Goal: Task Accomplishment & Management: Manage account settings

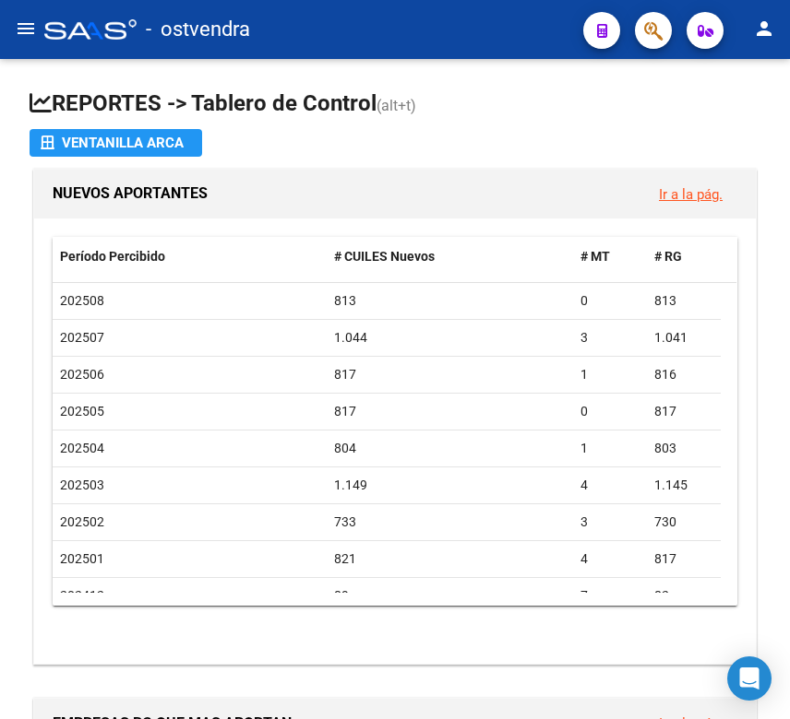
click at [15, 13] on mat-toolbar "menu - ostvendra person" at bounding box center [395, 29] width 790 height 59
click at [25, 27] on mat-icon "menu" at bounding box center [26, 29] width 22 height 22
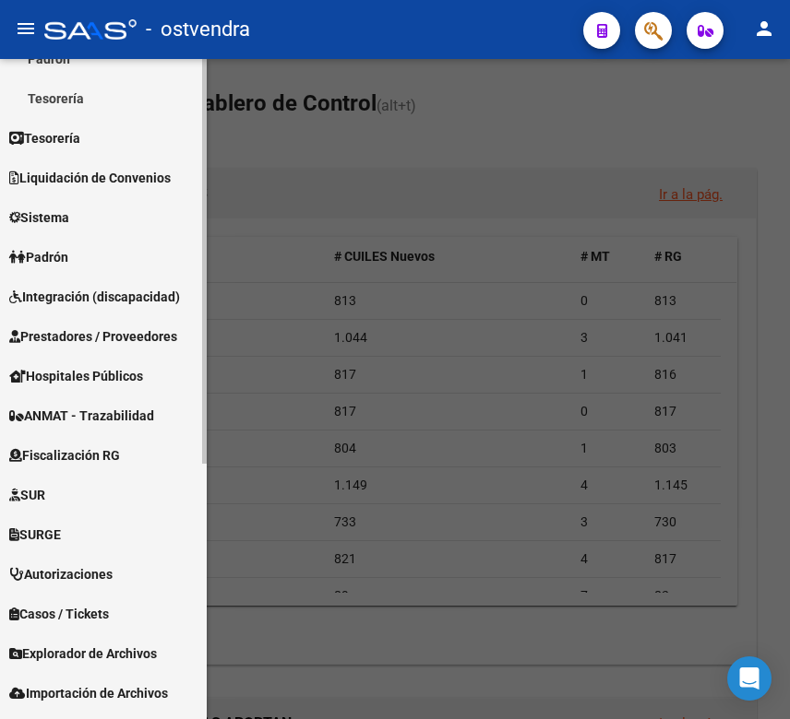
scroll to position [307, 0]
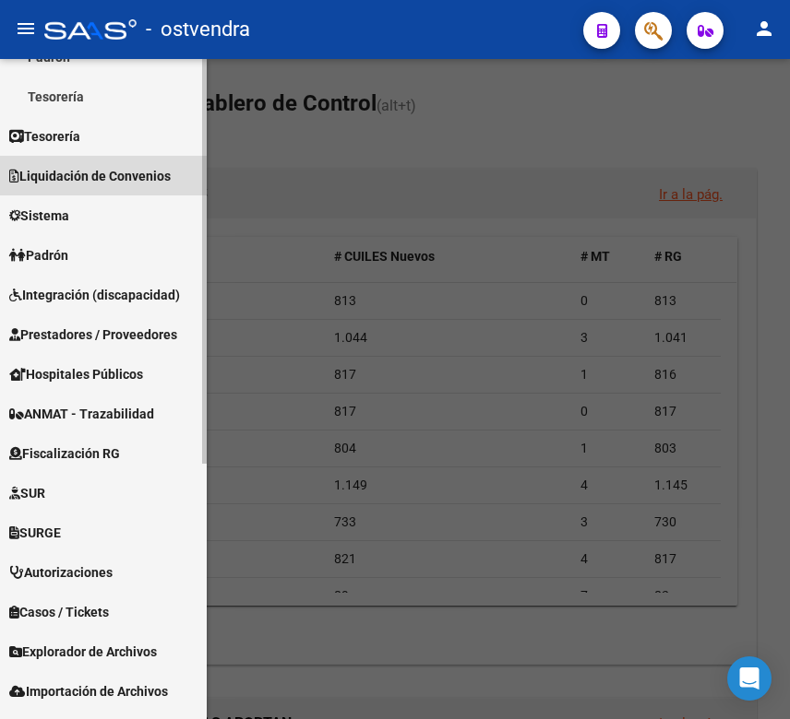
click at [93, 171] on span "Liquidación de Convenios" at bounding box center [89, 176] width 161 height 20
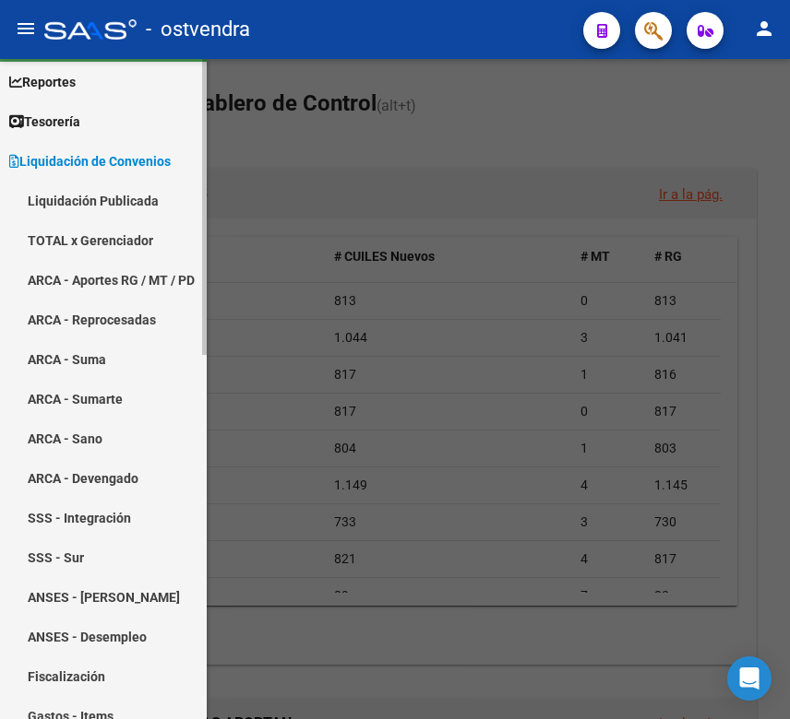
scroll to position [0, 0]
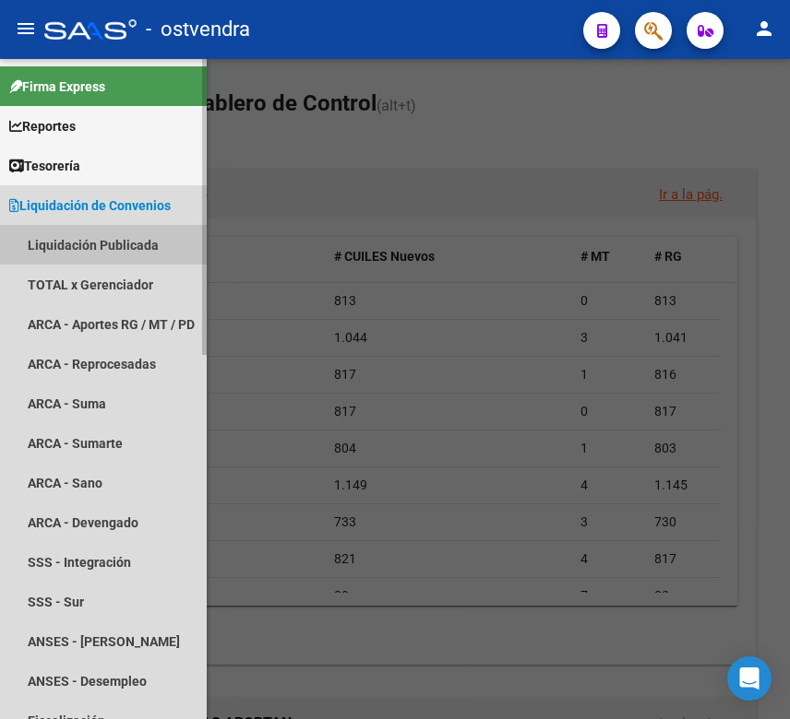
click at [98, 248] on link "Liquidación Publicada" at bounding box center [103, 245] width 207 height 40
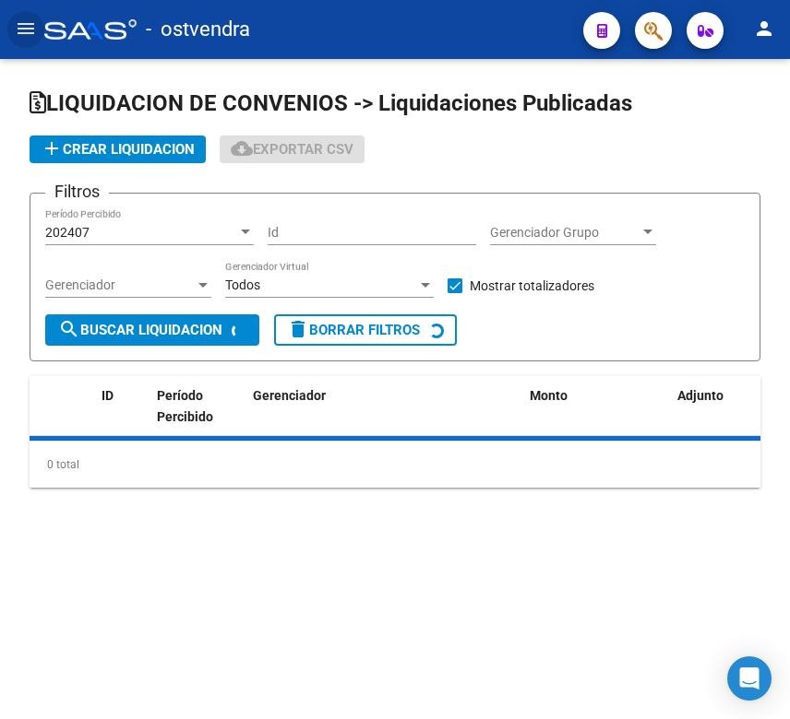
checkbox input "true"
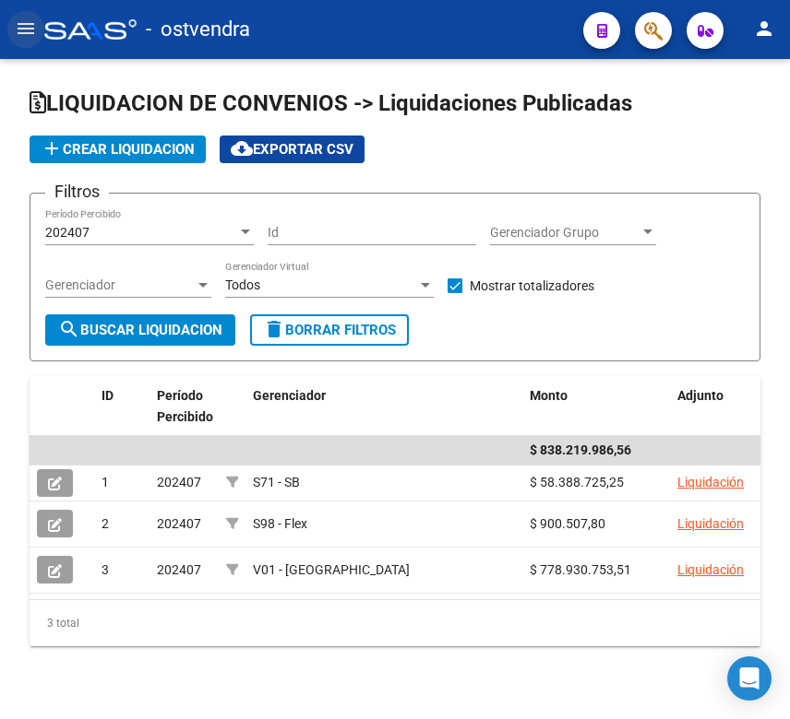
click at [27, 33] on mat-icon "menu" at bounding box center [26, 29] width 22 height 22
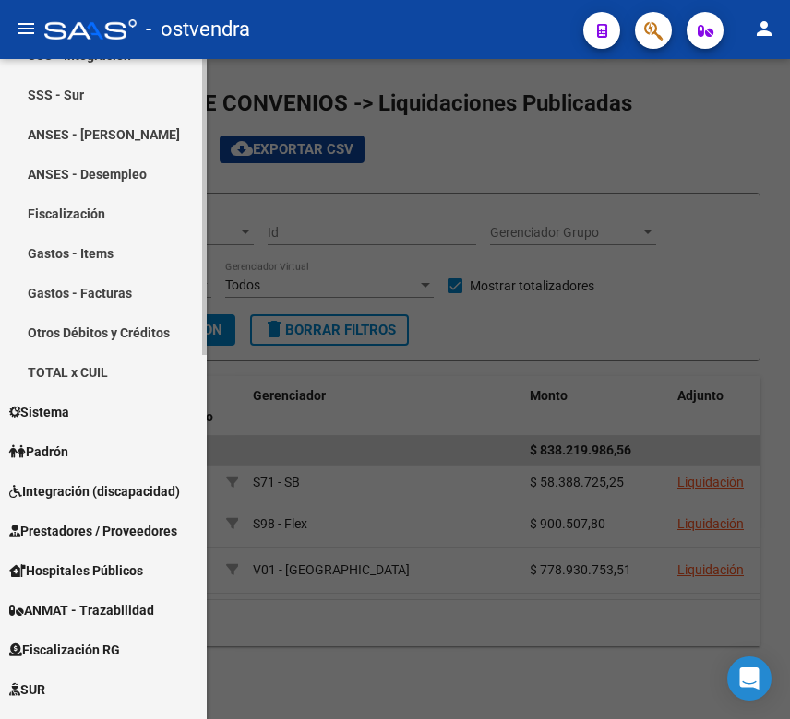
scroll to position [717, 0]
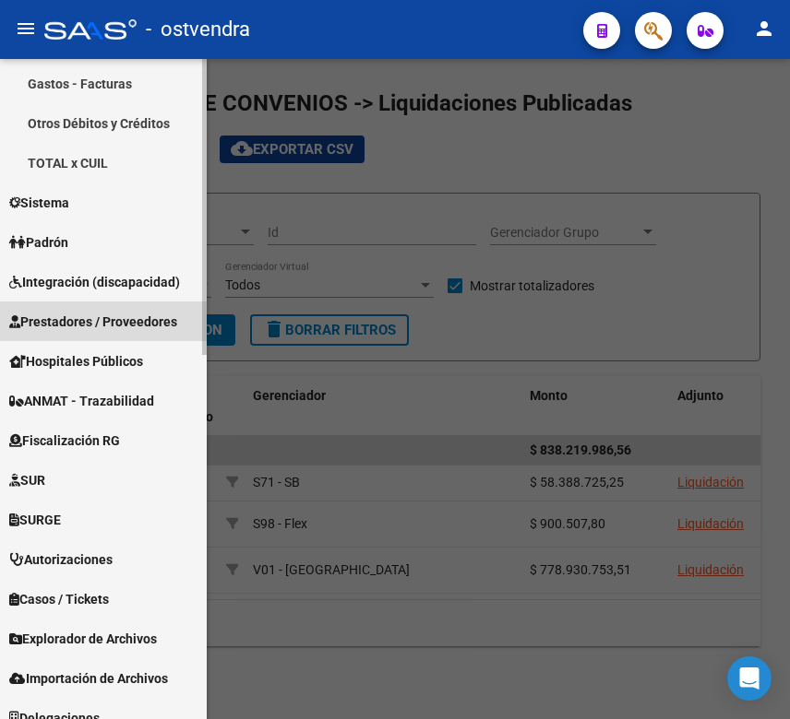
click at [105, 309] on link "Prestadores / Proveedores" at bounding box center [103, 322] width 207 height 40
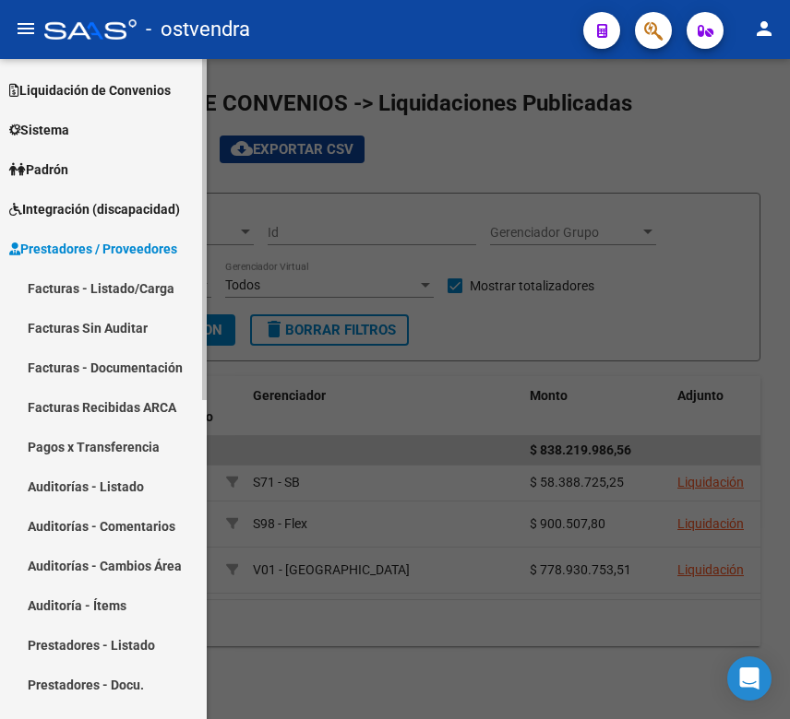
scroll to position [103, 0]
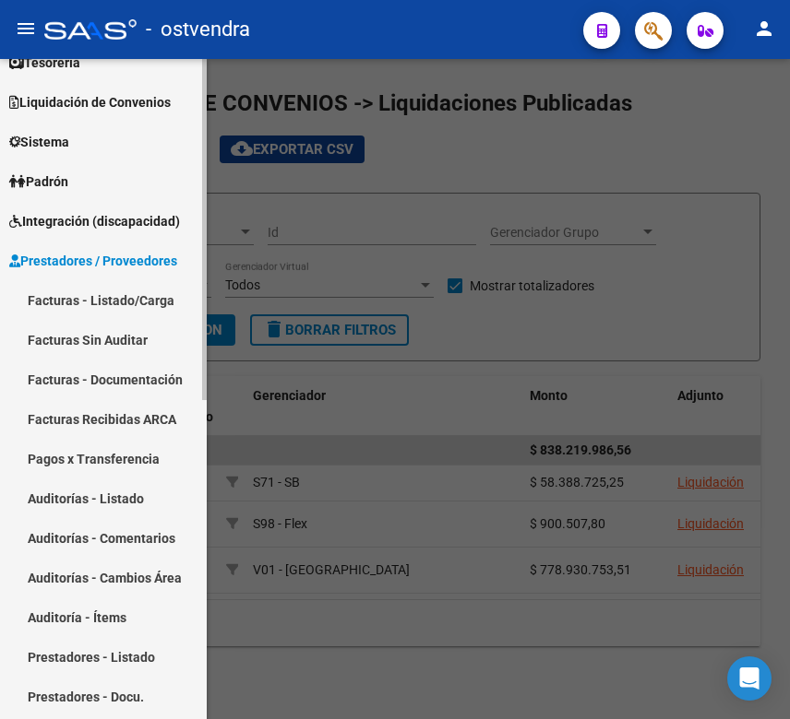
drag, startPoint x: 102, startPoint y: 341, endPoint x: 111, endPoint y: 325, distance: 18.6
click at [102, 342] on link "Facturas Sin Auditar" at bounding box center [103, 340] width 207 height 40
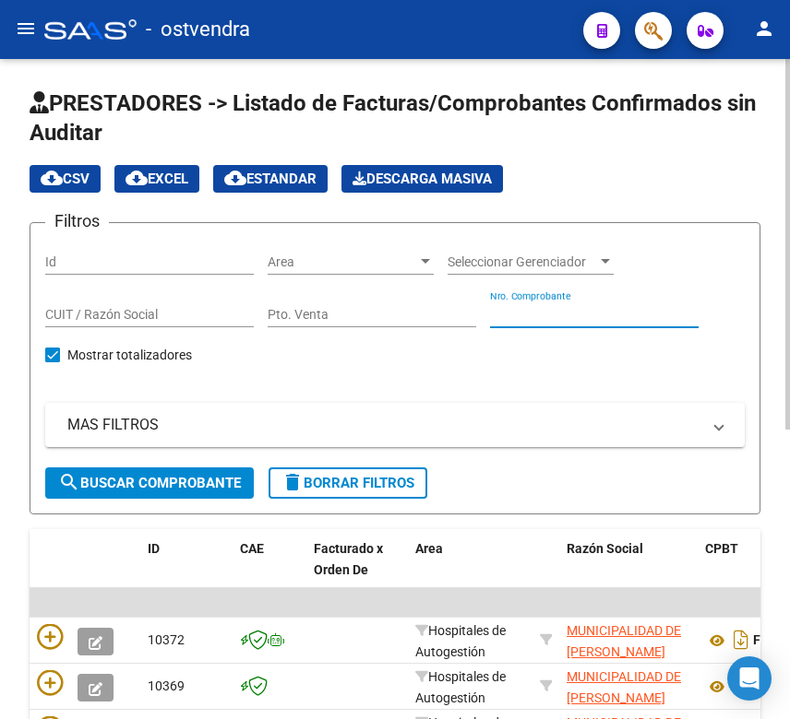
click at [518, 315] on input "Nro. Comprobante" at bounding box center [594, 315] width 208 height 16
click at [130, 326] on div "CUIT / Razón Social" at bounding box center [149, 309] width 208 height 37
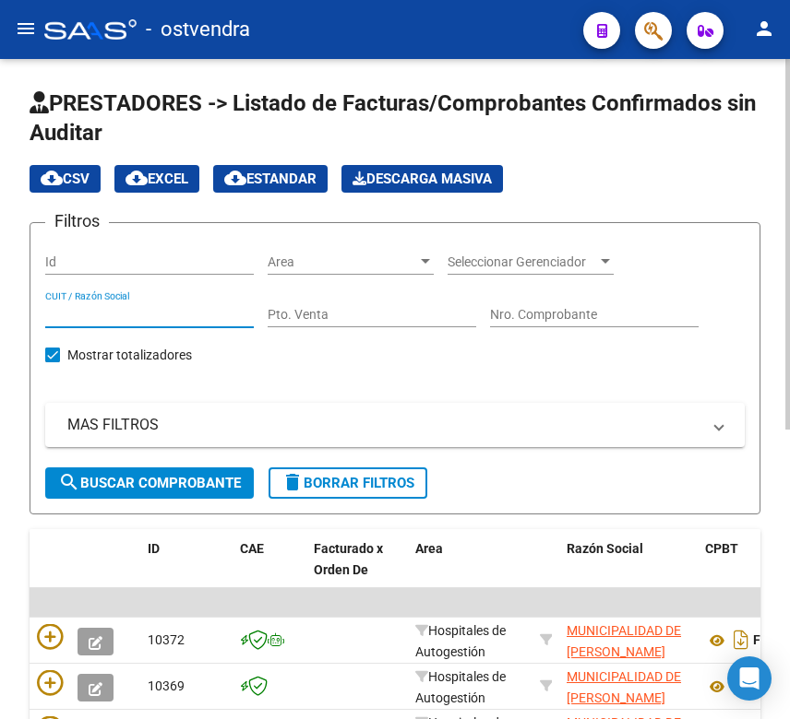
paste input "30714331155"
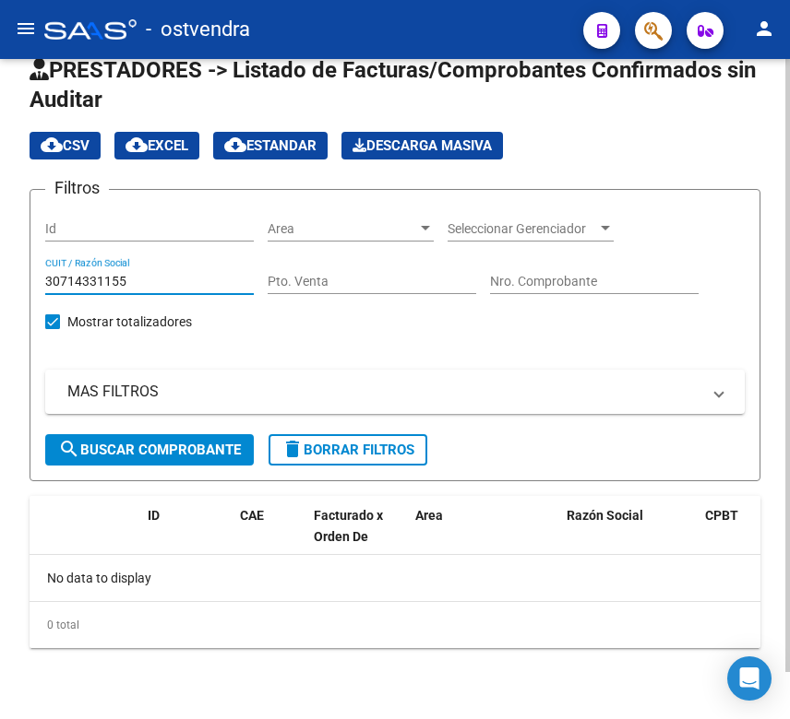
scroll to position [51, 0]
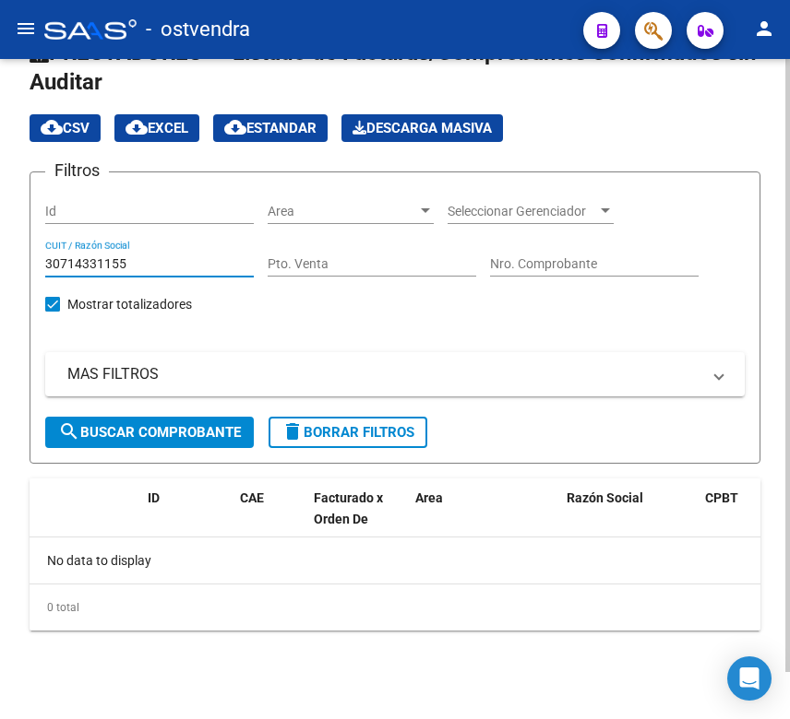
type input "30714331155"
click at [152, 309] on span "Mostrar totalizadores" at bounding box center [129, 304] width 125 height 22
click at [53, 312] on input "Mostrar totalizadores" at bounding box center [52, 312] width 1 height 1
checkbox input "true"
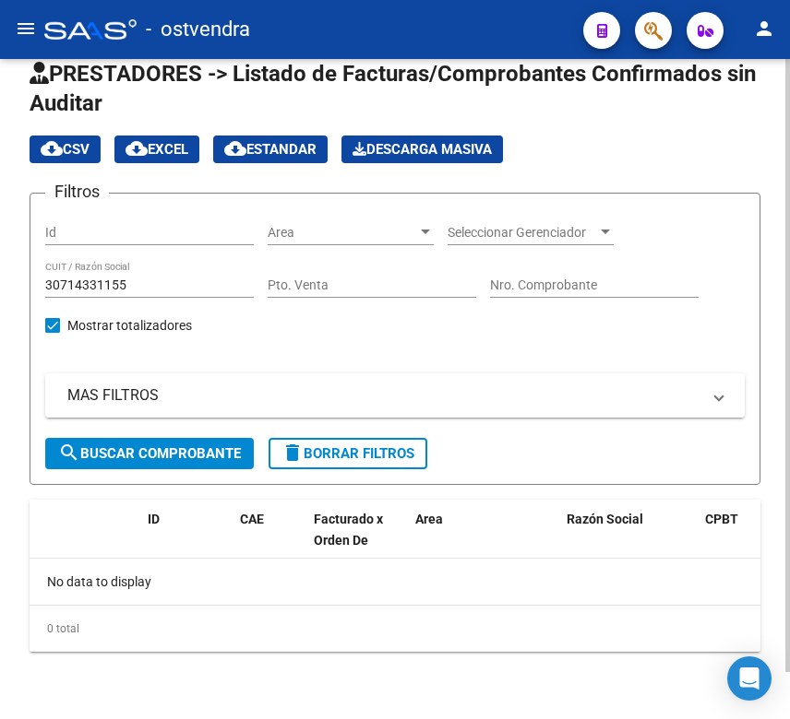
scroll to position [0, 0]
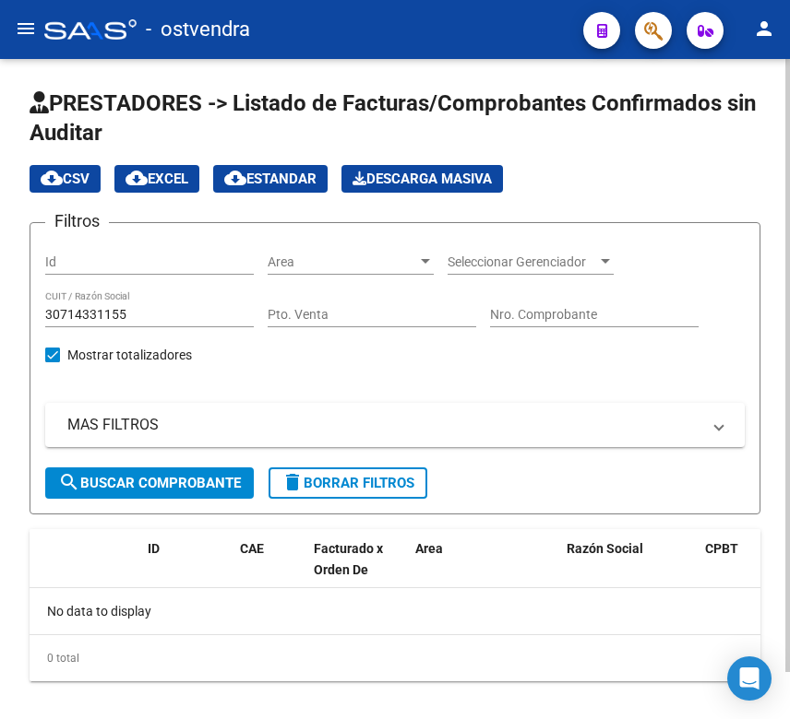
click at [172, 480] on span "search Buscar Comprobante" at bounding box center [149, 483] width 183 height 17
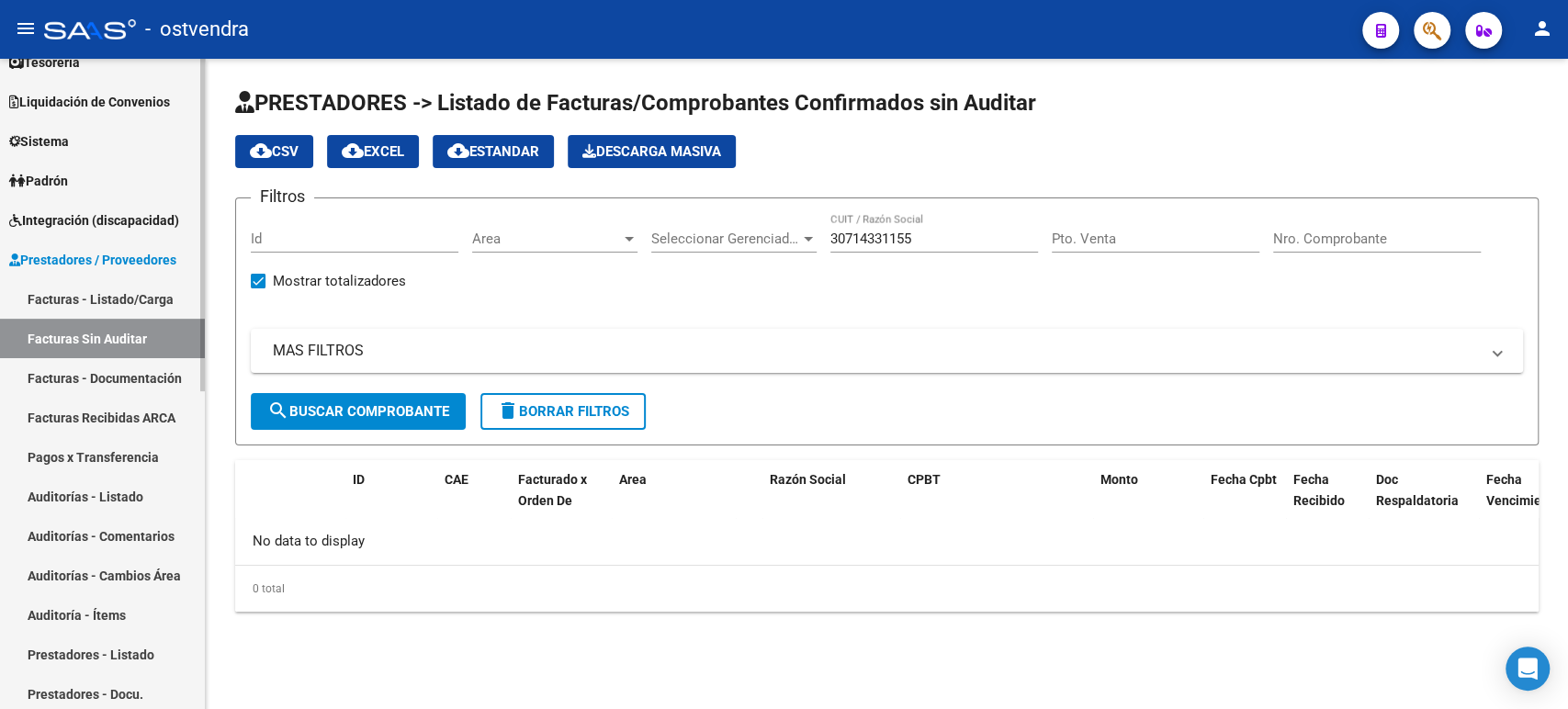
click at [123, 380] on link "Facturas - Documentación" at bounding box center [103, 378] width 205 height 40
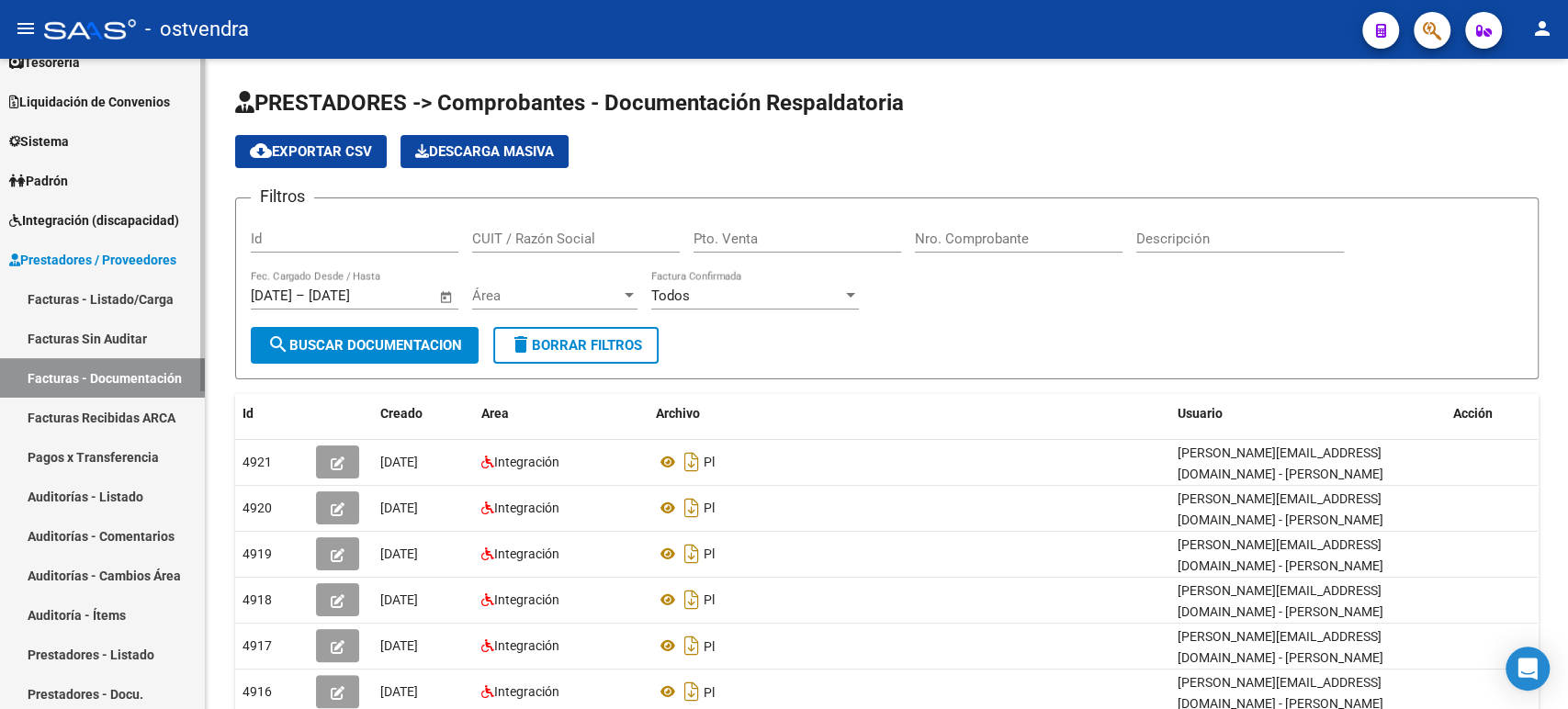
click at [118, 449] on link "Pagos x Transferencia" at bounding box center [103, 457] width 205 height 40
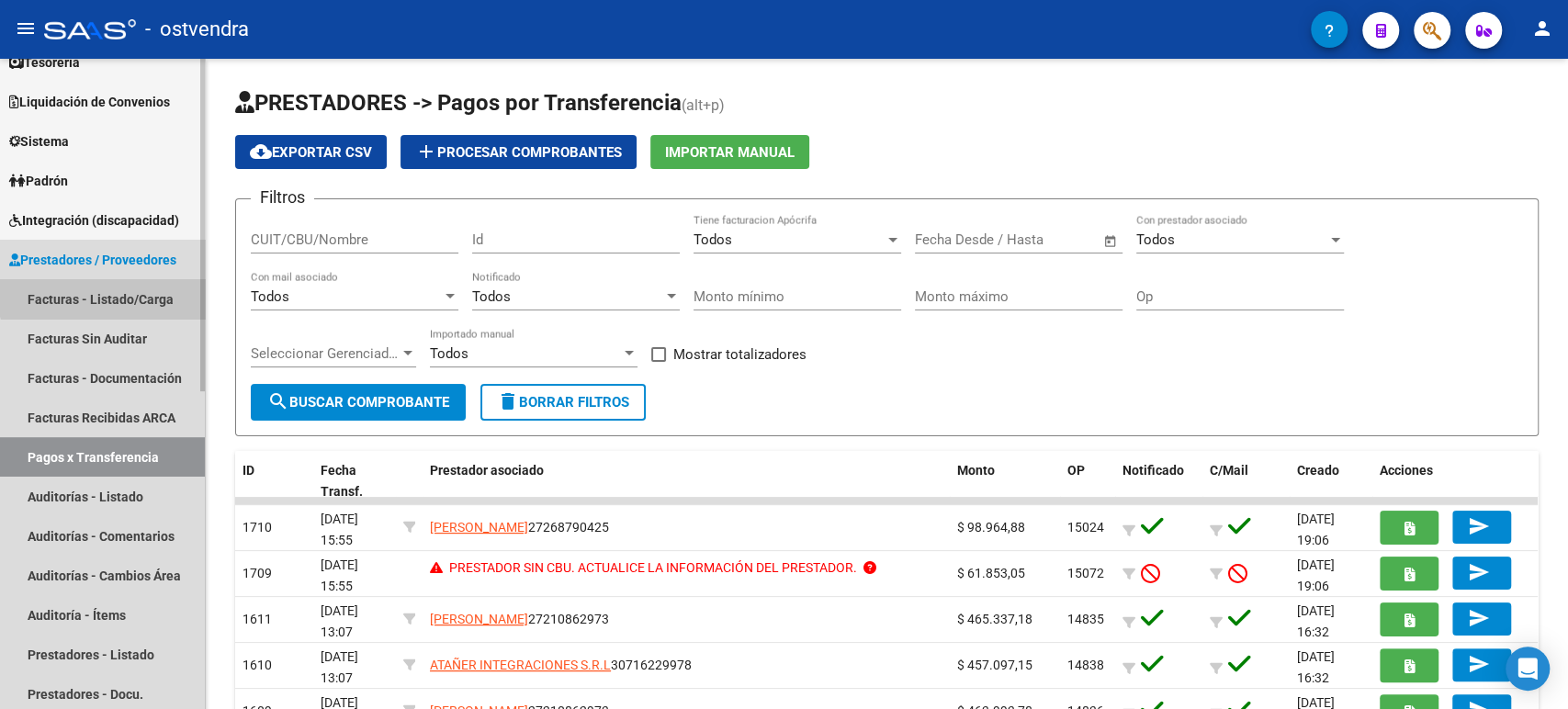
click at [127, 282] on link "Facturas - Listado/Carga" at bounding box center [103, 299] width 205 height 40
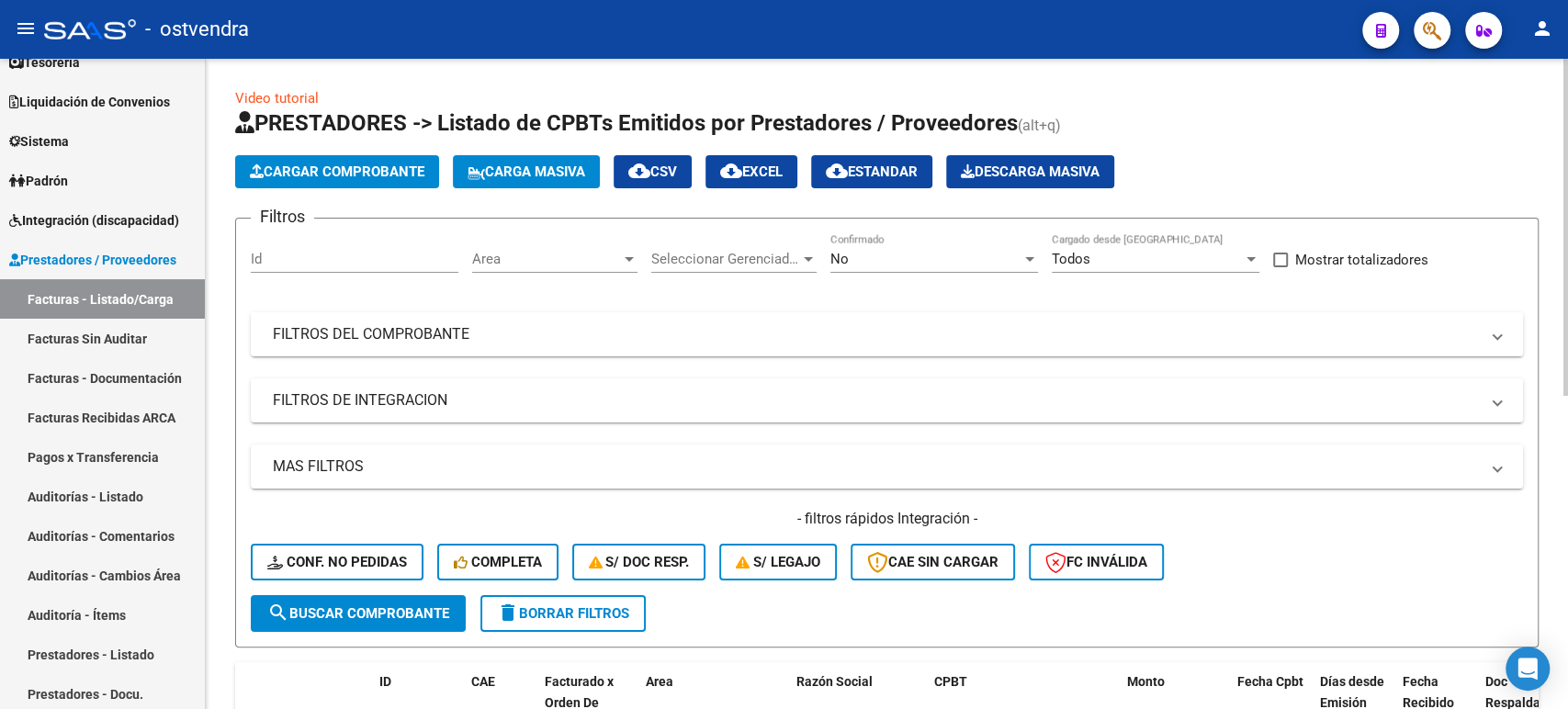
click at [373, 346] on mat-expansion-panel-header "FILTROS DEL COMPROBANTE" at bounding box center [887, 335] width 1272 height 44
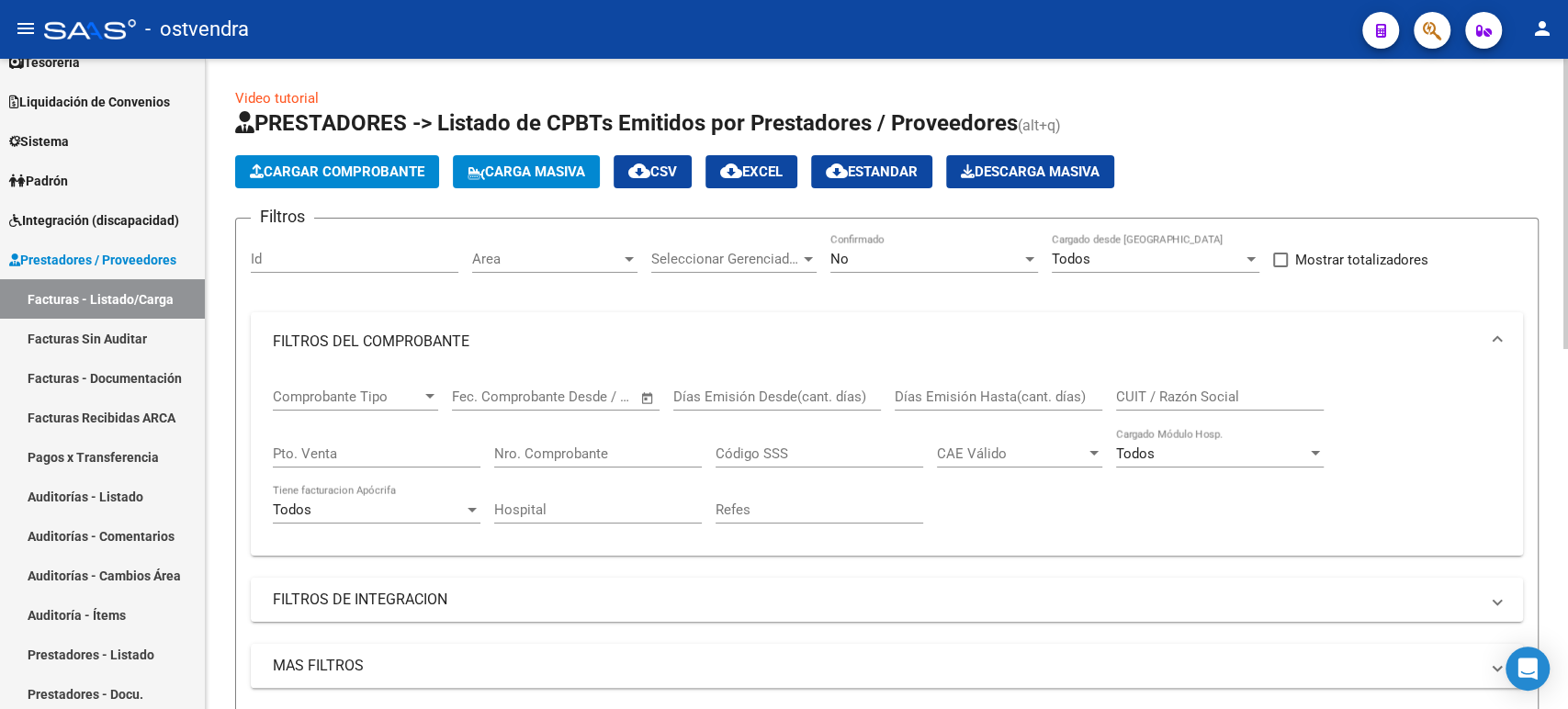
click at [786, 395] on input "CUIT / Razón Social" at bounding box center [1220, 396] width 207 height 17
paste input "30714331155"
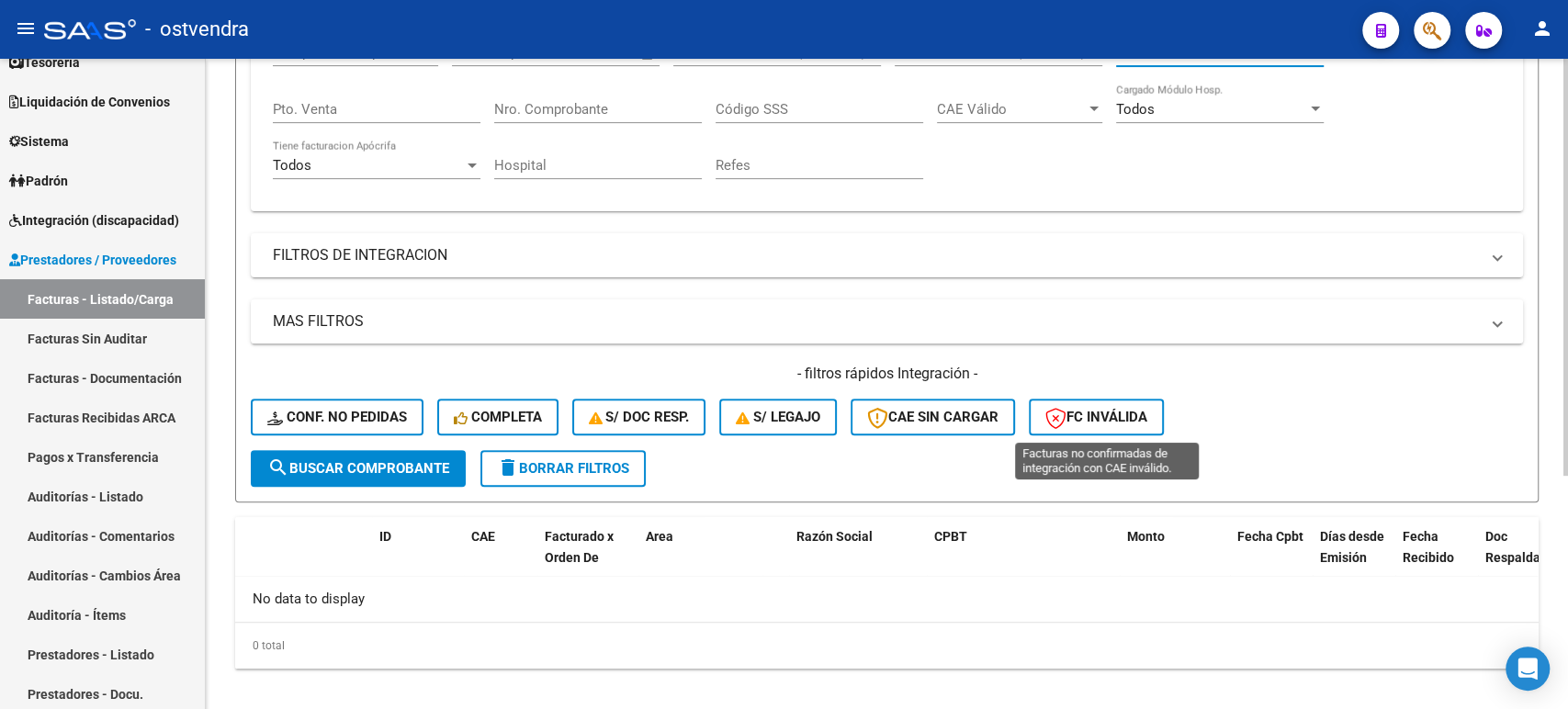
scroll to position [361, 0]
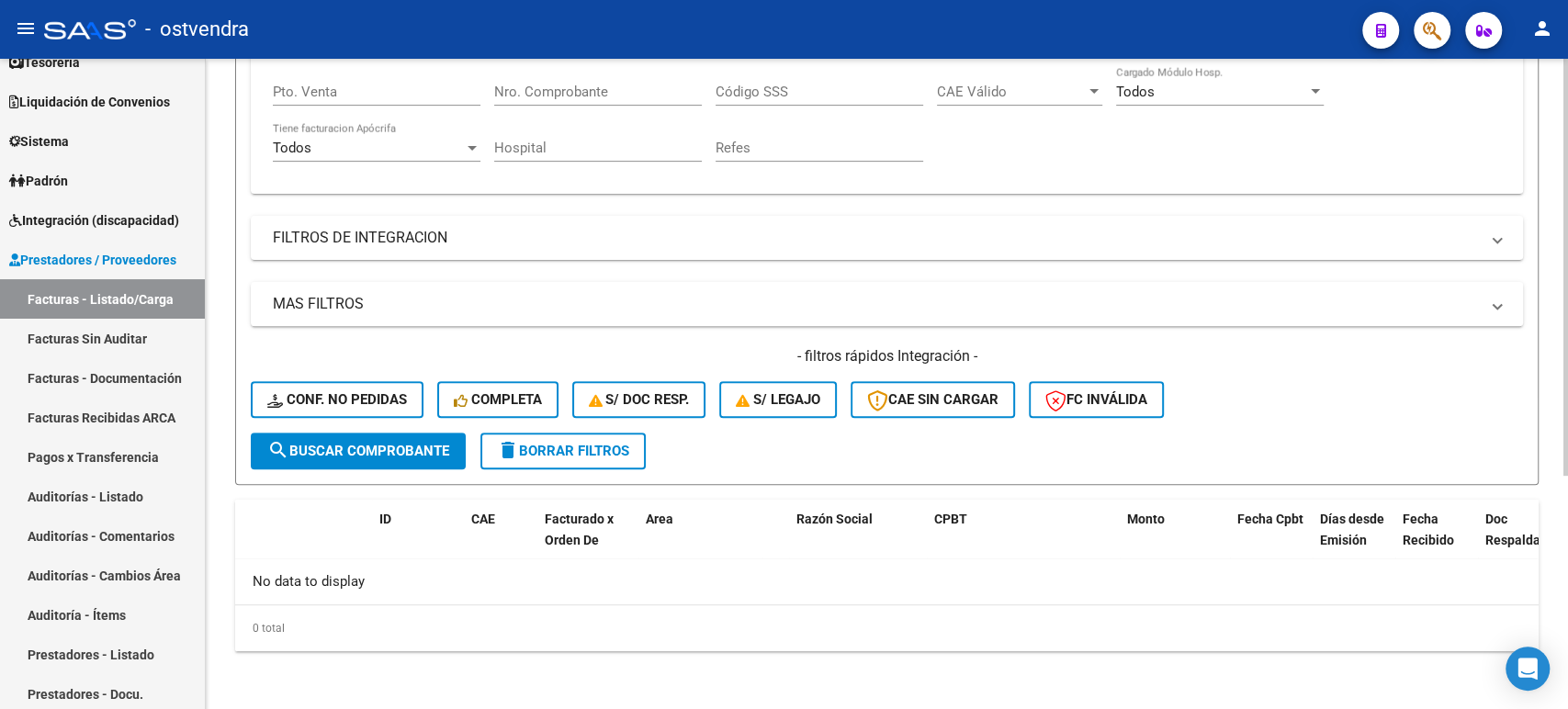
type input "30714331155"
click at [336, 449] on span "search Buscar Comprobante" at bounding box center [358, 451] width 182 height 17
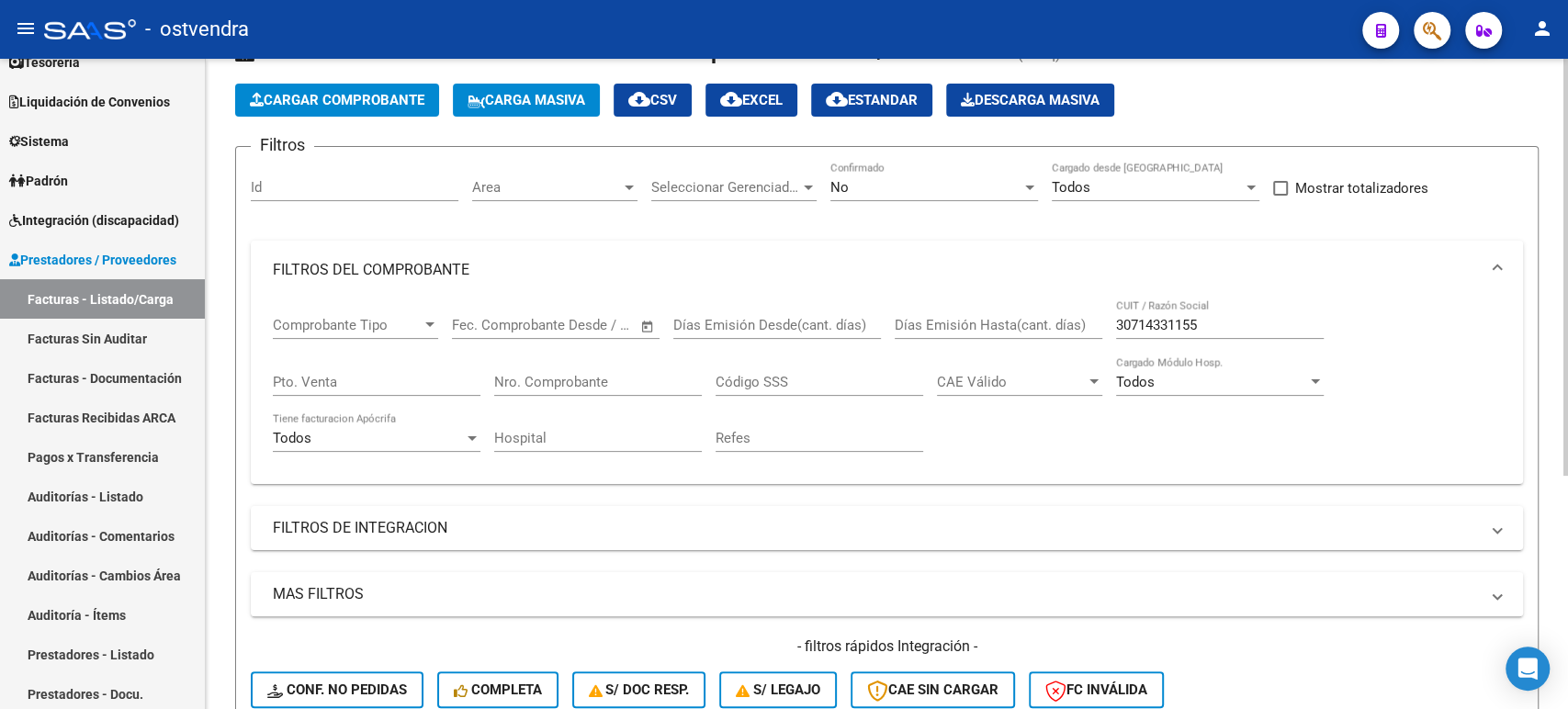
scroll to position [56, 0]
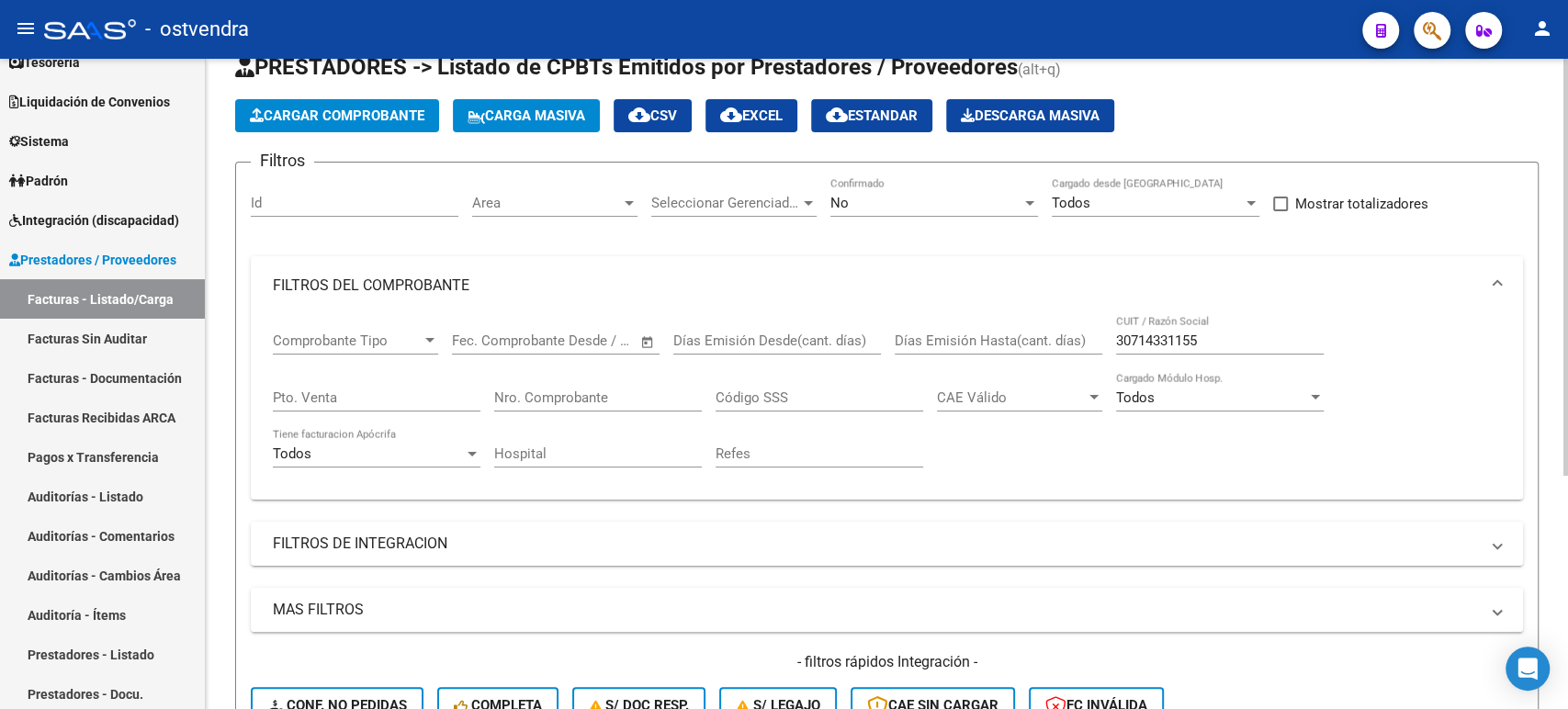
click at [786, 196] on div "No" at bounding box center [926, 203] width 191 height 17
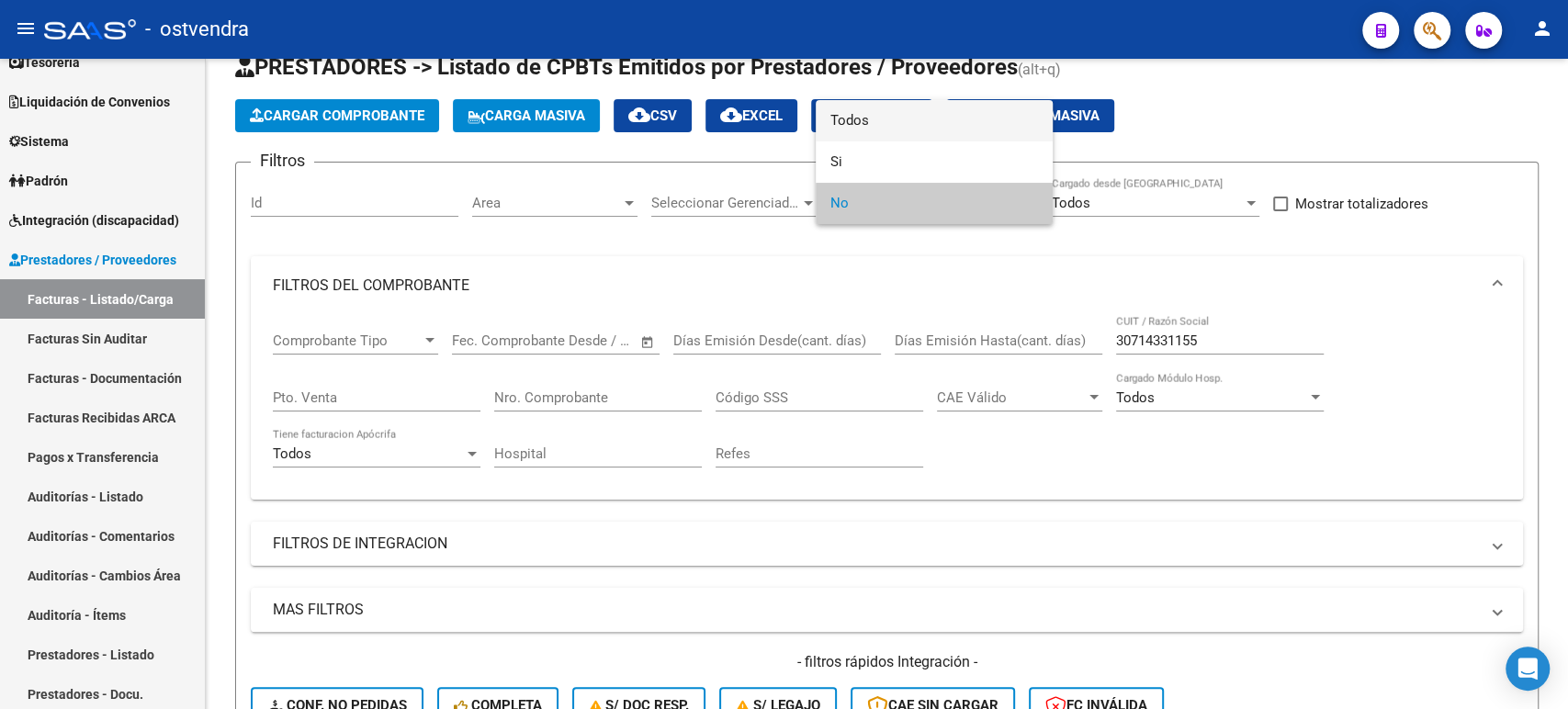
click at [786, 126] on span "Todos" at bounding box center [934, 121] width 207 height 42
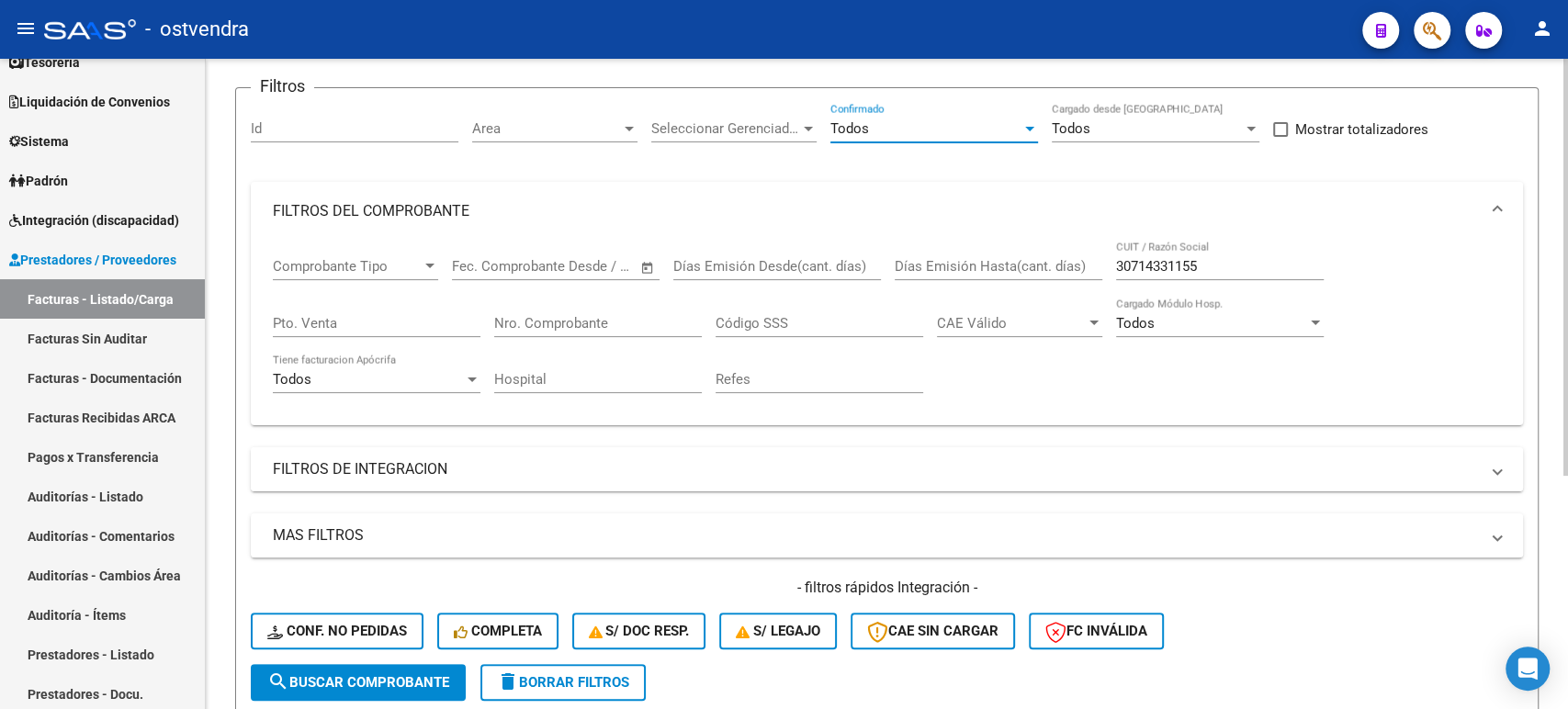
scroll to position [158, 0]
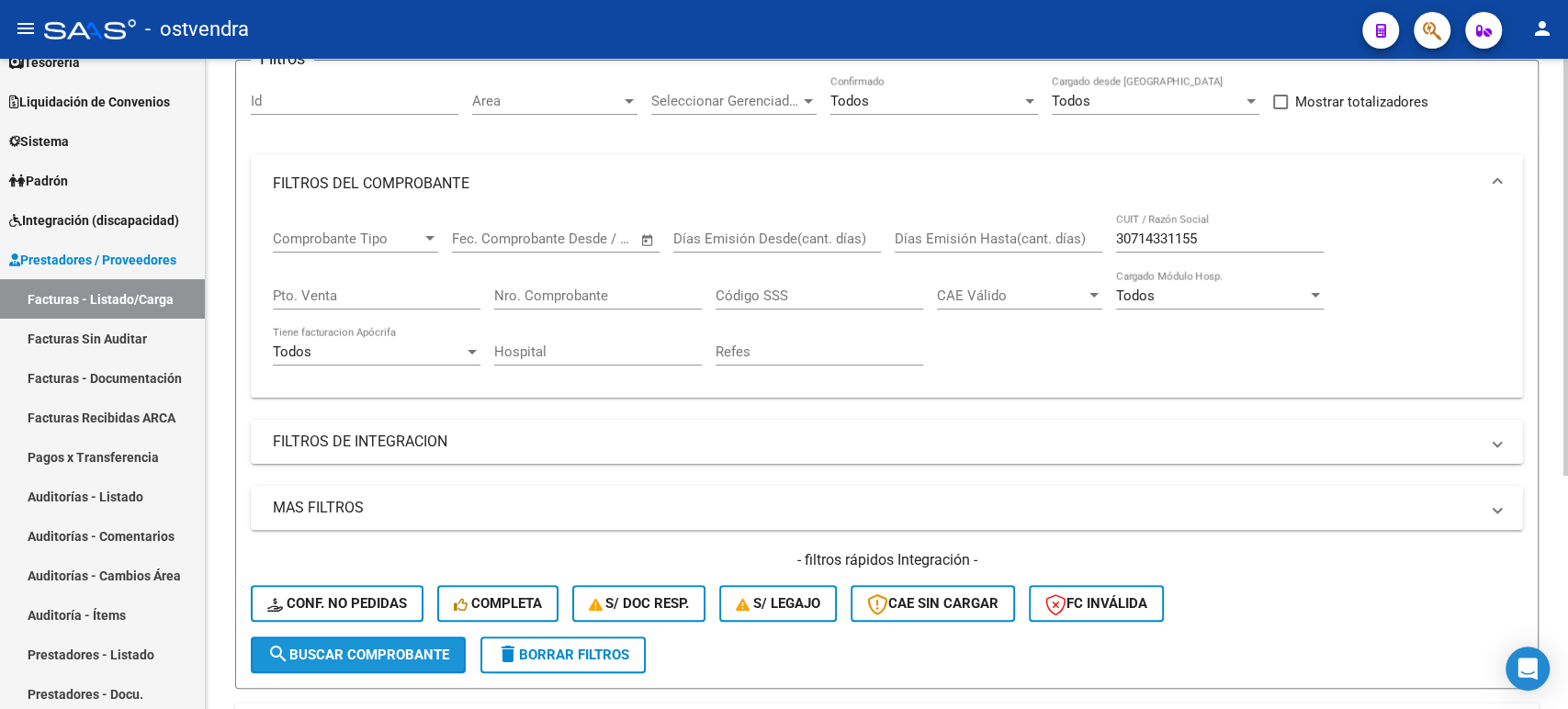
click at [375, 659] on span "search Buscar Comprobante" at bounding box center [358, 654] width 182 height 17
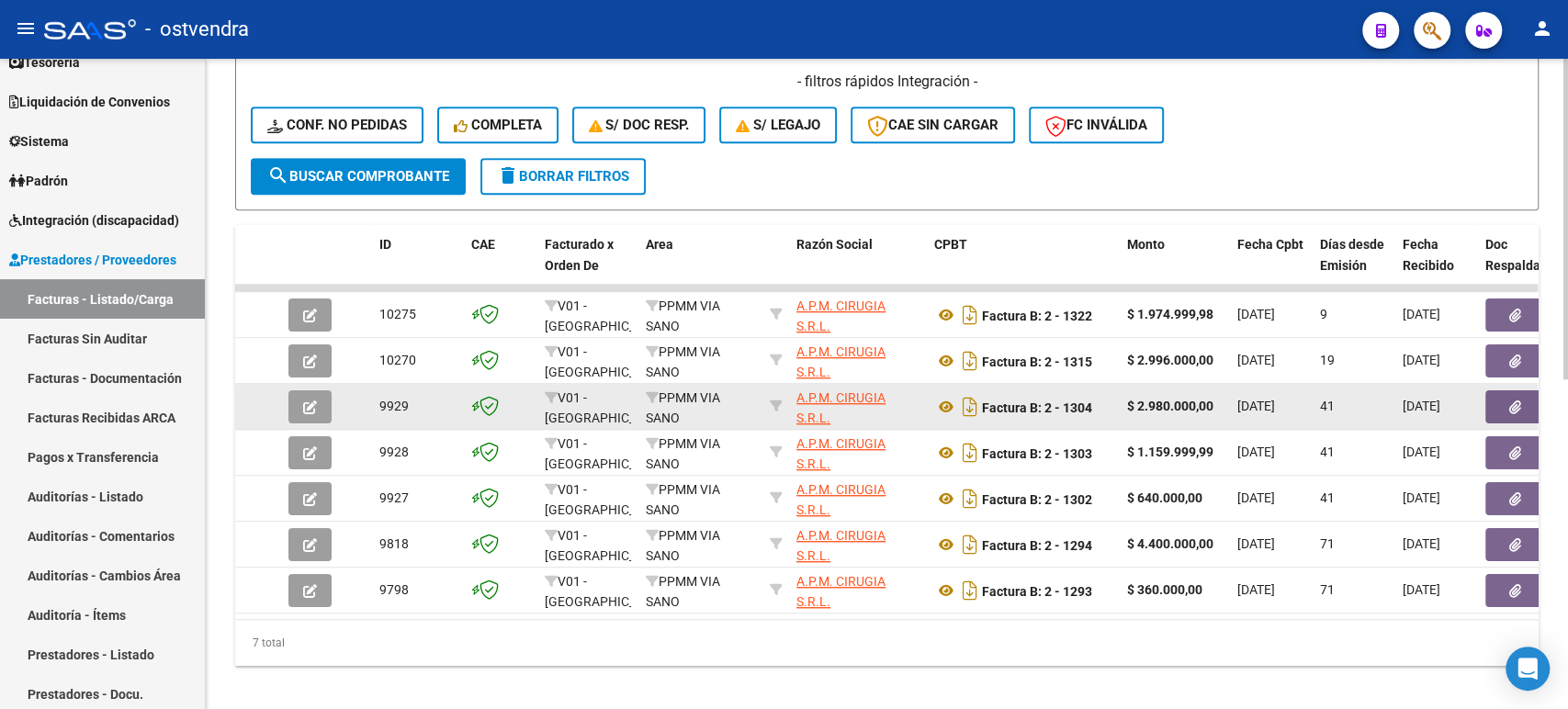
scroll to position [667, 0]
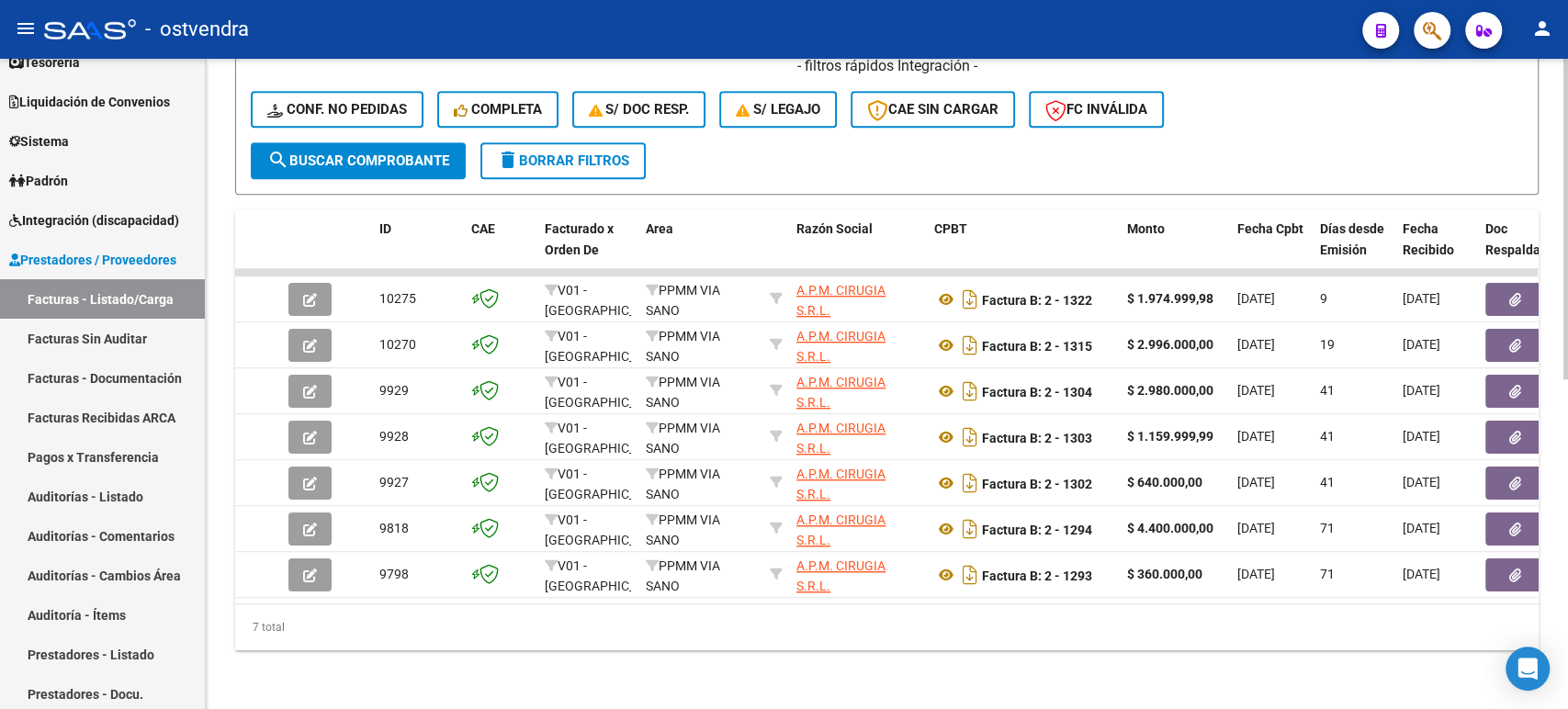
click at [786, 637] on div "7 total" at bounding box center [887, 627] width 1304 height 46
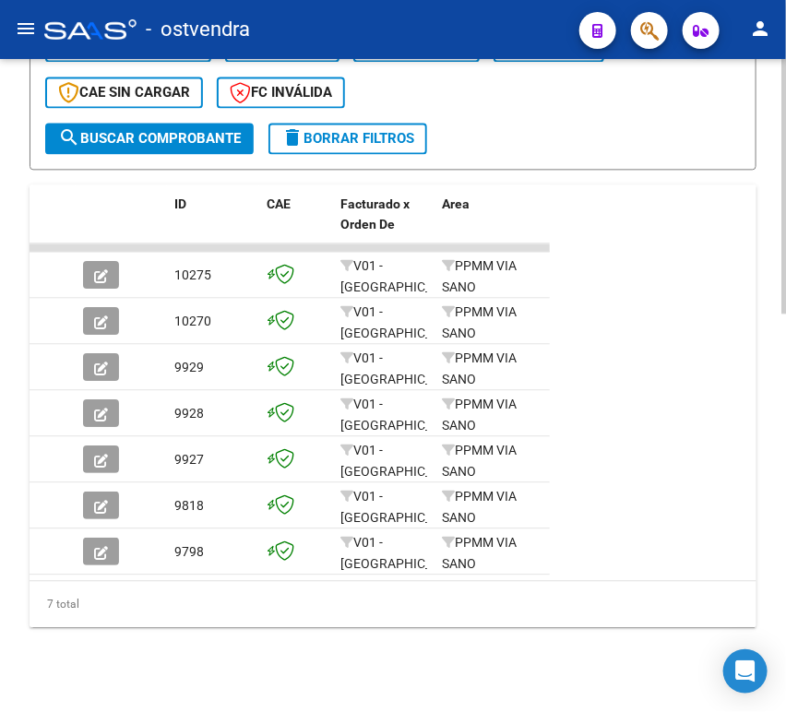
scroll to position [1021, 0]
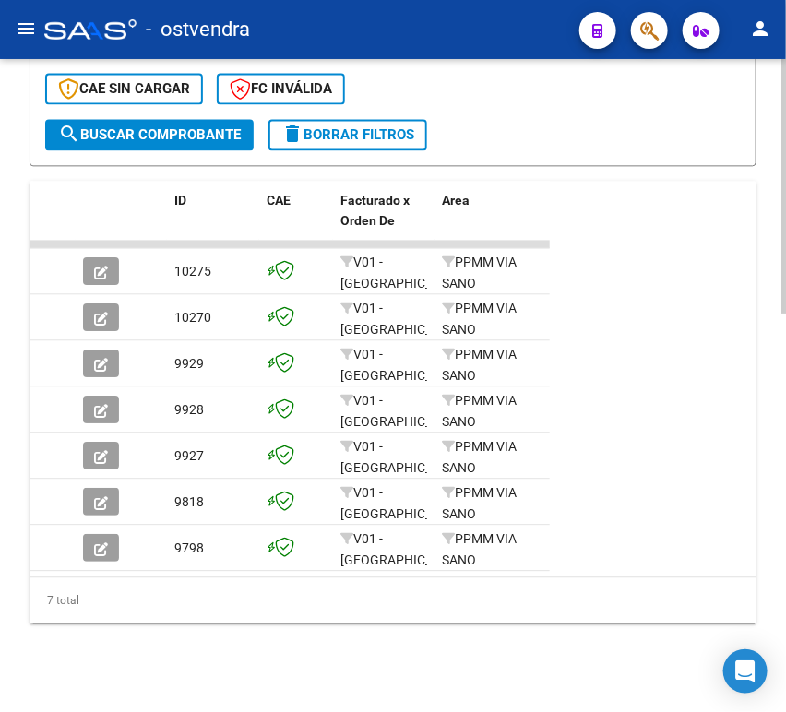
drag, startPoint x: 79, startPoint y: 579, endPoint x: 90, endPoint y: 573, distance: 12.8
click at [101, 582] on div "7 total" at bounding box center [393, 600] width 727 height 46
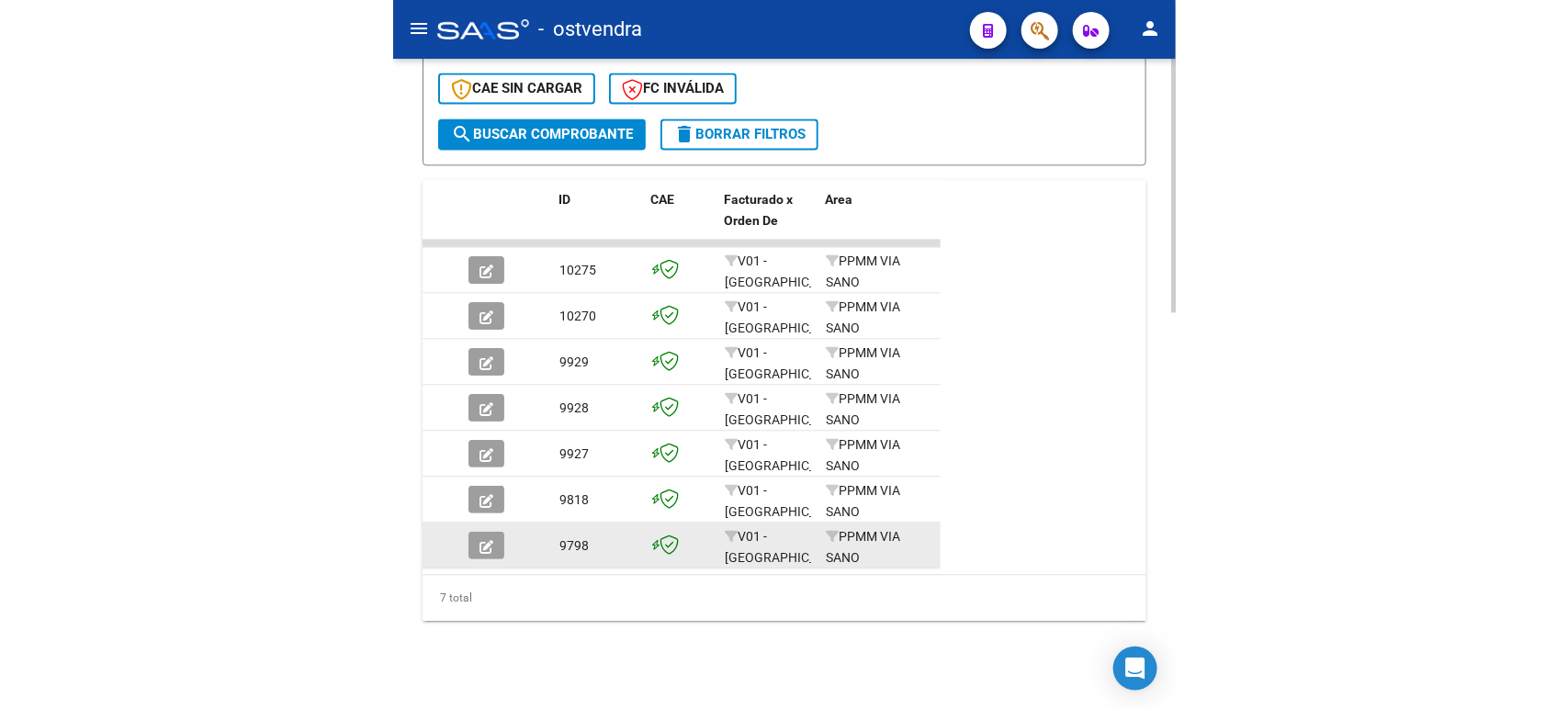
scroll to position [0, 0]
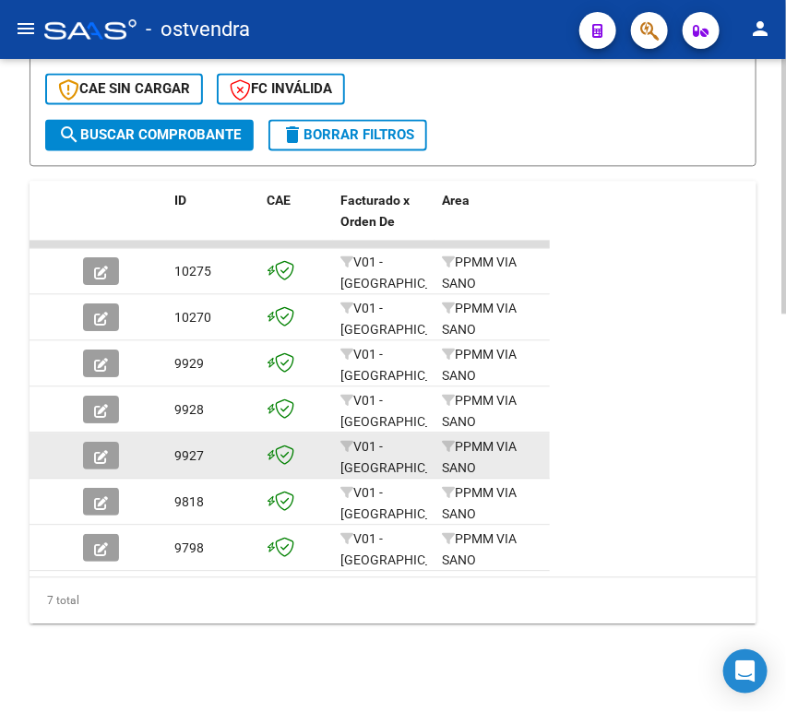
click at [103, 450] on icon "button" at bounding box center [101, 457] width 14 height 14
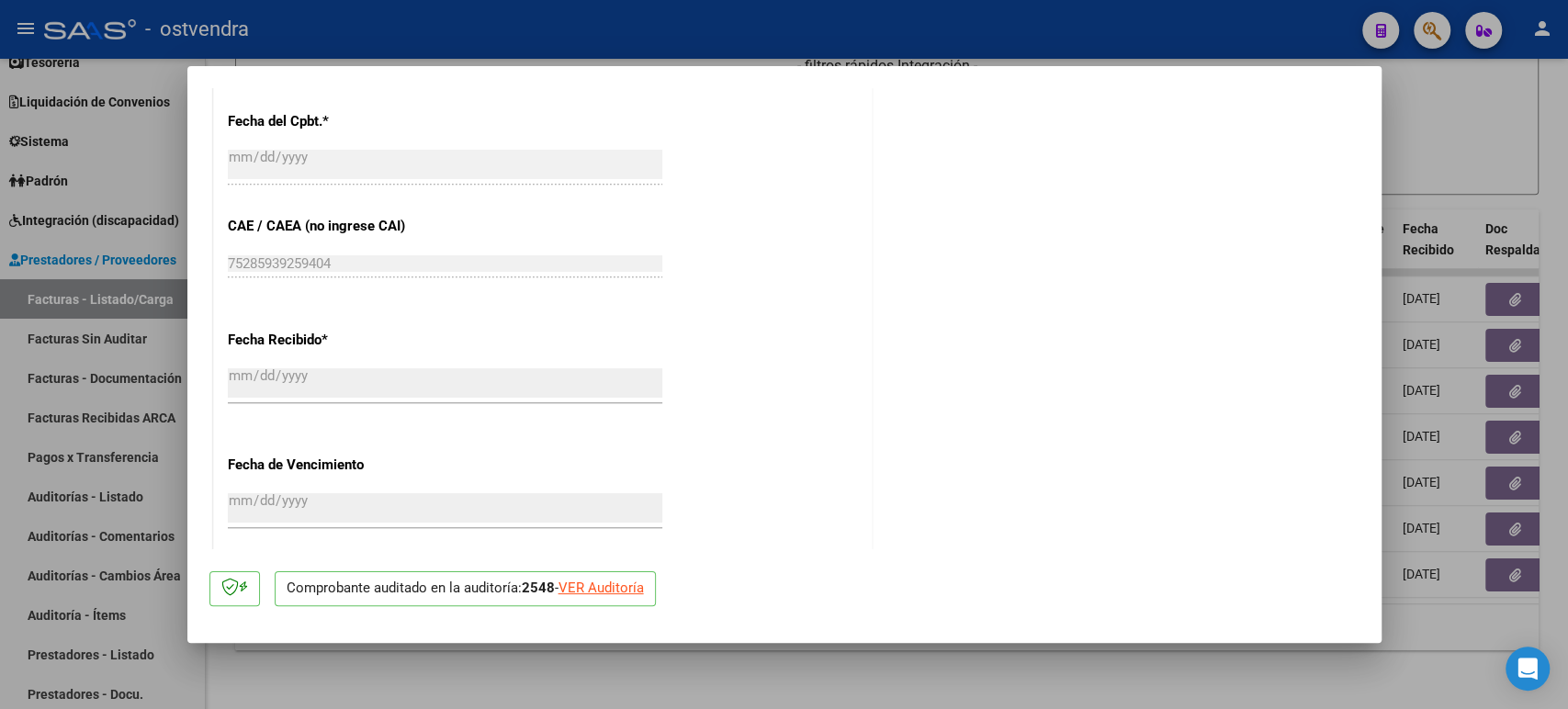
scroll to position [931, 0]
click at [326, 493] on div "[DATE] Ingresar la fecha" at bounding box center [445, 513] width 434 height 40
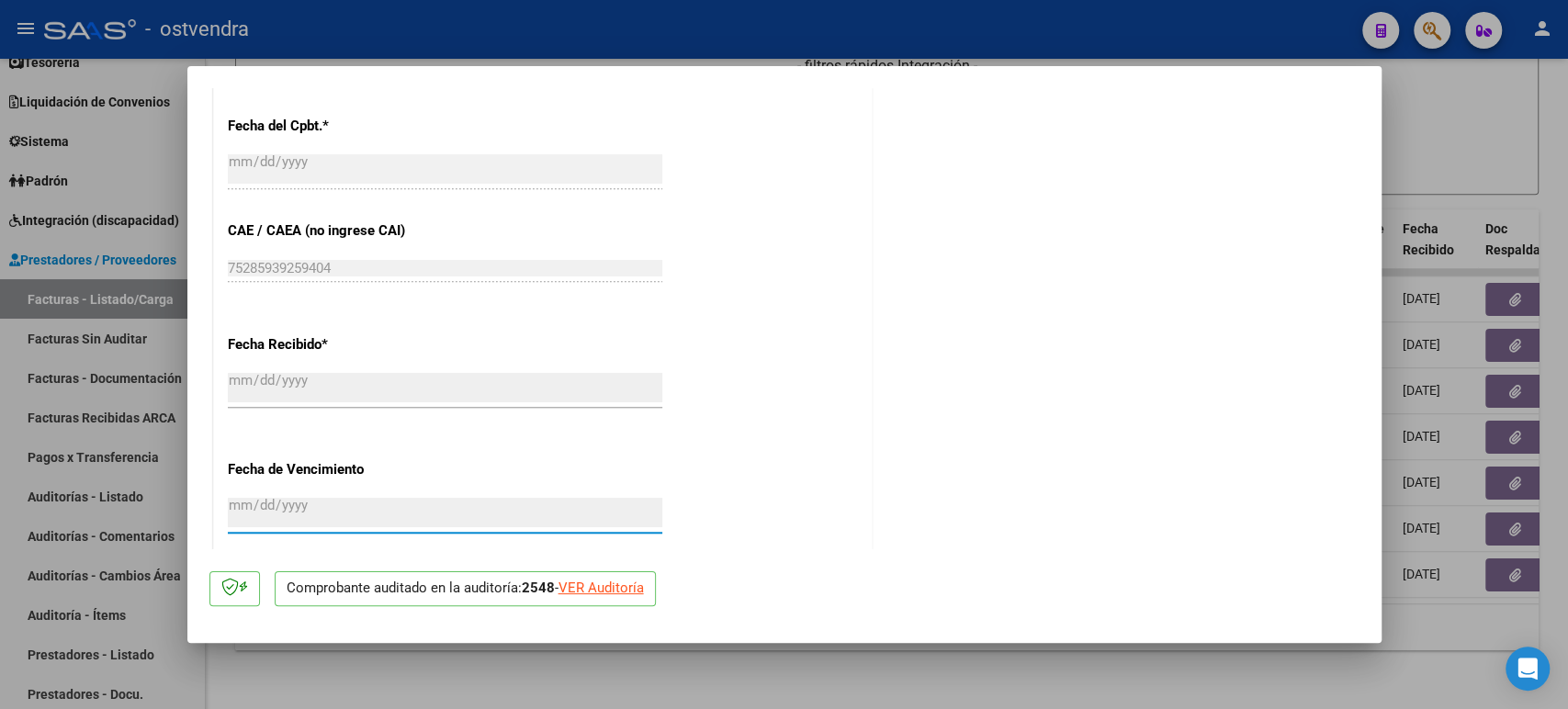
click at [610, 593] on div "VER Auditoría" at bounding box center [602, 588] width 86 height 21
type input "$ 0,00"
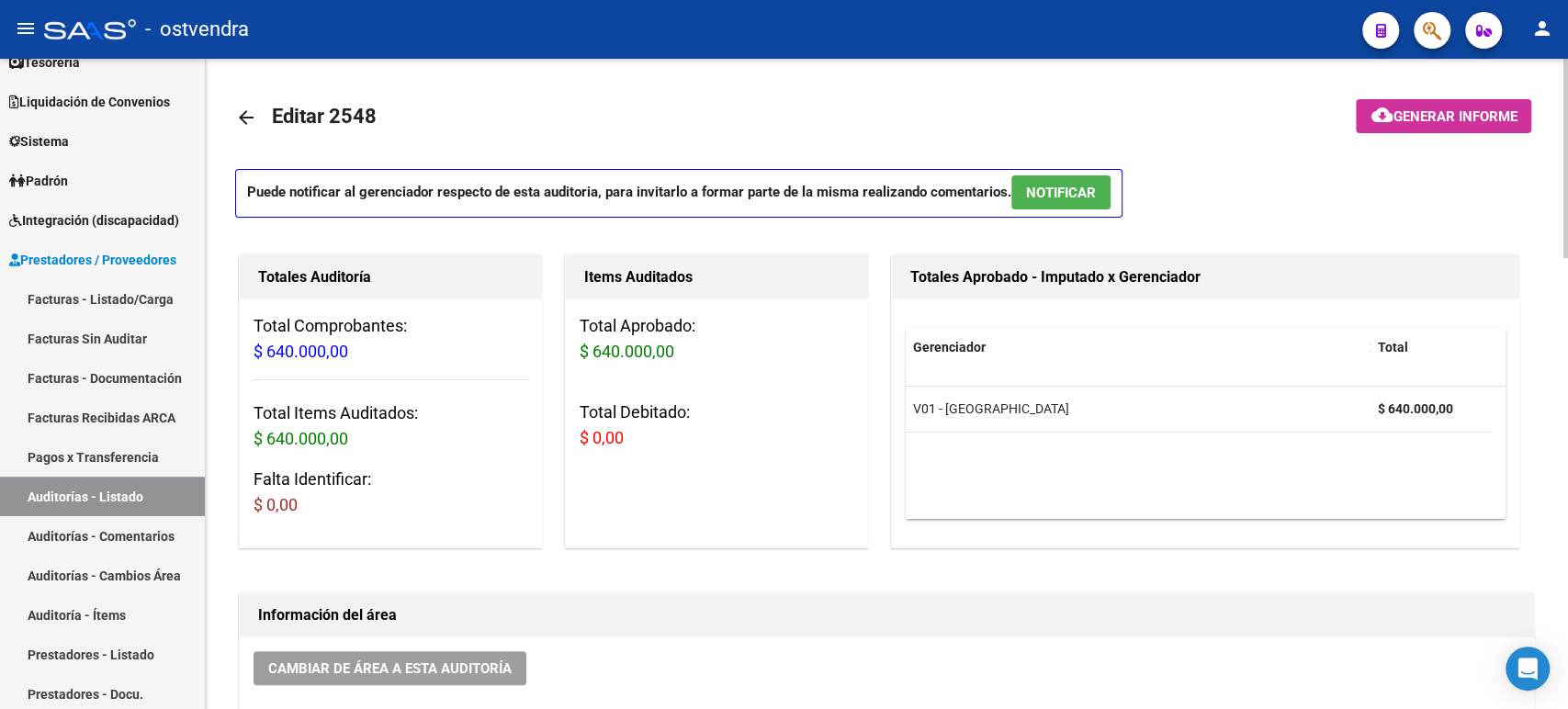
click at [243, 116] on mat-icon "arrow_back" at bounding box center [246, 118] width 22 height 22
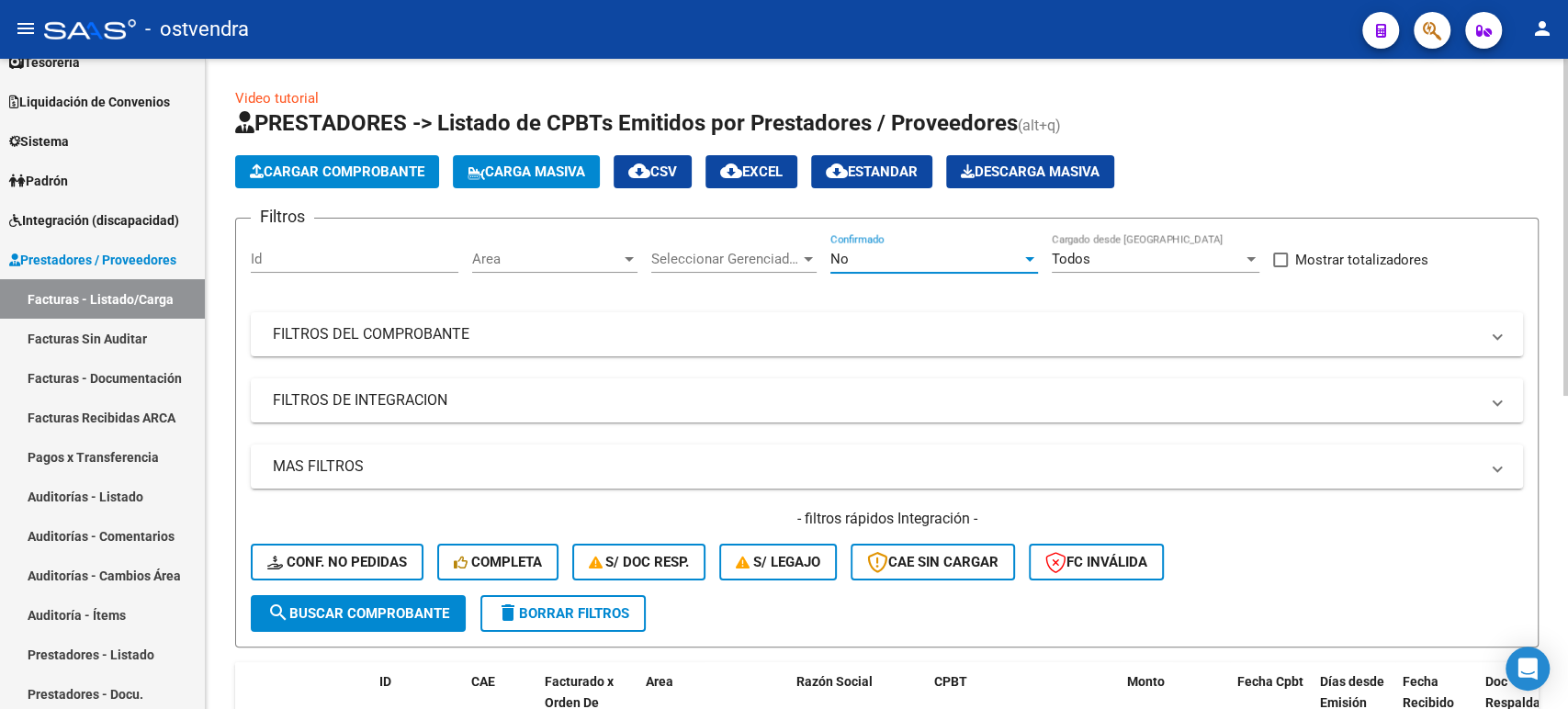
click at [786, 261] on div "No" at bounding box center [926, 259] width 191 height 17
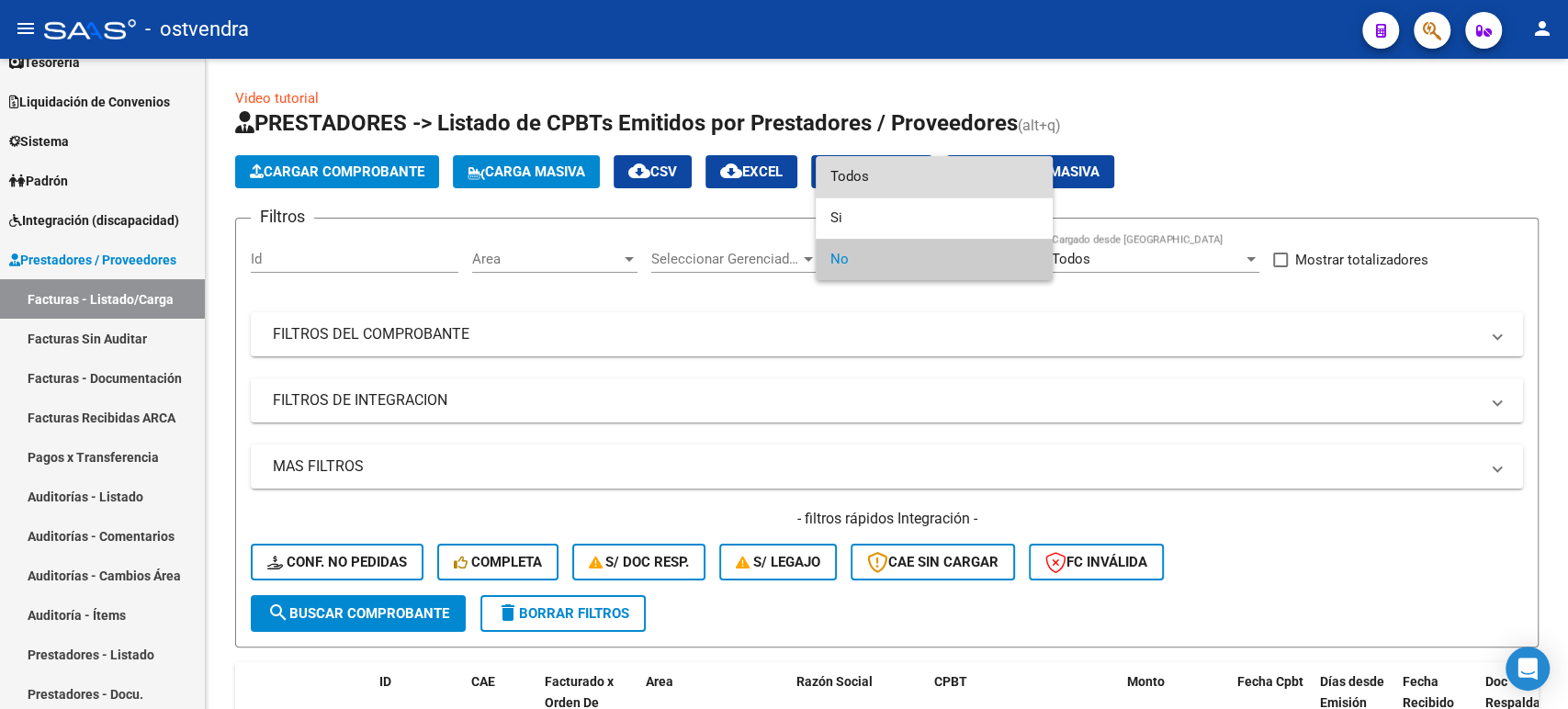
click at [786, 182] on span "Todos" at bounding box center [934, 177] width 207 height 42
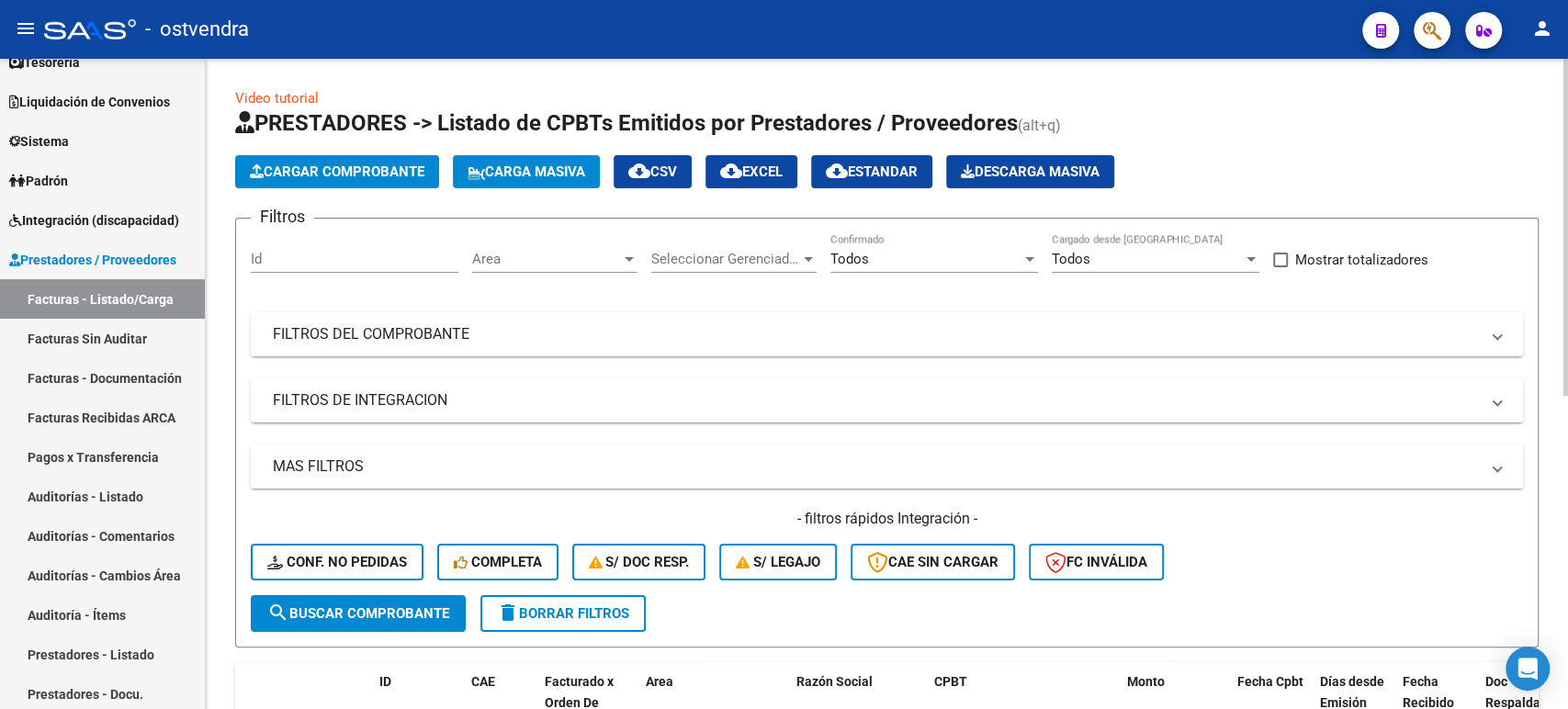
click at [669, 342] on mat-panel-title "FILTROS DEL COMPROBANTE" at bounding box center [876, 335] width 1206 height 20
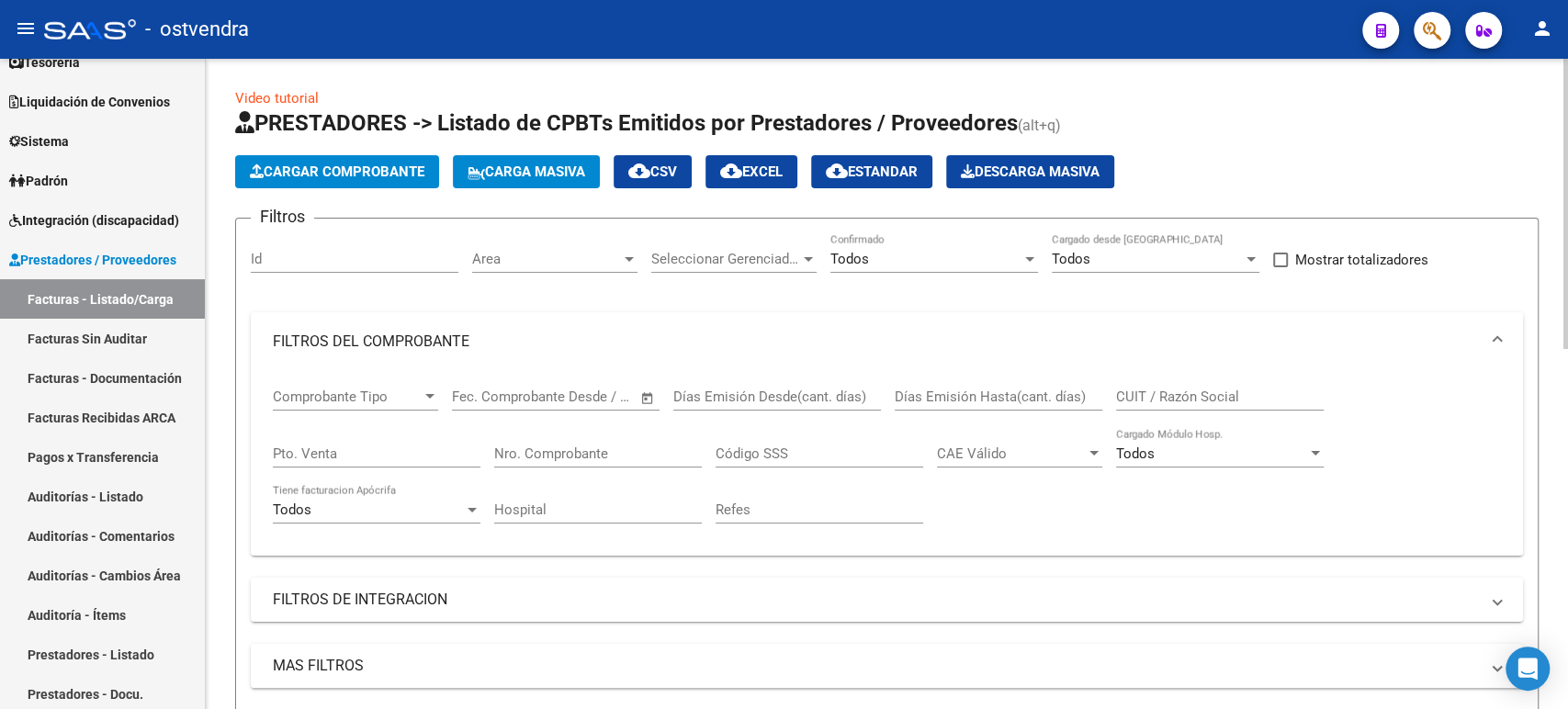
click at [786, 399] on input "CUIT / Razón Social" at bounding box center [1220, 396] width 207 height 17
click at [786, 378] on div "CUIT / Razón Social" at bounding box center [1220, 391] width 207 height 40
paste input "30714331155"
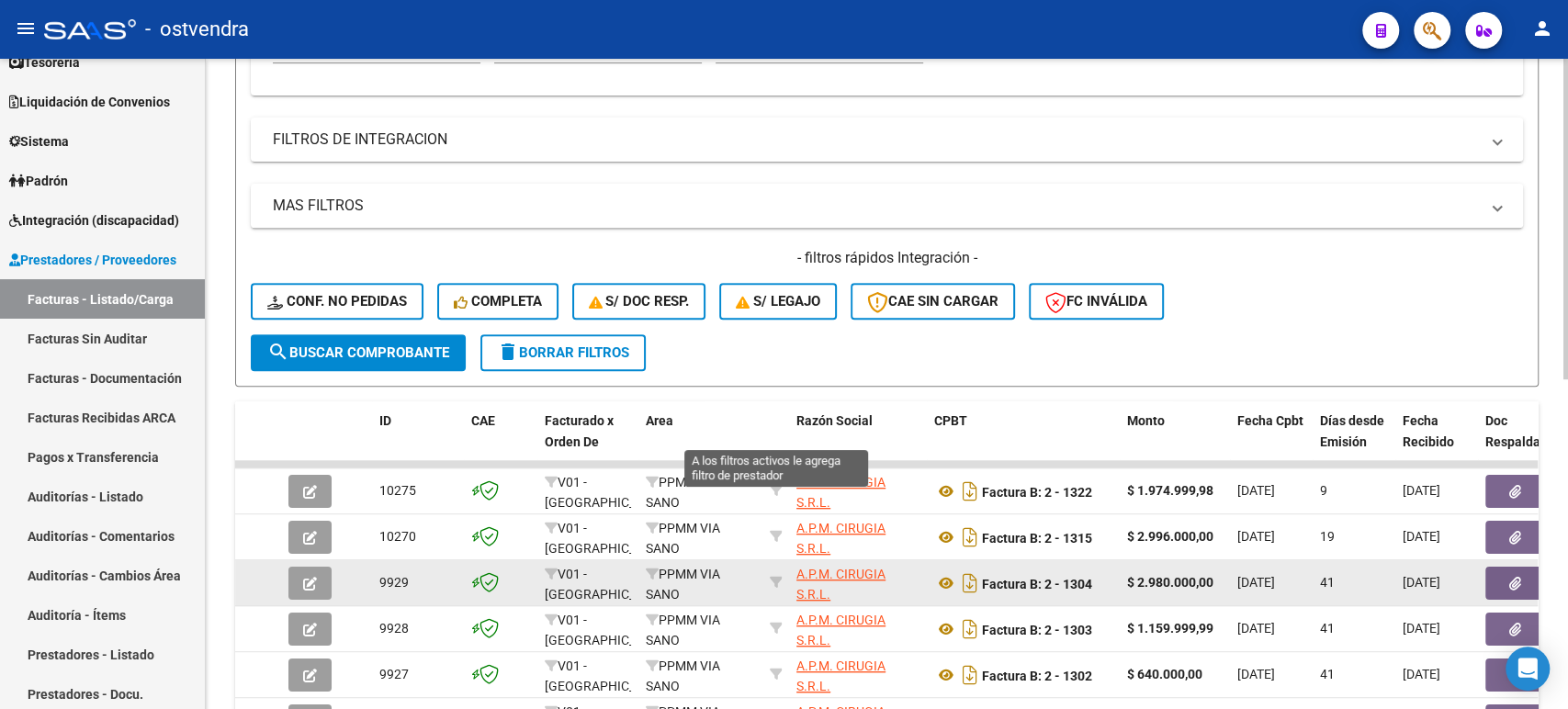
scroll to position [611, 0]
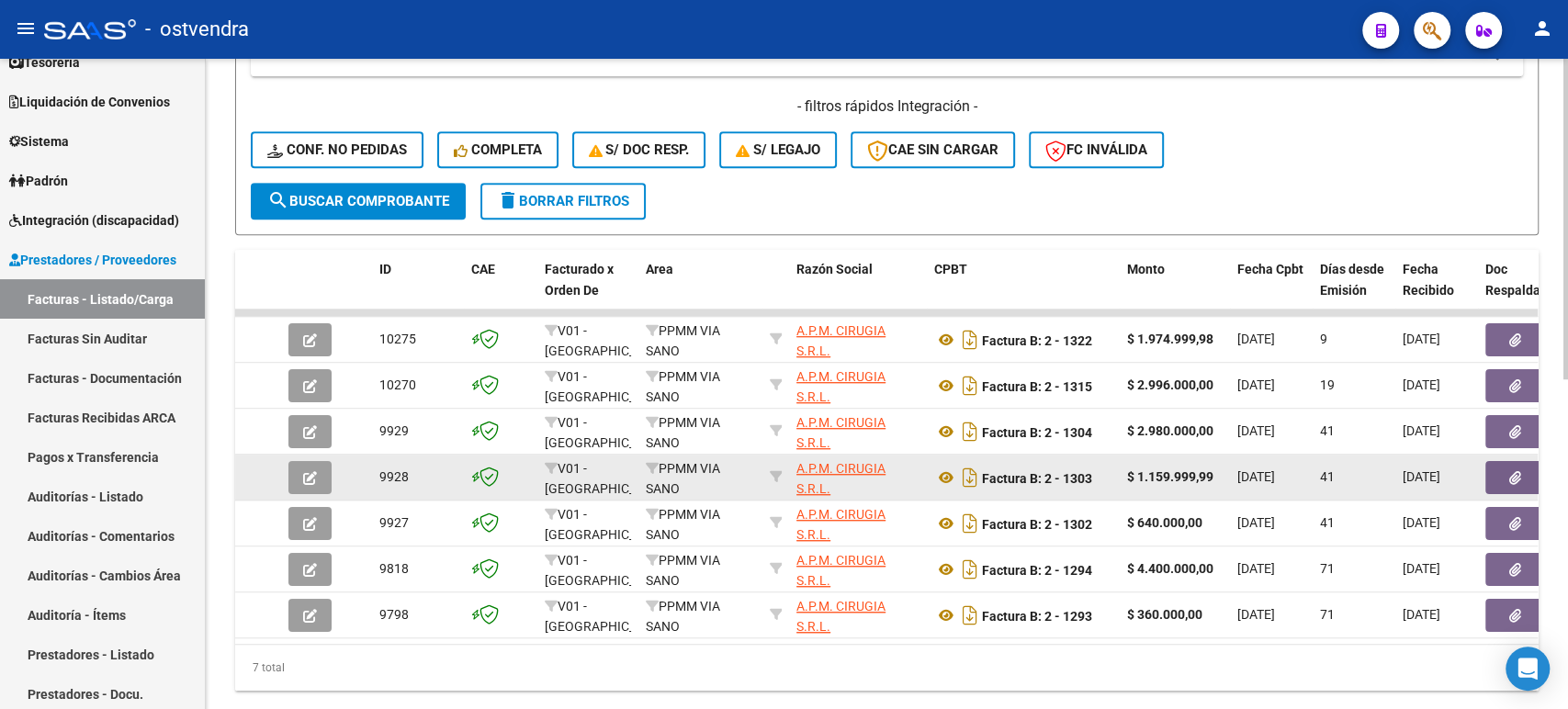
type input "30714331155"
click at [323, 472] on button "button" at bounding box center [310, 477] width 43 height 33
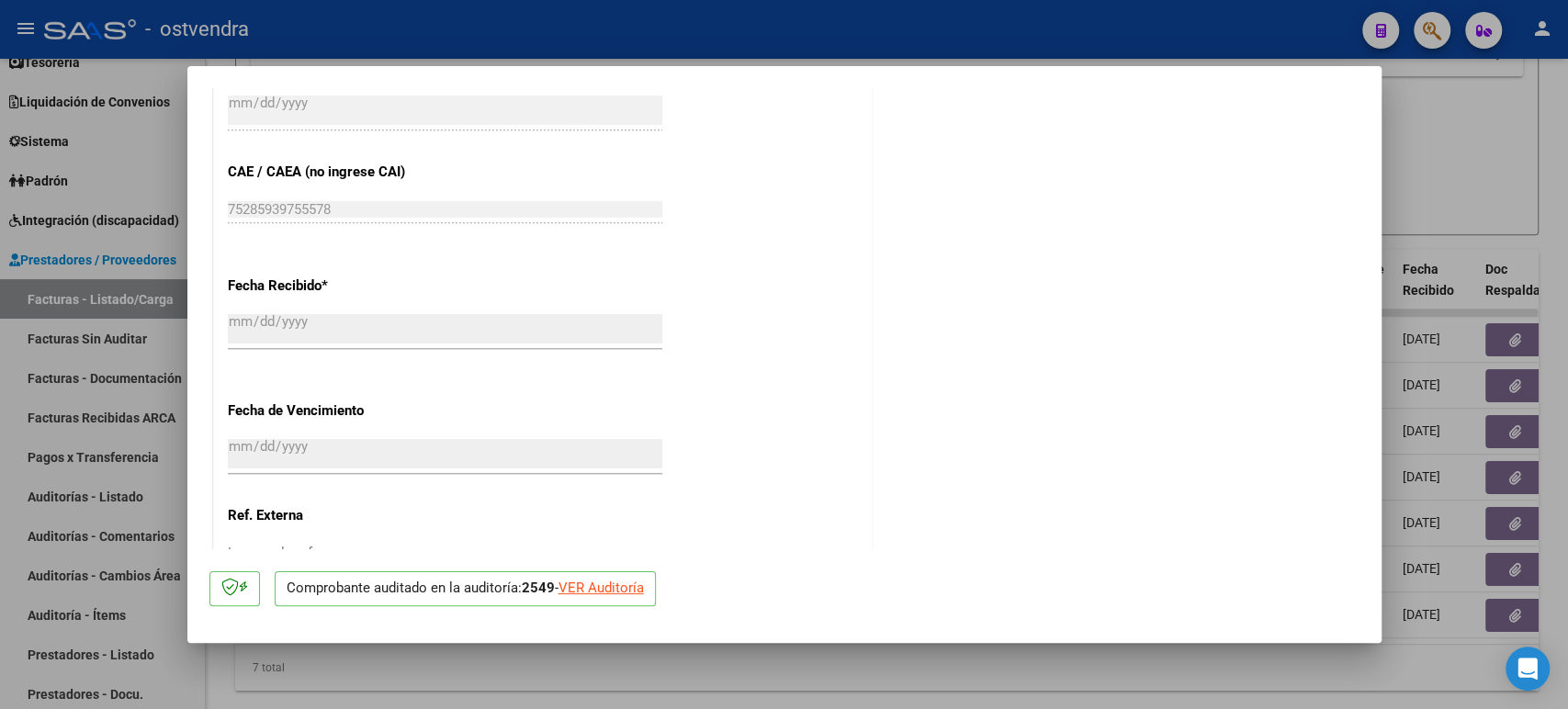
scroll to position [1021, 0]
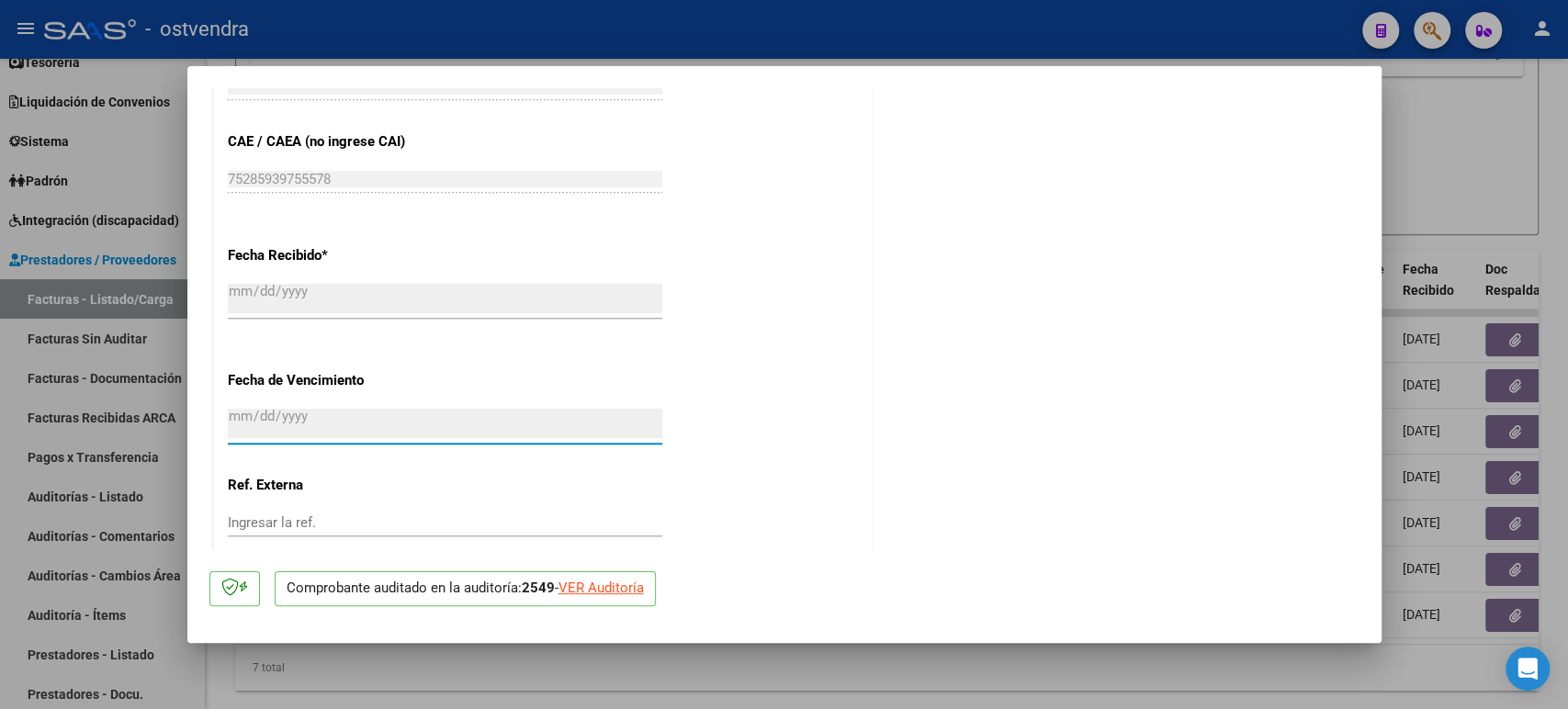
click at [303, 435] on input "Ingresar la fecha" at bounding box center [445, 423] width 434 height 30
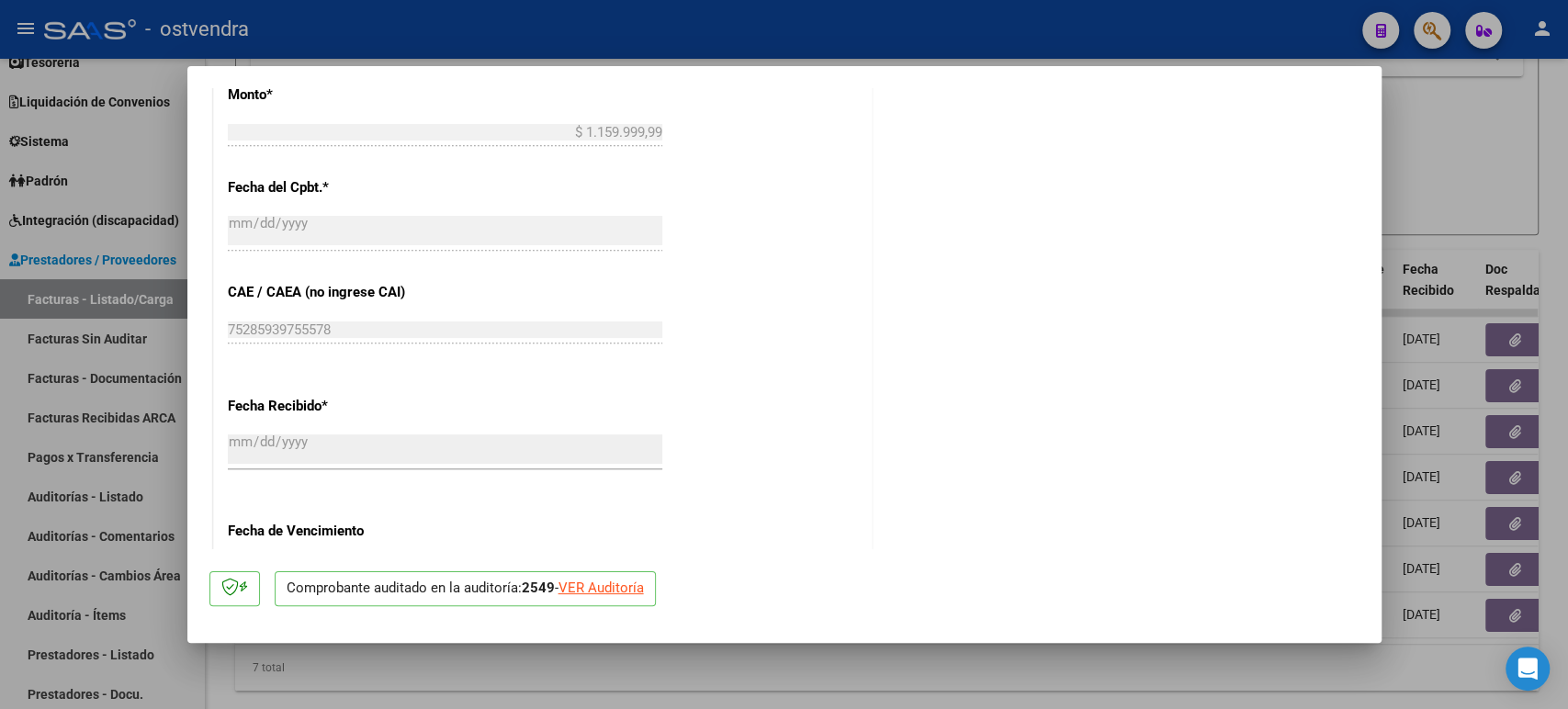
scroll to position [918, 0]
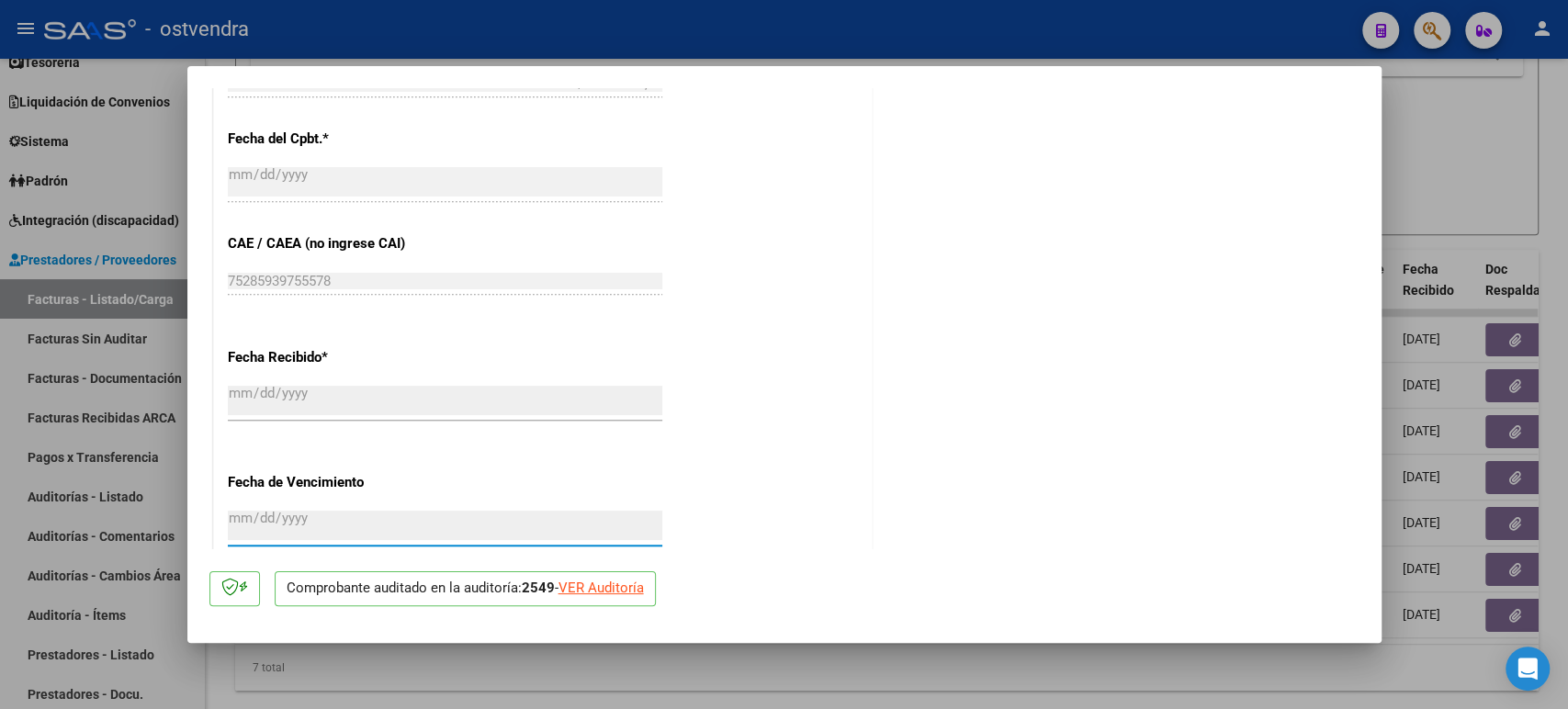
click at [265, 529] on input "Ingresar la fecha" at bounding box center [445, 526] width 434 height 30
click at [265, 528] on input "Ingresar la fecha" at bounding box center [445, 526] width 434 height 30
click at [259, 526] on input "Ingresar la fecha" at bounding box center [445, 526] width 434 height 30
click at [254, 523] on input "Ingresar la fecha" at bounding box center [445, 526] width 434 height 30
click at [250, 520] on input "Ingresar la fecha" at bounding box center [445, 526] width 434 height 30
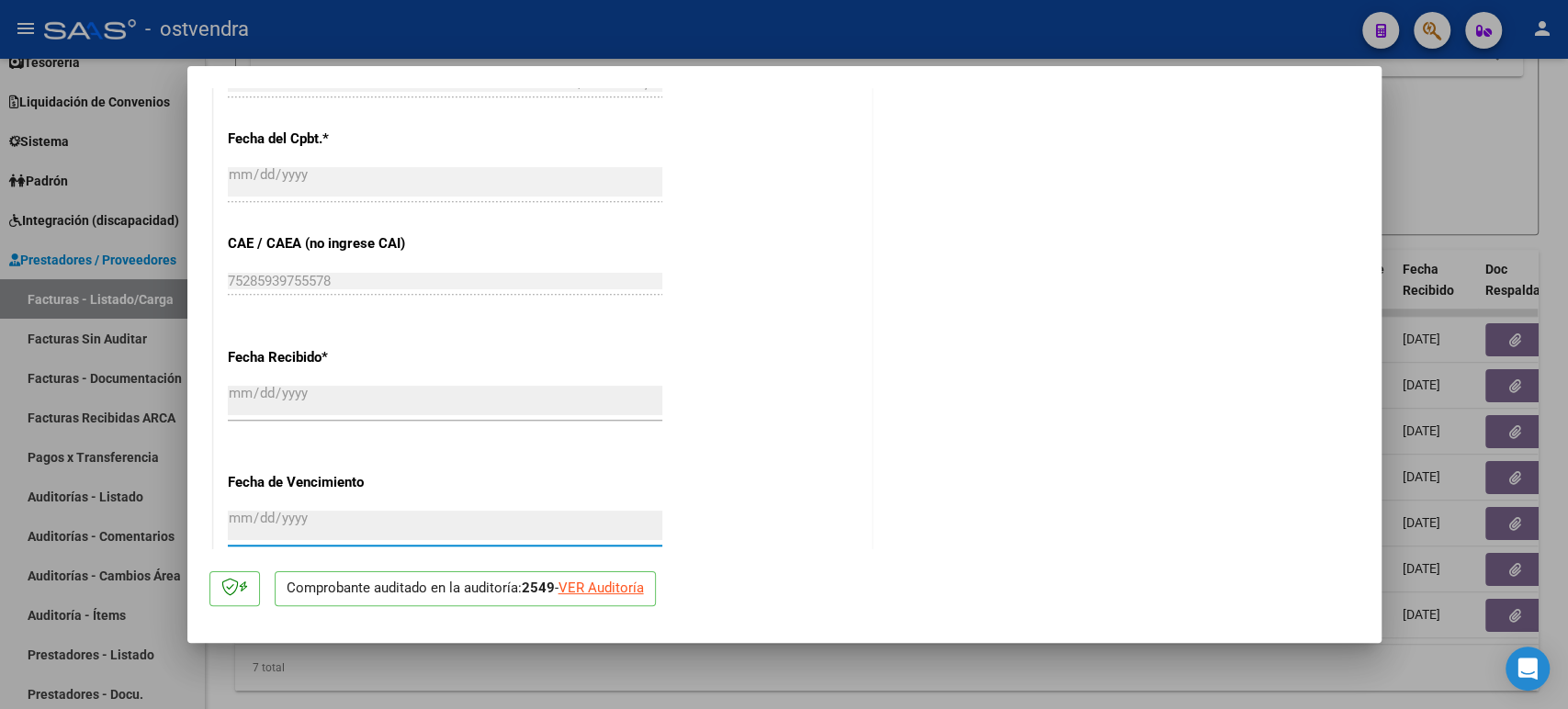
click at [248, 520] on input "Ingresar la fecha" at bounding box center [445, 526] width 434 height 30
click at [243, 517] on input "Ingresar la fecha" at bounding box center [445, 526] width 434 height 30
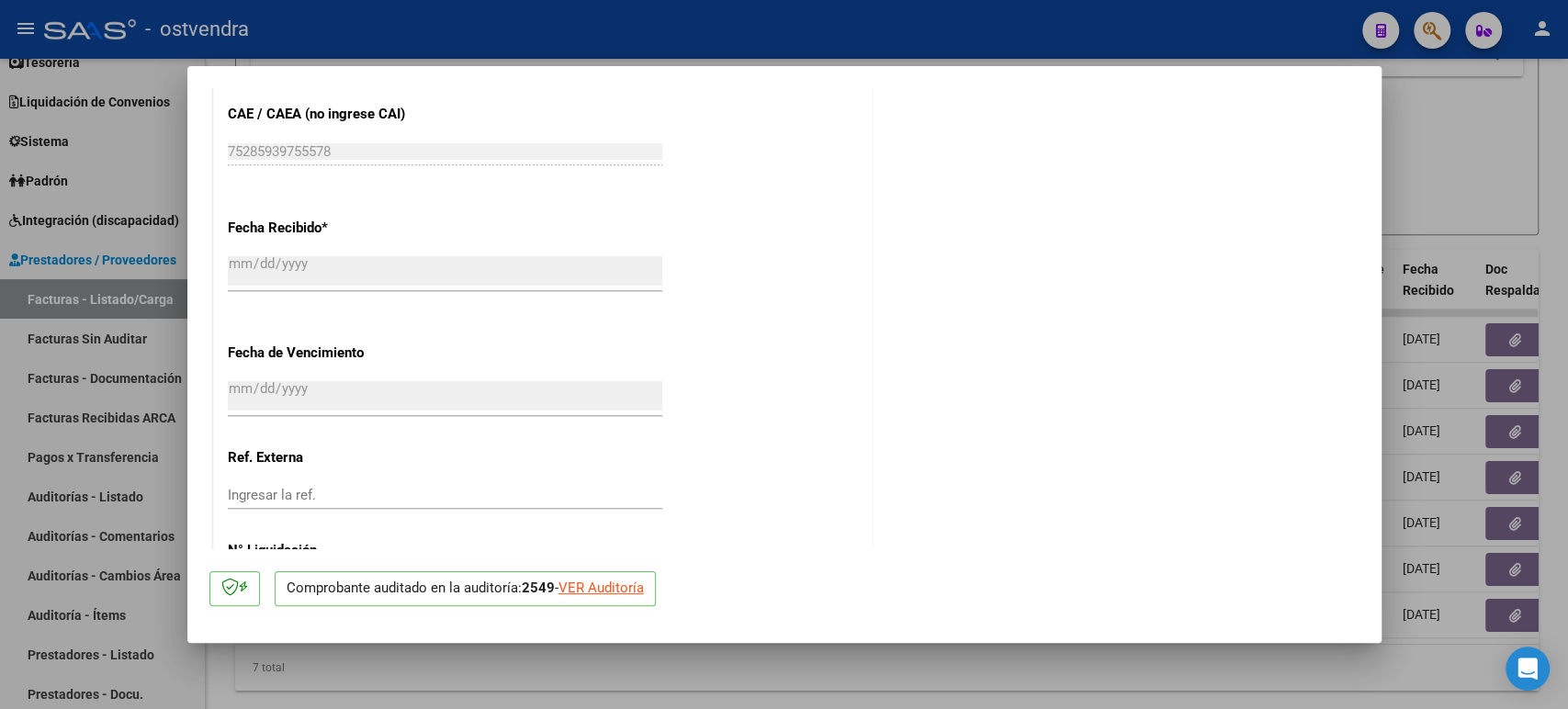
scroll to position [1135, 0]
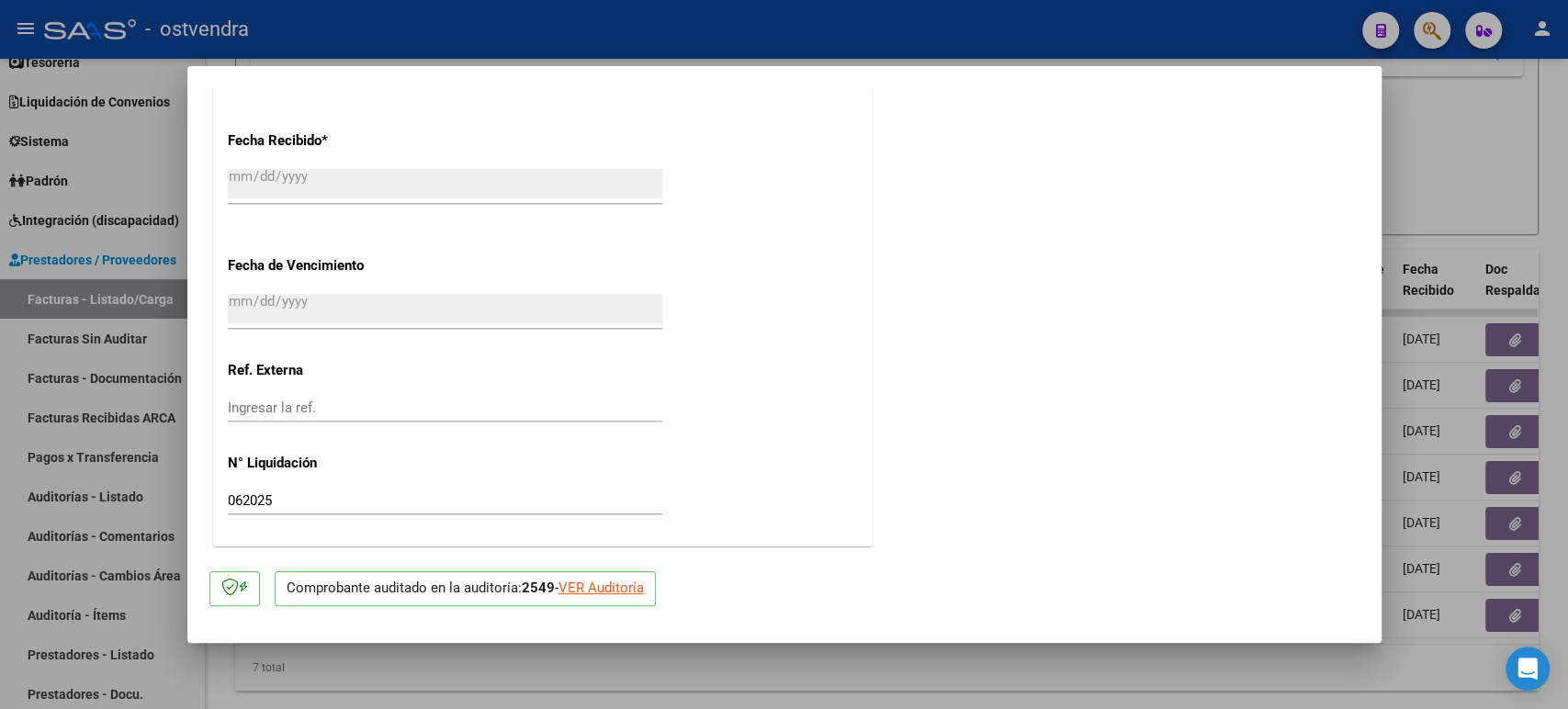
click at [575, 596] on div "VER Auditoría" at bounding box center [602, 588] width 86 height 21
type input "$ 0,00"
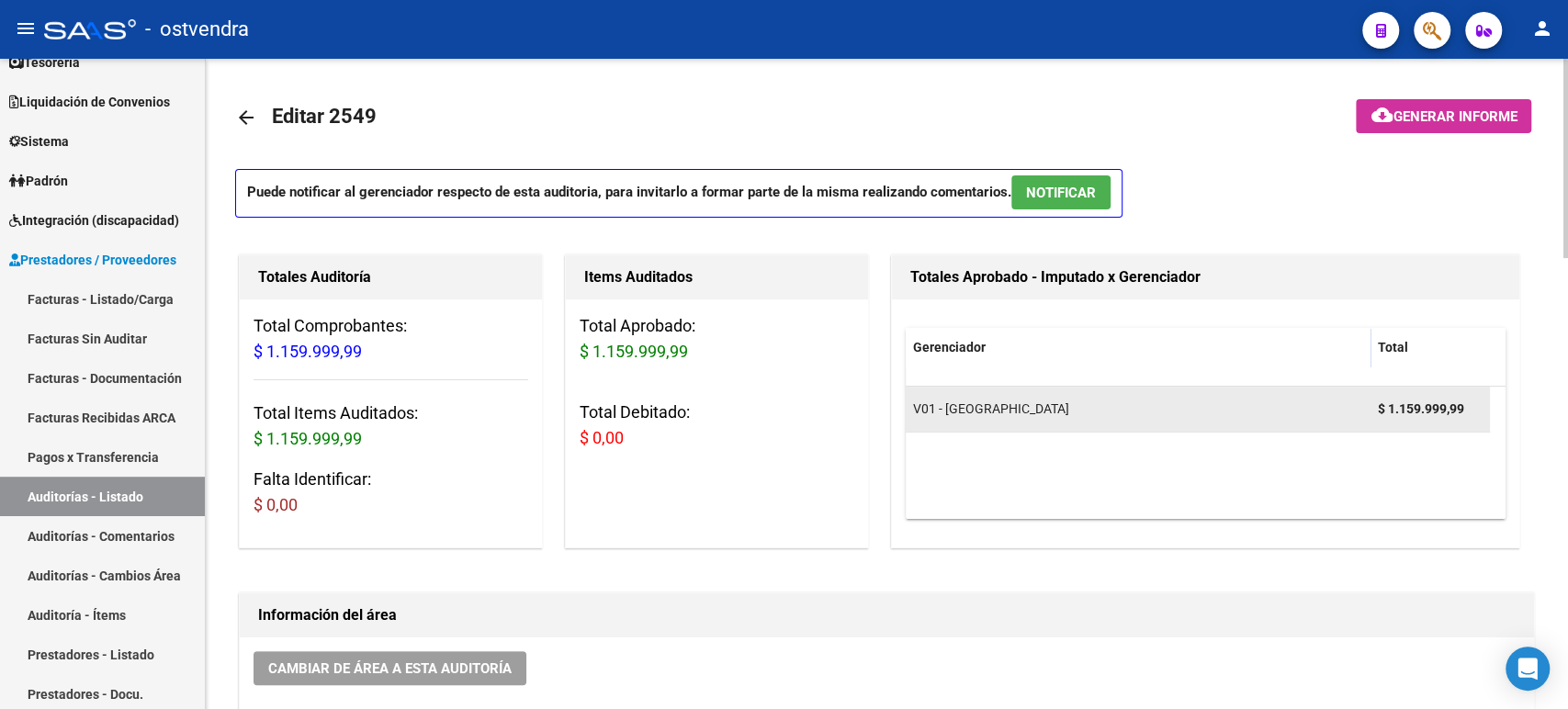
click at [786, 418] on div "V01 - [GEOGRAPHIC_DATA]" at bounding box center [1139, 408] width 450 height 21
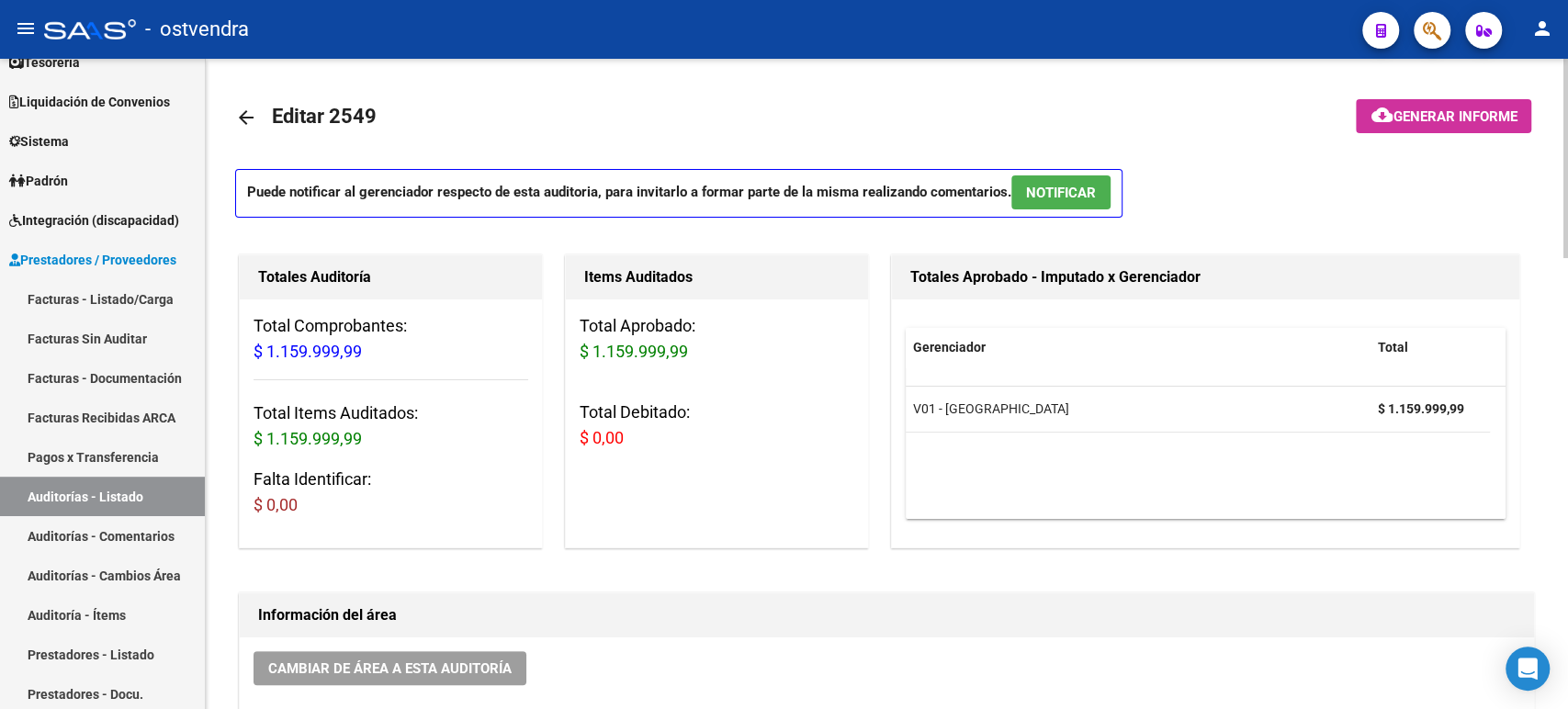
click at [442, 258] on div "Totales Auditoría" at bounding box center [391, 277] width 302 height 44
click at [362, 349] on h3 "Total Comprobantes: $ 1.159.999,99" at bounding box center [392, 340] width 275 height 52
click at [333, 444] on span "$ 1.159.999,99" at bounding box center [308, 438] width 109 height 19
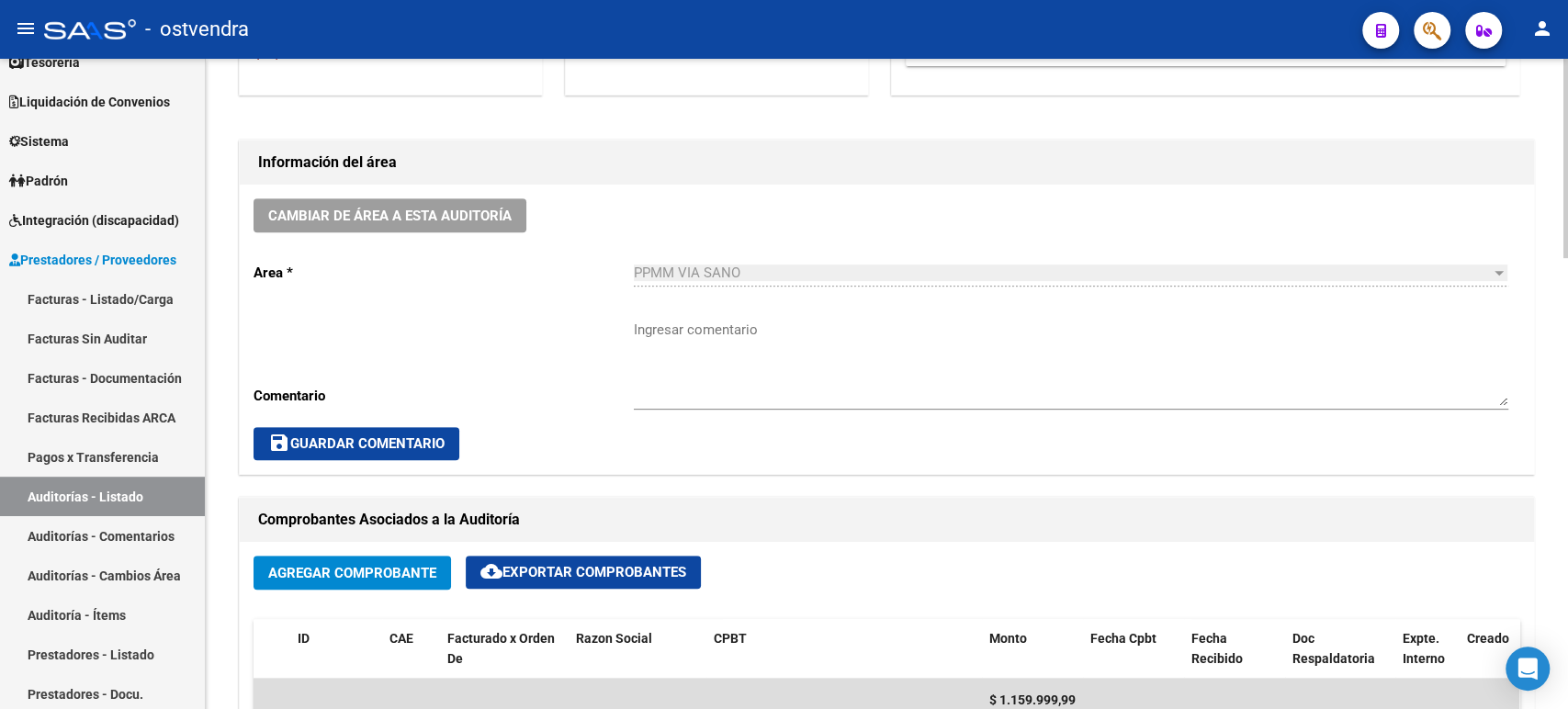
scroll to position [510, 0]
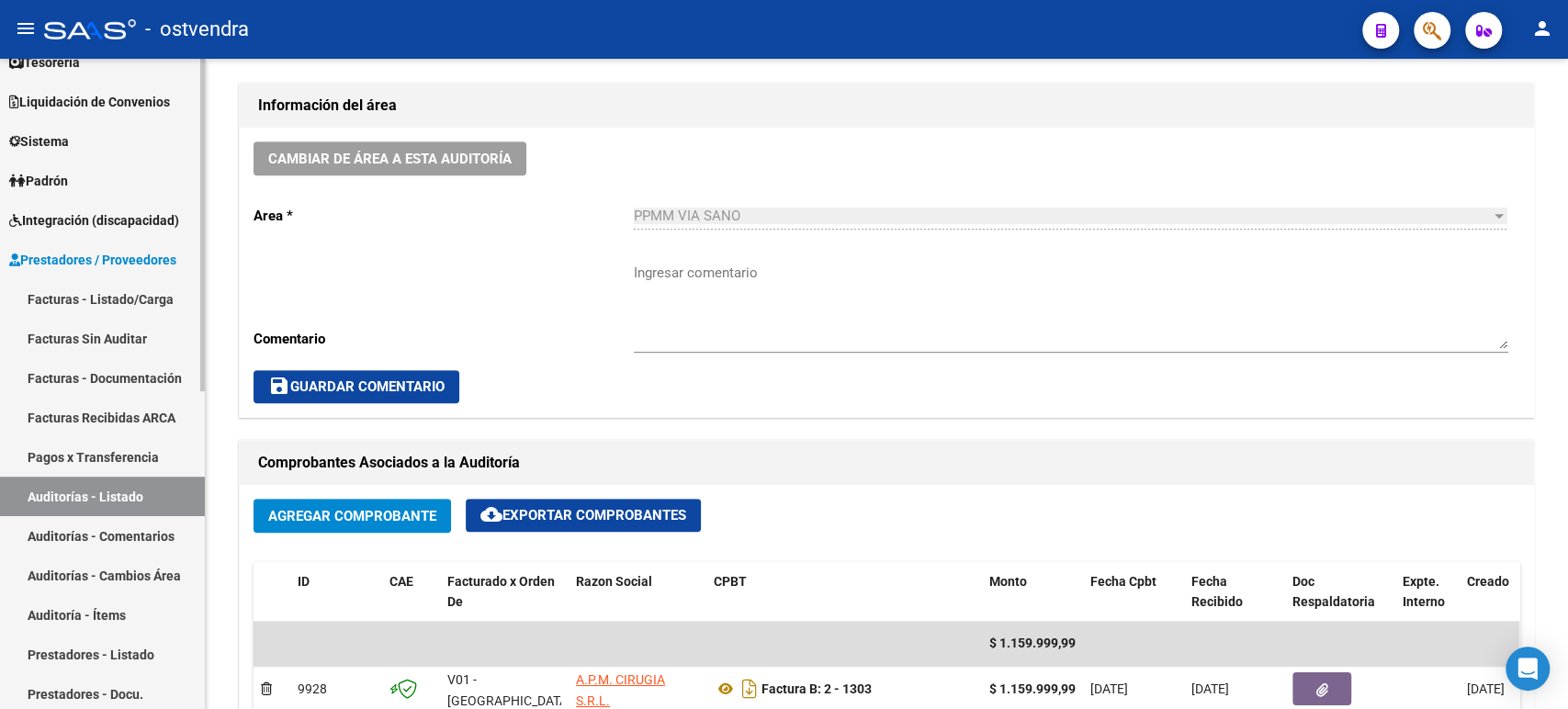
click at [111, 622] on link "Auditoría - Ítems" at bounding box center [103, 615] width 205 height 40
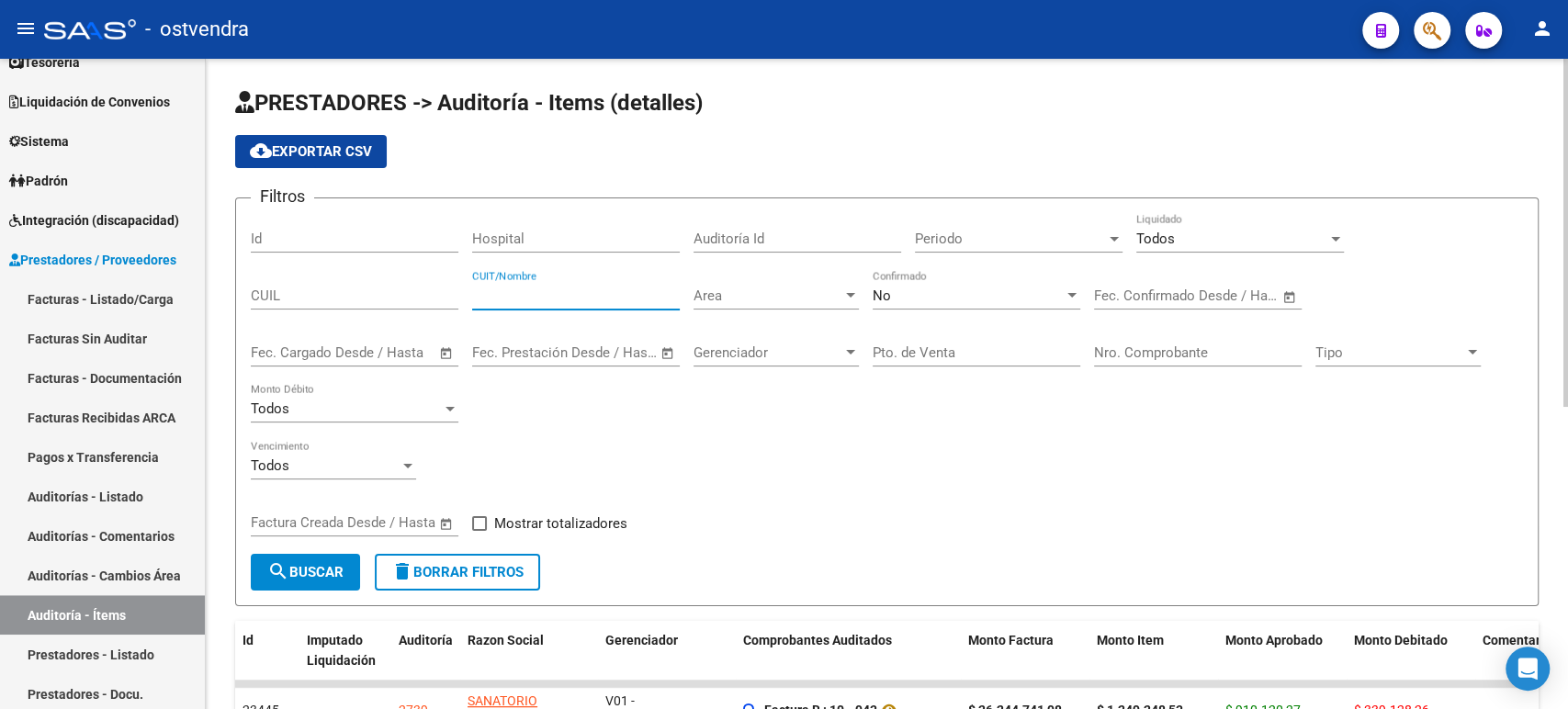
click at [492, 298] on input "CUIT/Nombre" at bounding box center [576, 296] width 207 height 17
paste input "30714331155"
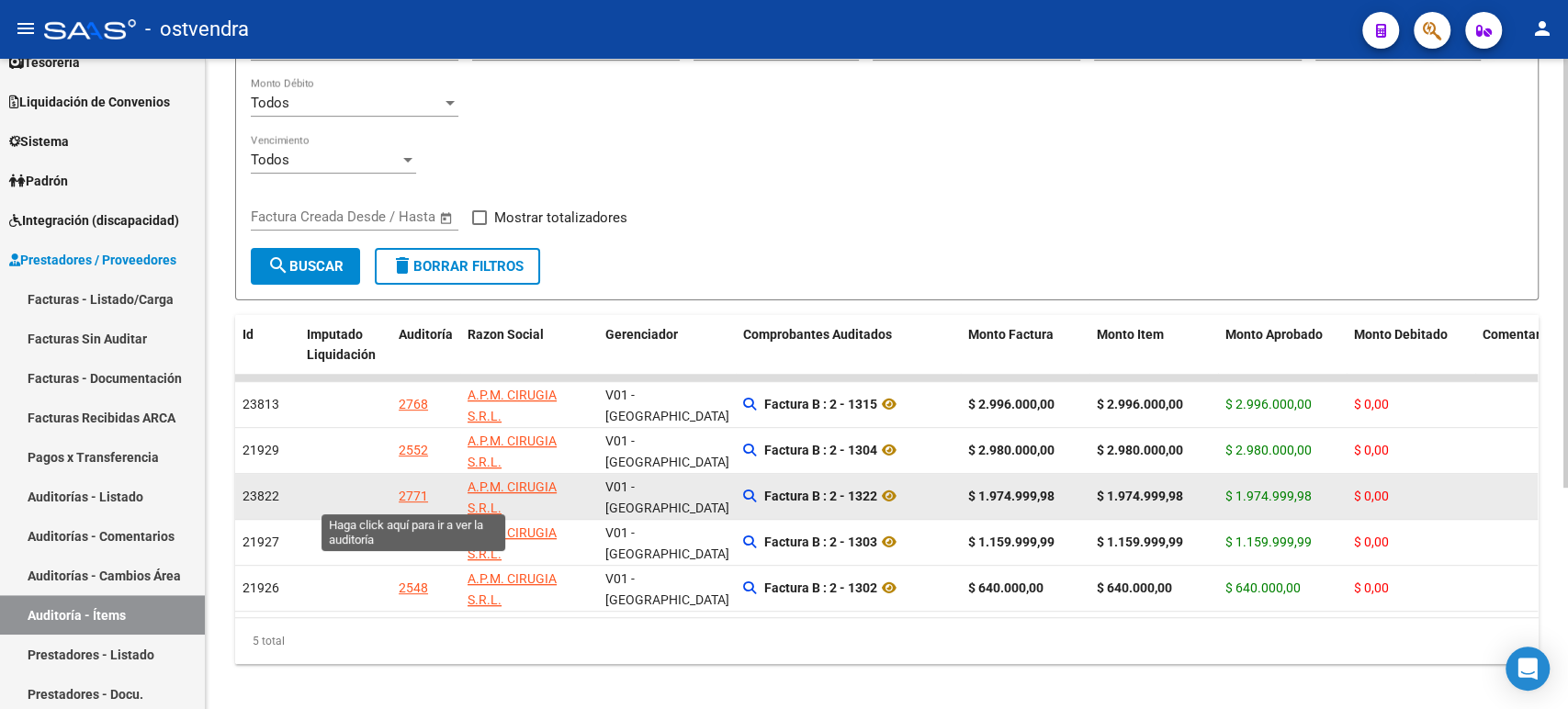
type input "30714331155"
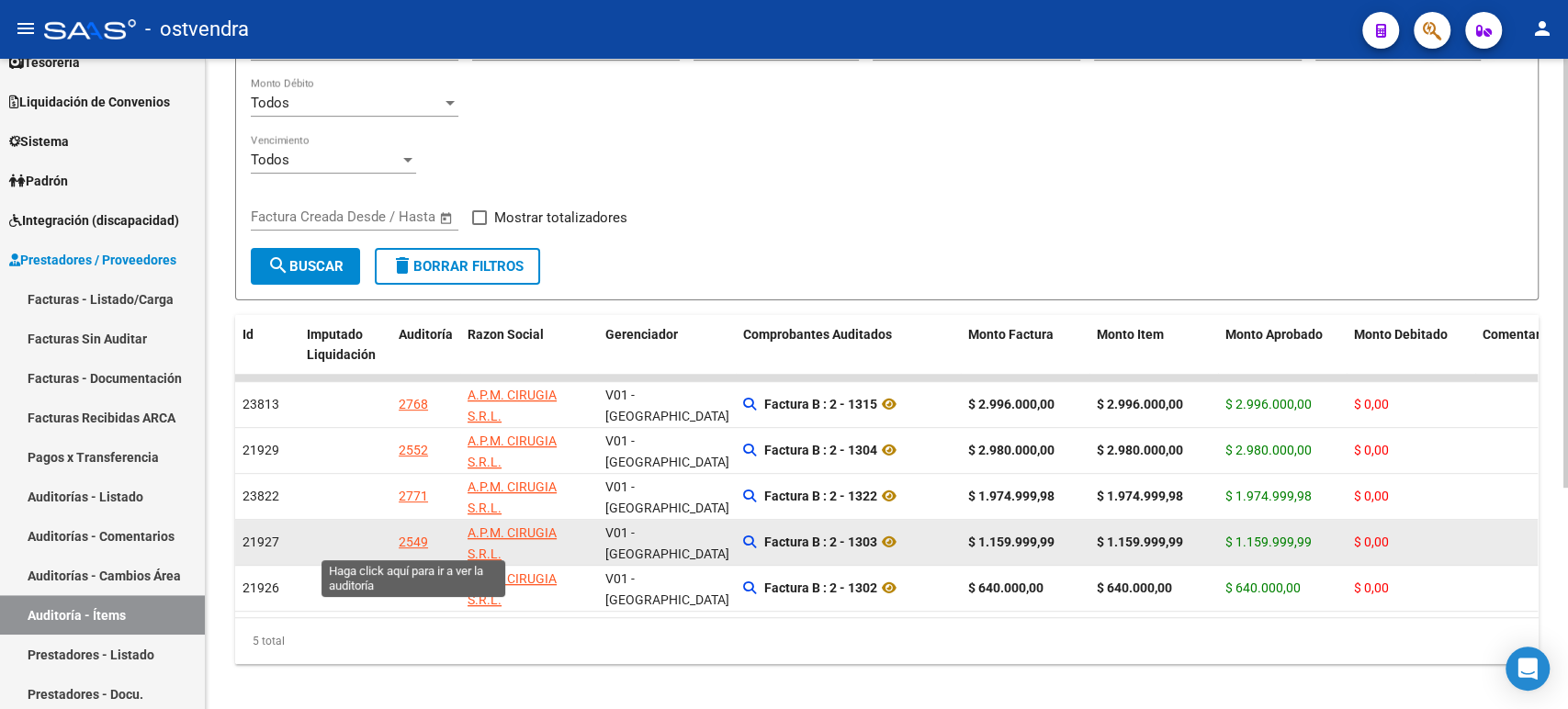
click at [419, 551] on div "2549" at bounding box center [413, 542] width 30 height 21
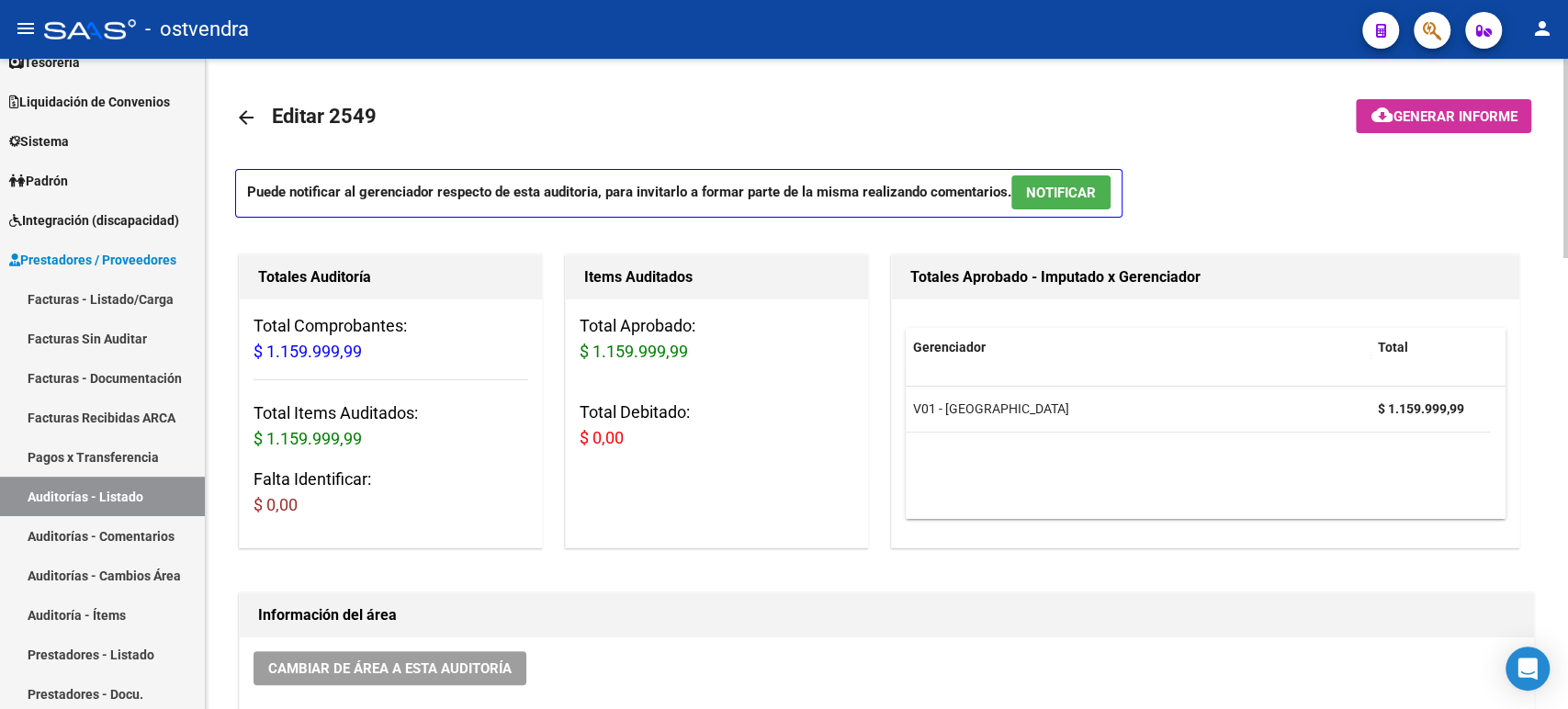
click at [249, 118] on mat-icon "arrow_back" at bounding box center [246, 118] width 22 height 22
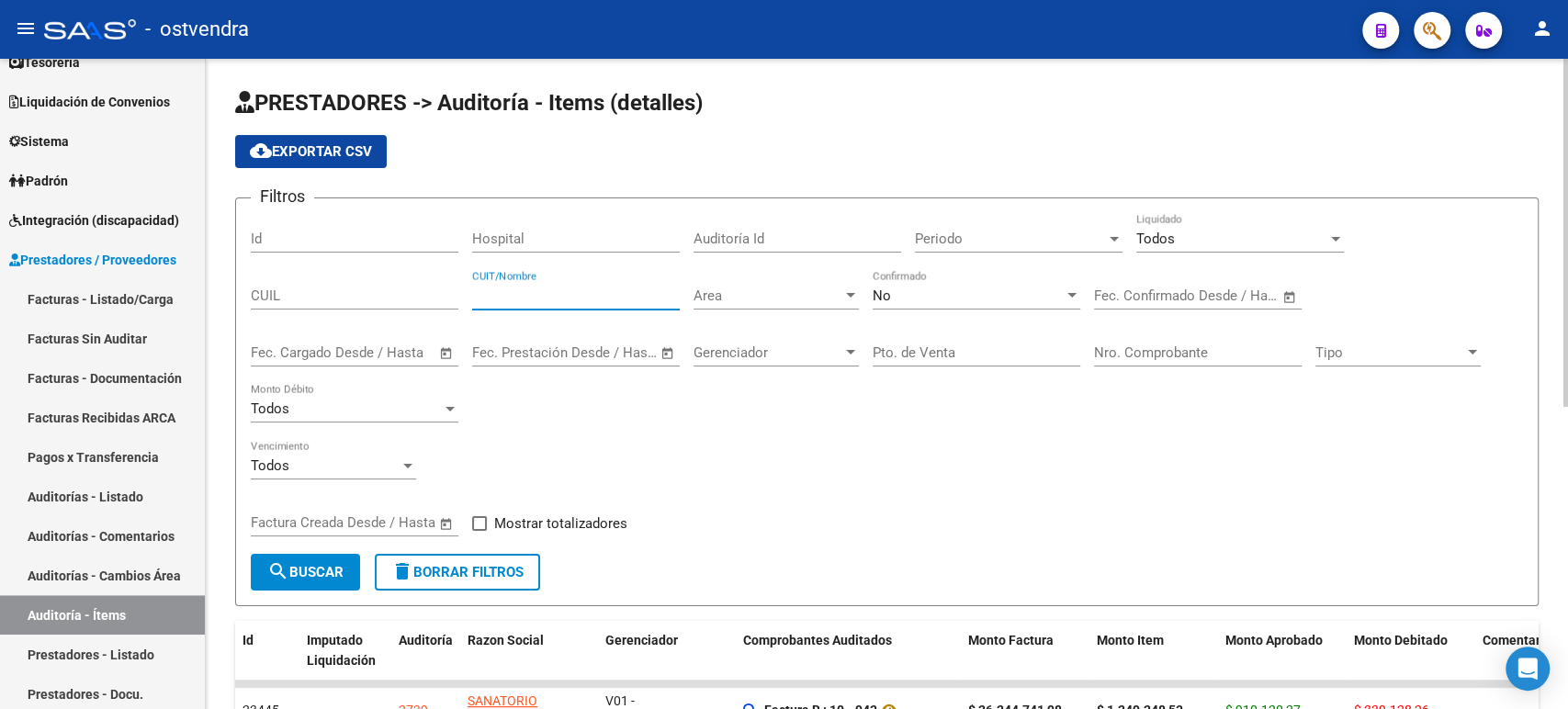
click at [590, 294] on input "CUIT/Nombre" at bounding box center [576, 296] width 207 height 17
paste input "30714331155"
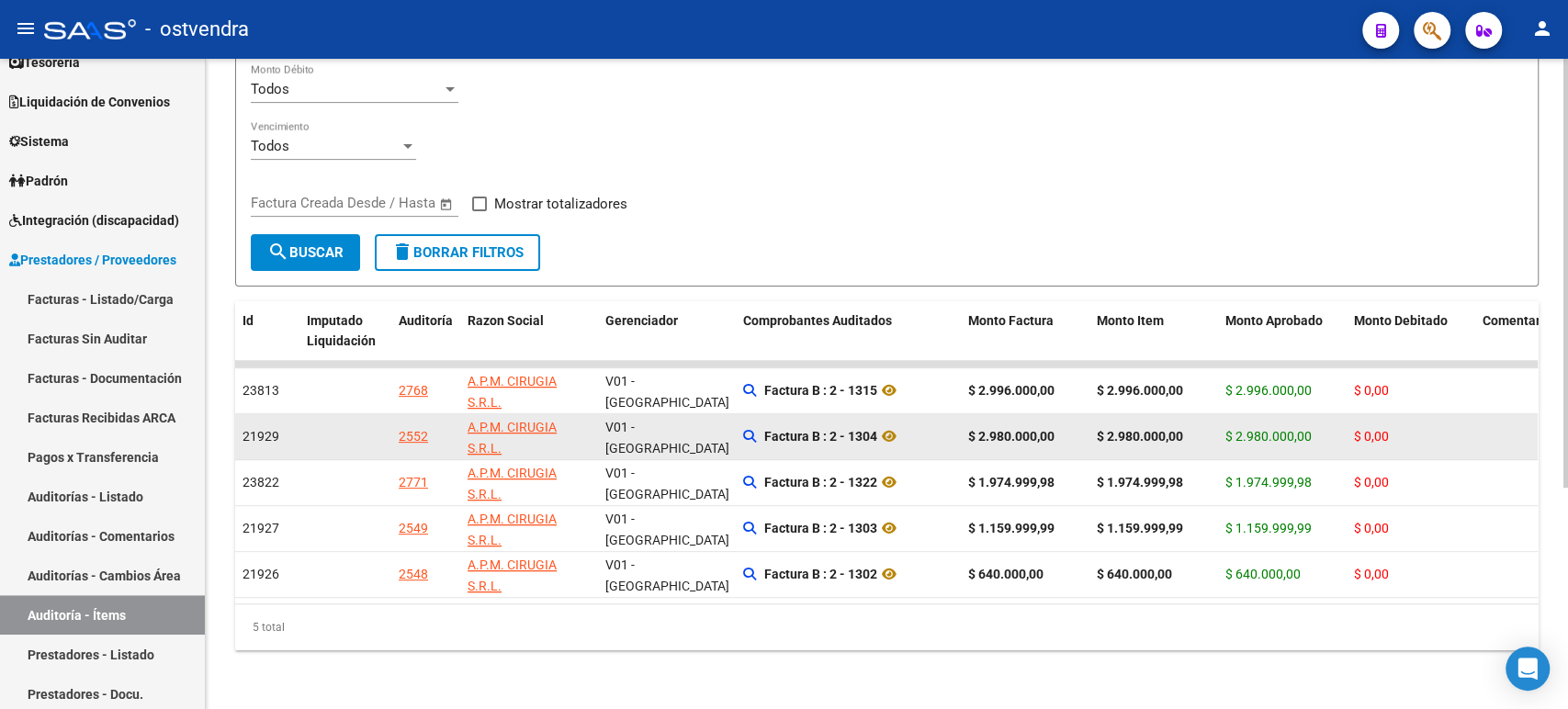
scroll to position [335, 0]
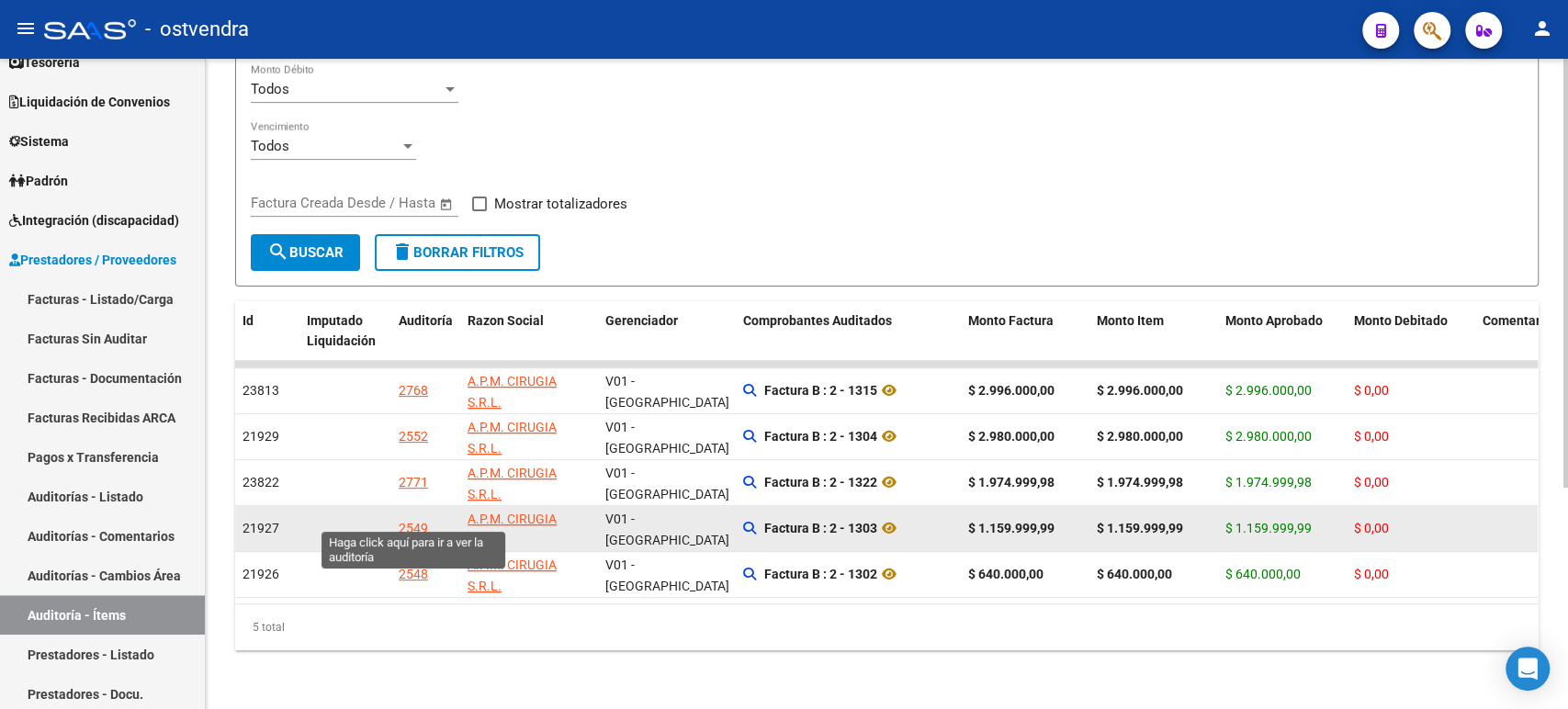
type input "30714331155"
click at [411, 518] on div "2549" at bounding box center [413, 528] width 30 height 21
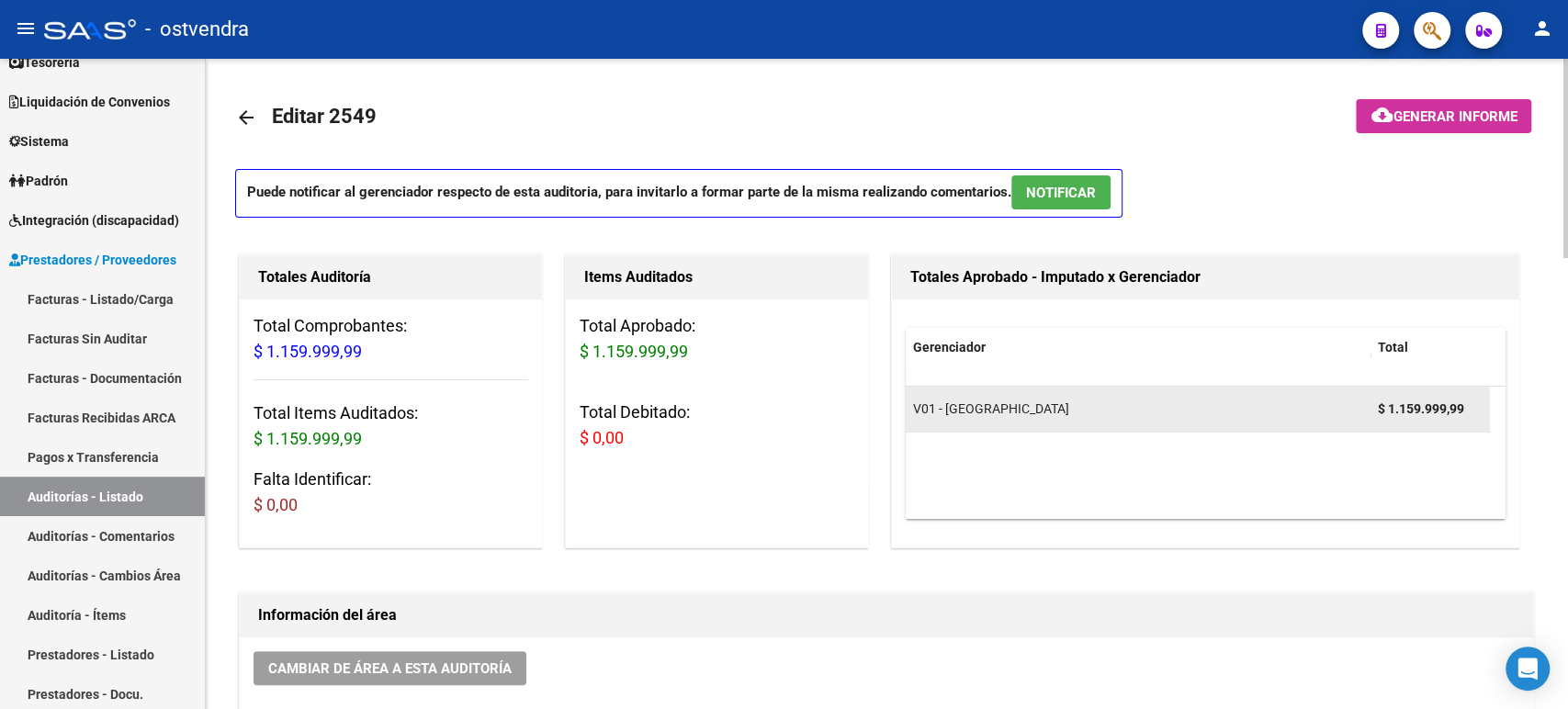
click at [786, 405] on span "V01 - [GEOGRAPHIC_DATA]" at bounding box center [991, 408] width 156 height 15
click at [786, 414] on div "V01 - [GEOGRAPHIC_DATA]" at bounding box center [1139, 408] width 450 height 21
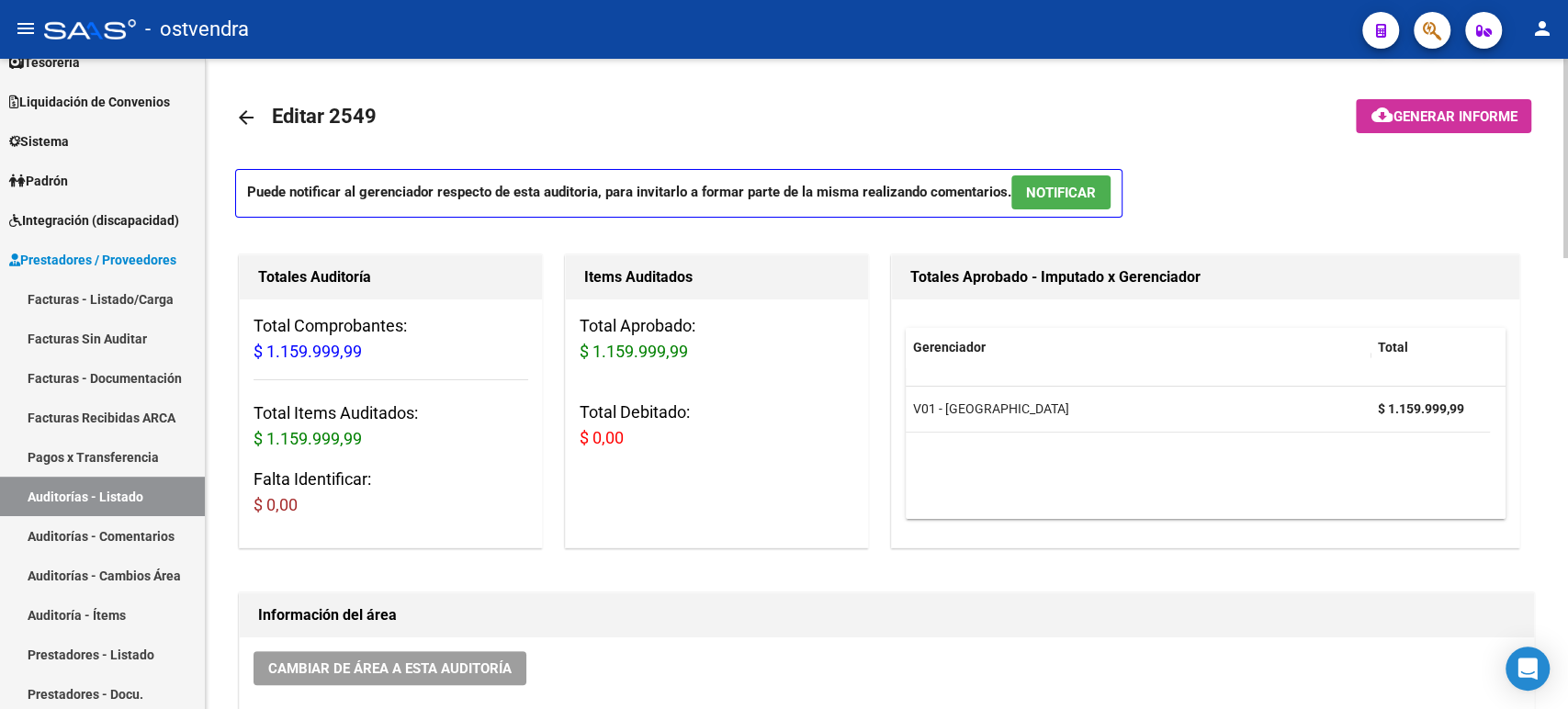
click at [786, 372] on datatable-header "Gerenciador Total" at bounding box center [1205, 356] width 600 height 59
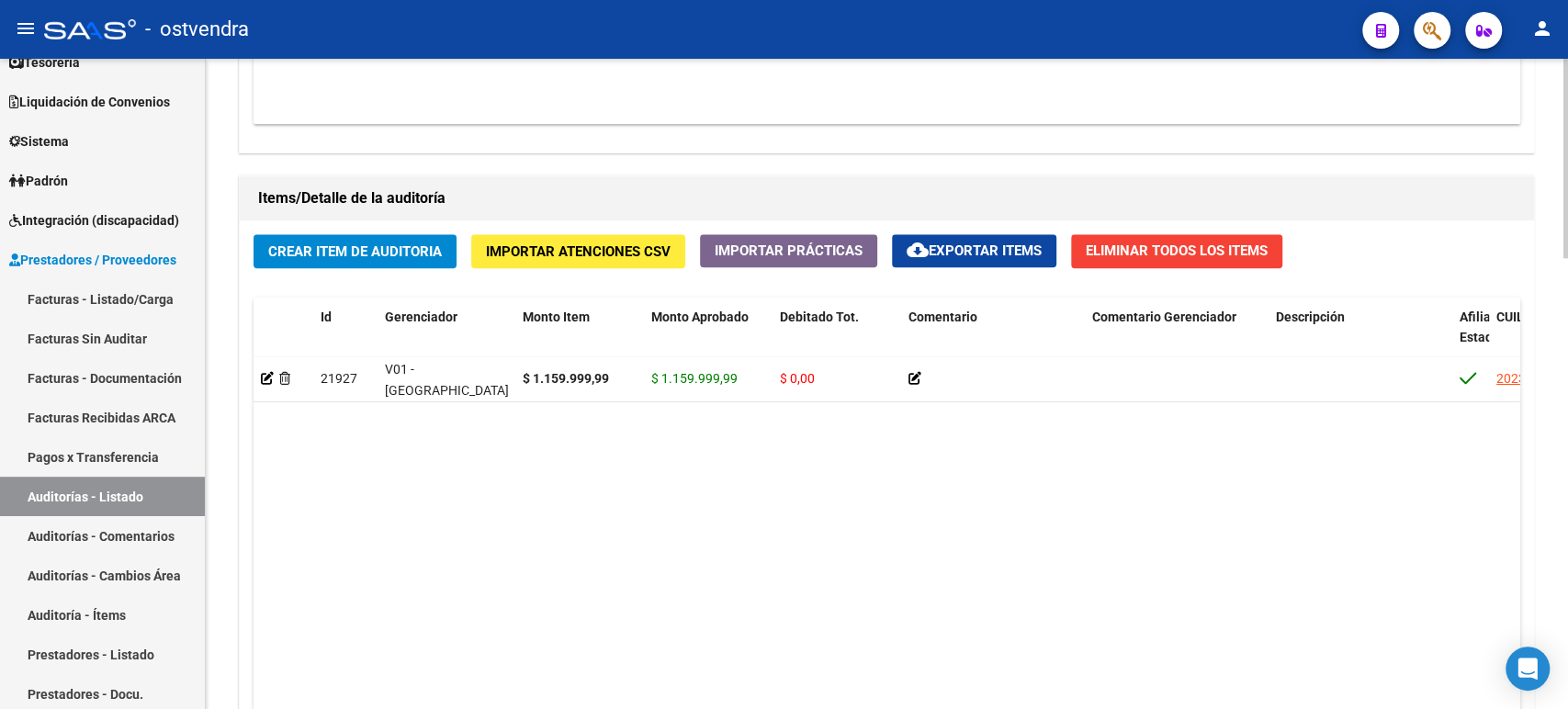
scroll to position [1225, 0]
drag, startPoint x: 796, startPoint y: 468, endPoint x: 1018, endPoint y: 461, distance: 222.1
click at [786, 466] on datatable-body "21927 V01 - [PERSON_NAME] $ 1.159.999,99 $ 1.159.999,99 $ 0,00 20235602424 2356…" at bounding box center [887, 552] width 1266 height 392
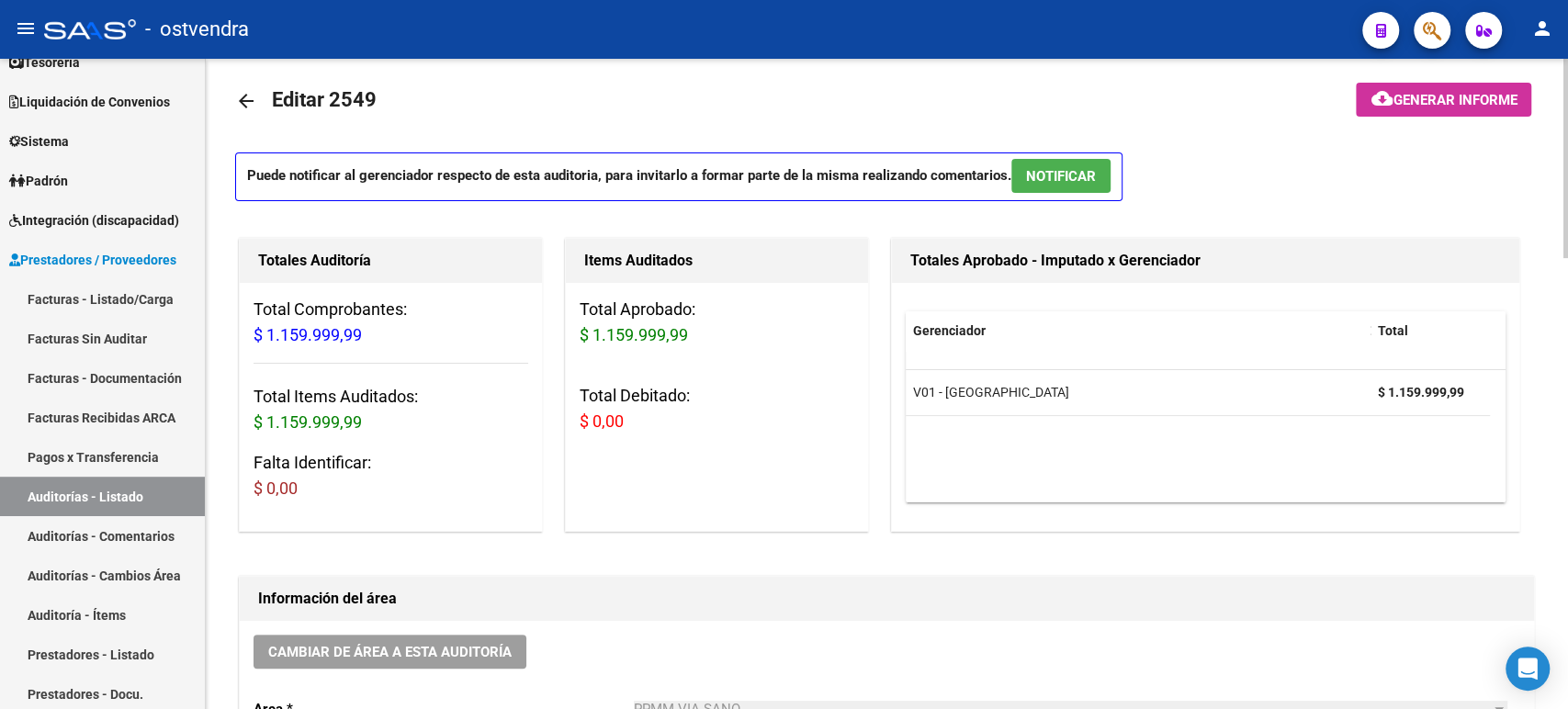
scroll to position [0, 0]
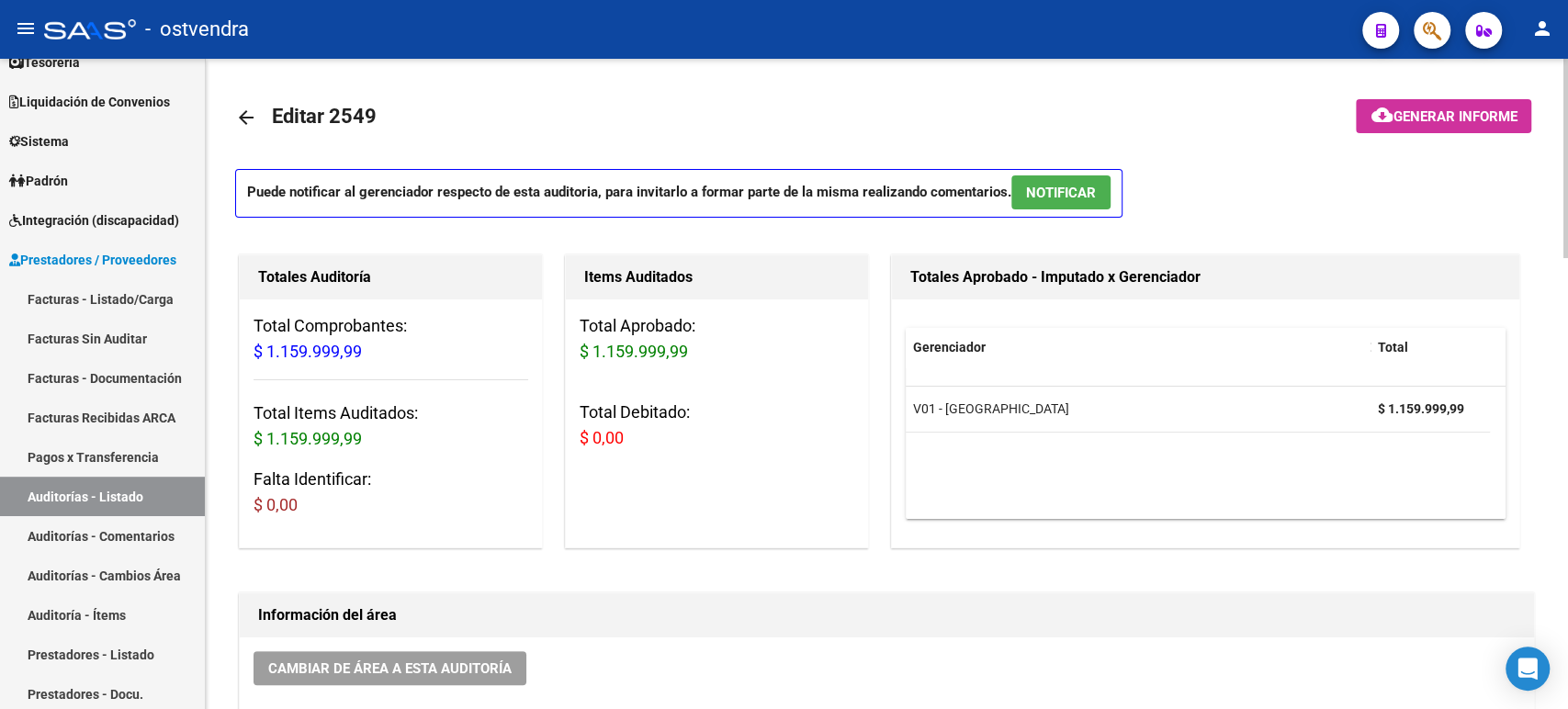
click at [243, 114] on mat-icon "arrow_back" at bounding box center [246, 118] width 22 height 22
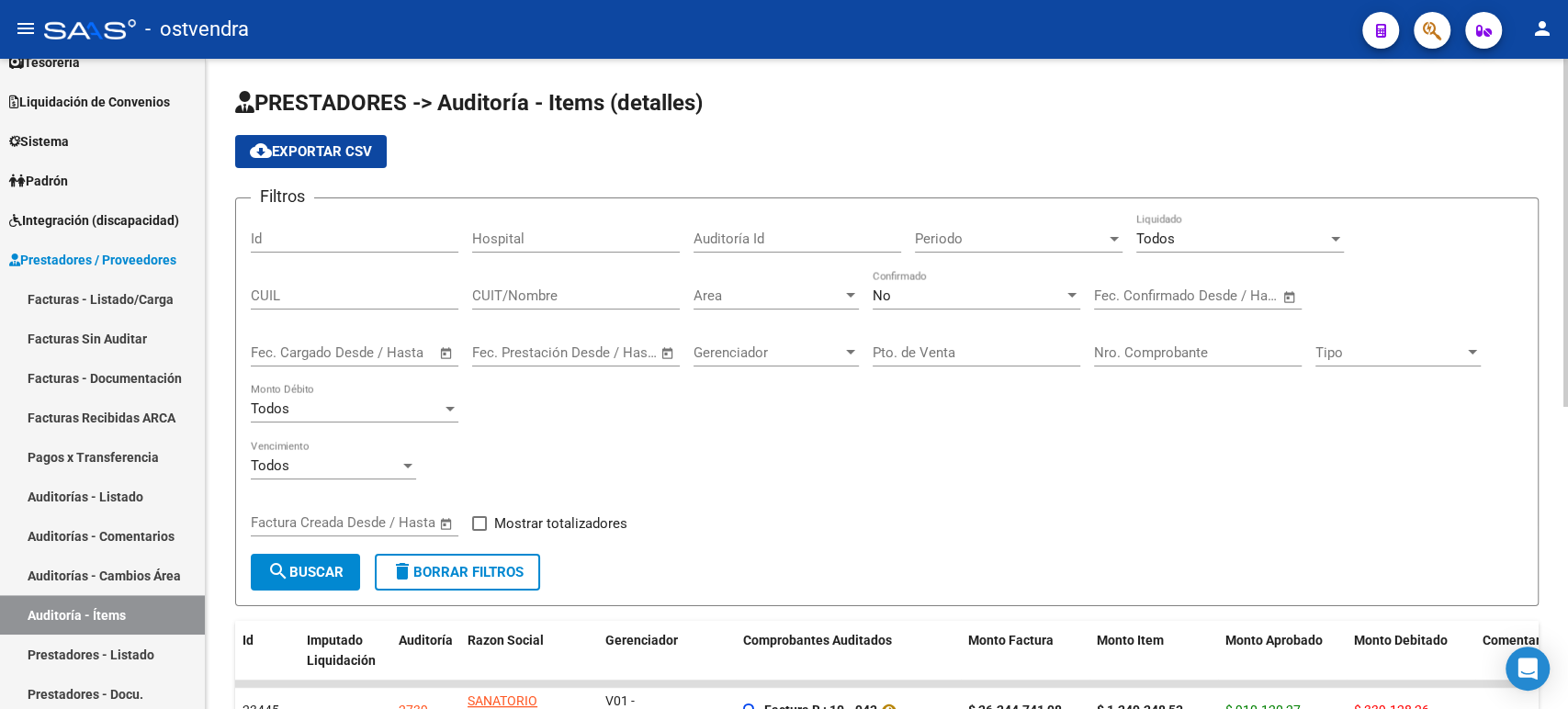
click at [508, 294] on input "CUIT/Nombre" at bounding box center [576, 296] width 207 height 17
paste input "30714331155"
type input "30714331155"
click at [786, 285] on div "No Confirmado" at bounding box center [976, 290] width 207 height 40
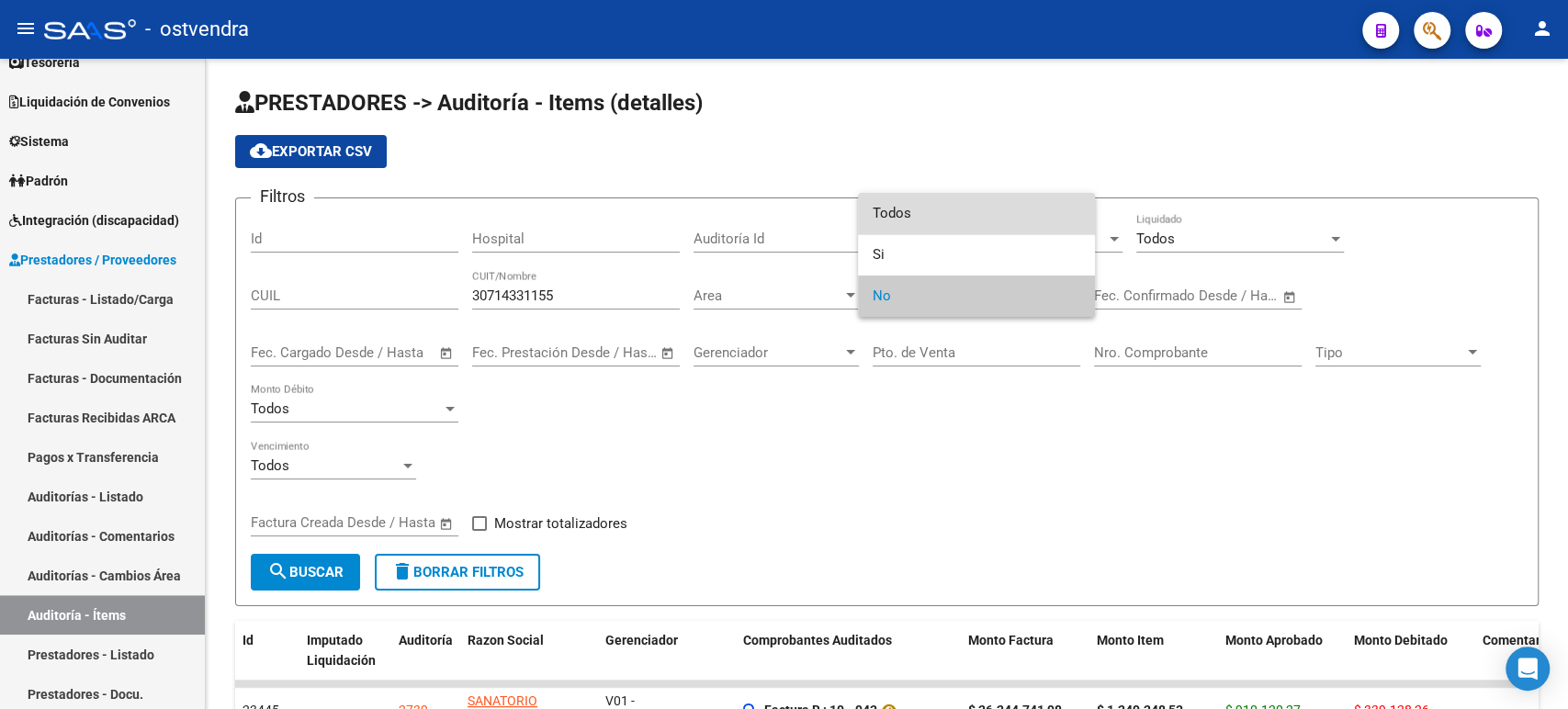
click at [786, 223] on span "Todos" at bounding box center [976, 214] width 207 height 42
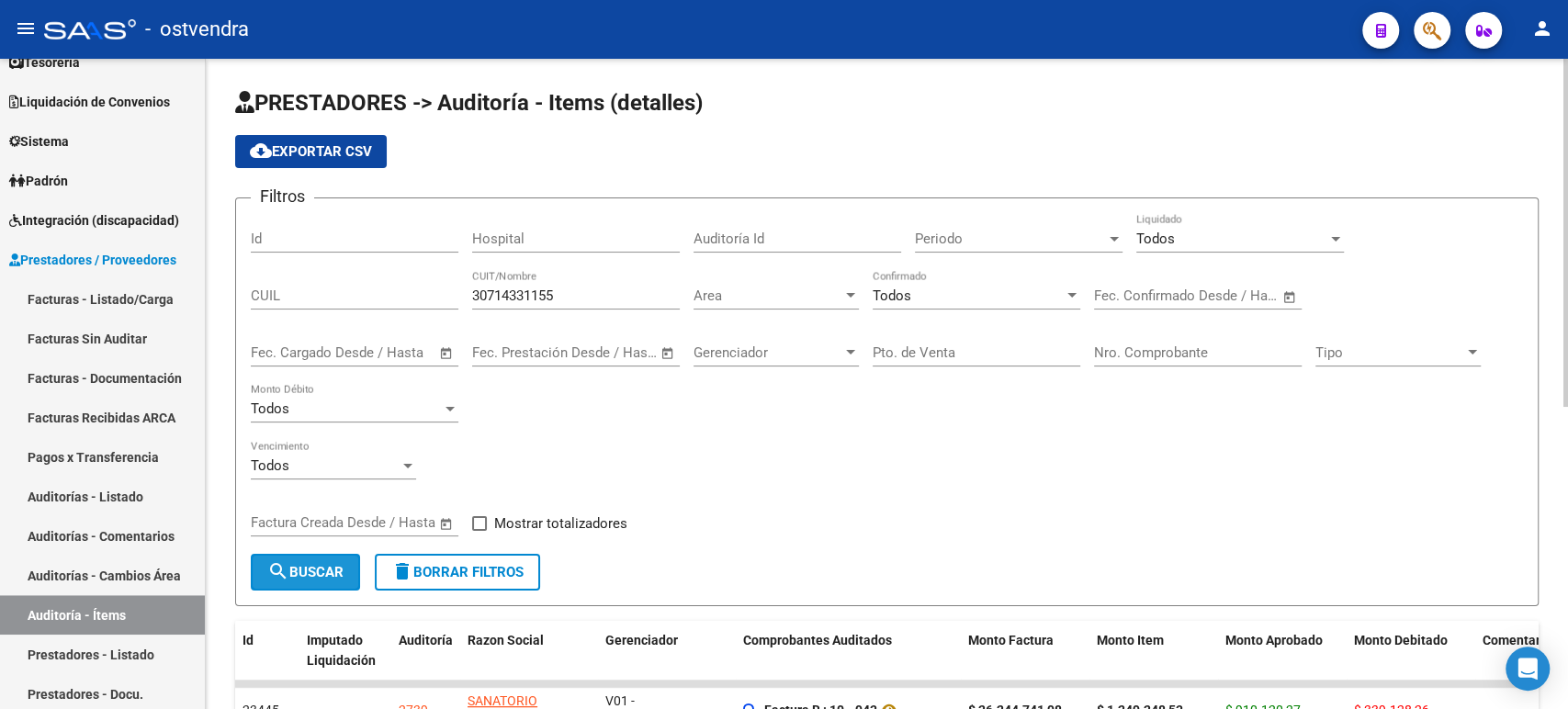
click at [317, 574] on span "search Buscar" at bounding box center [305, 572] width 77 height 17
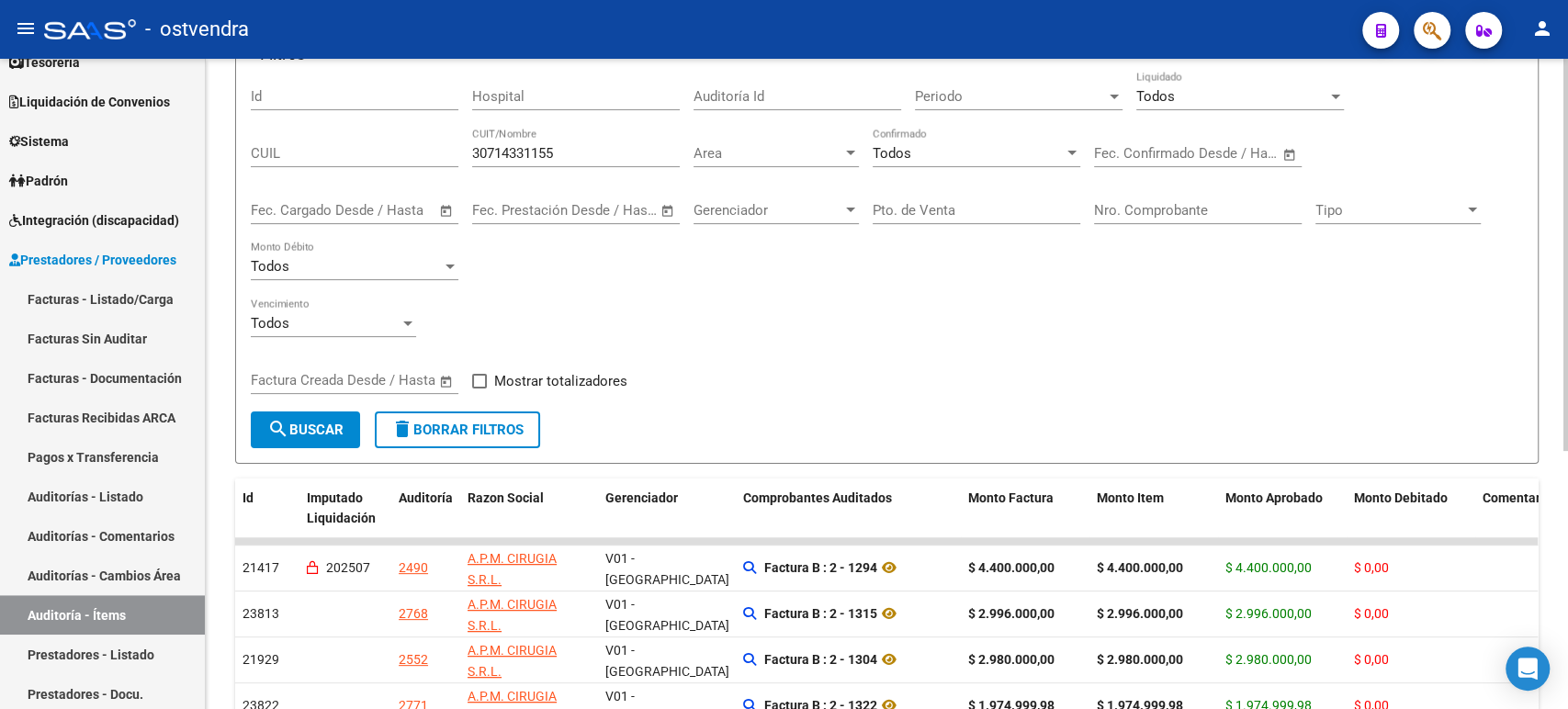
scroll to position [306, 0]
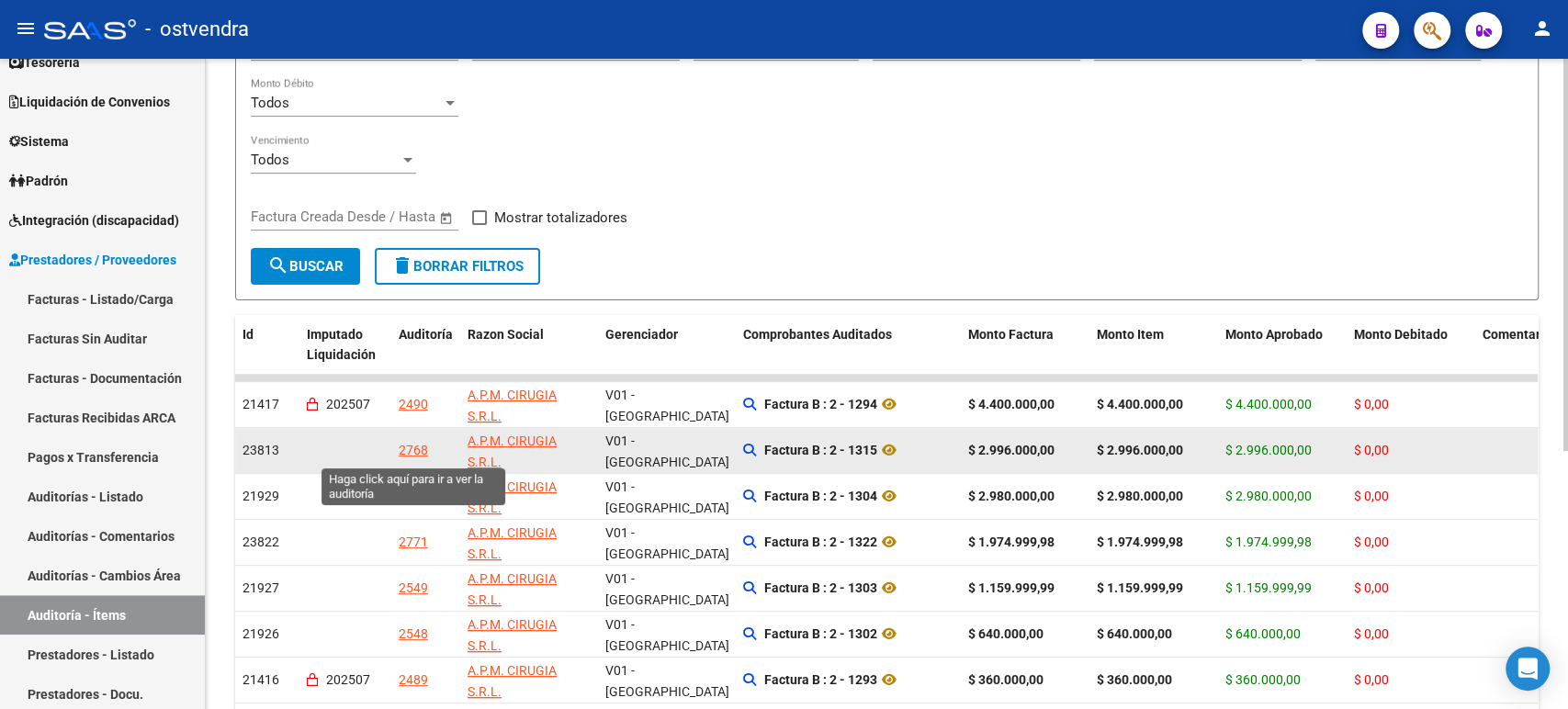
click at [406, 454] on div "2768" at bounding box center [413, 450] width 30 height 21
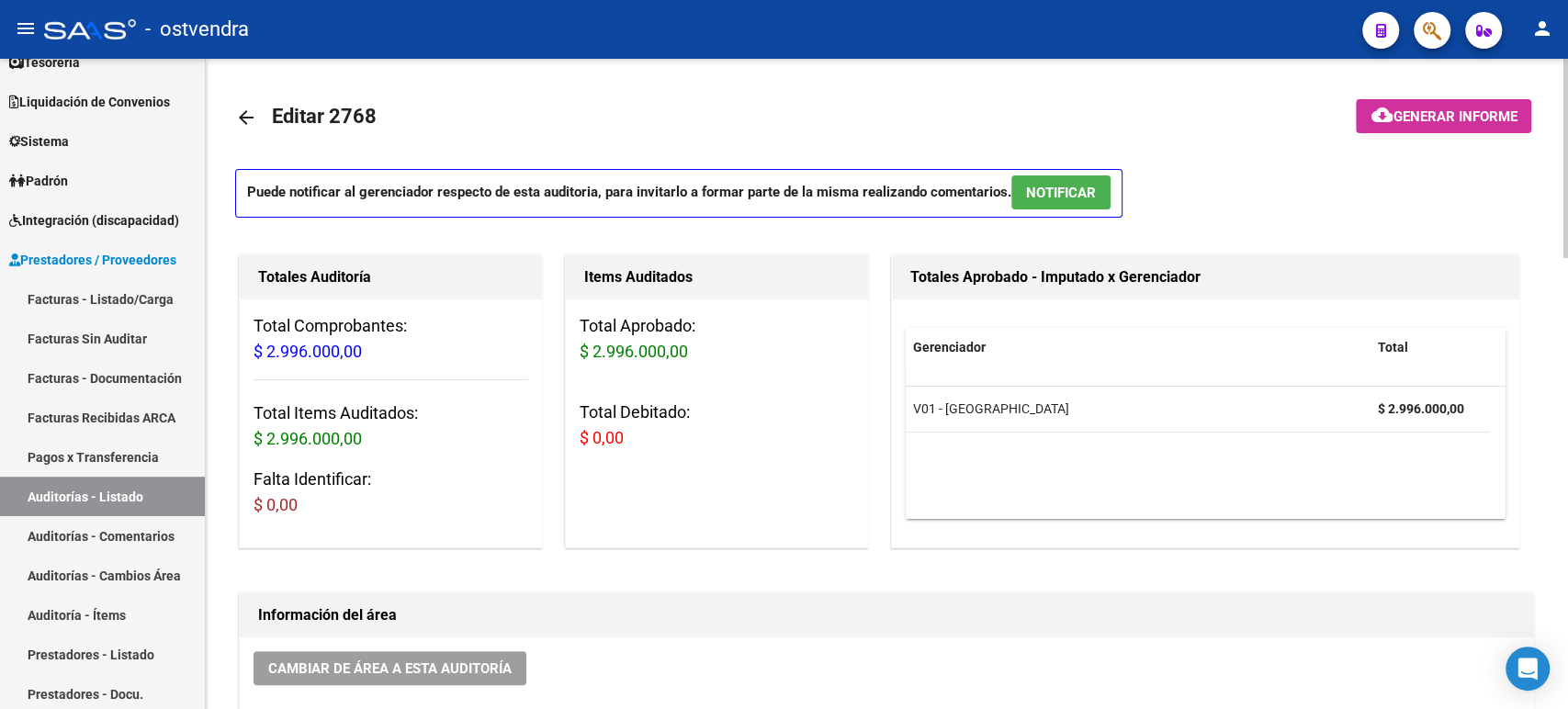
click at [249, 113] on mat-icon "arrow_back" at bounding box center [246, 118] width 22 height 22
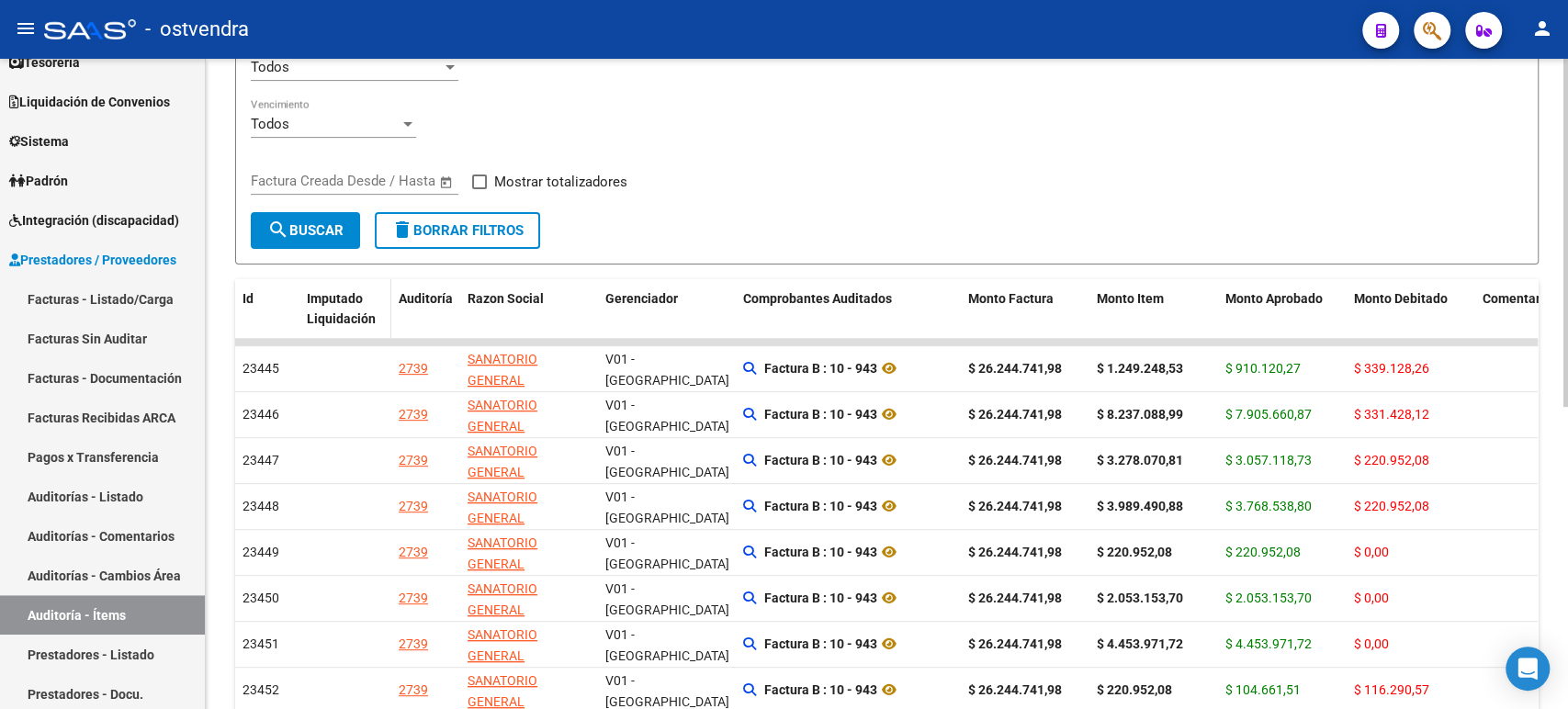
scroll to position [565, 0]
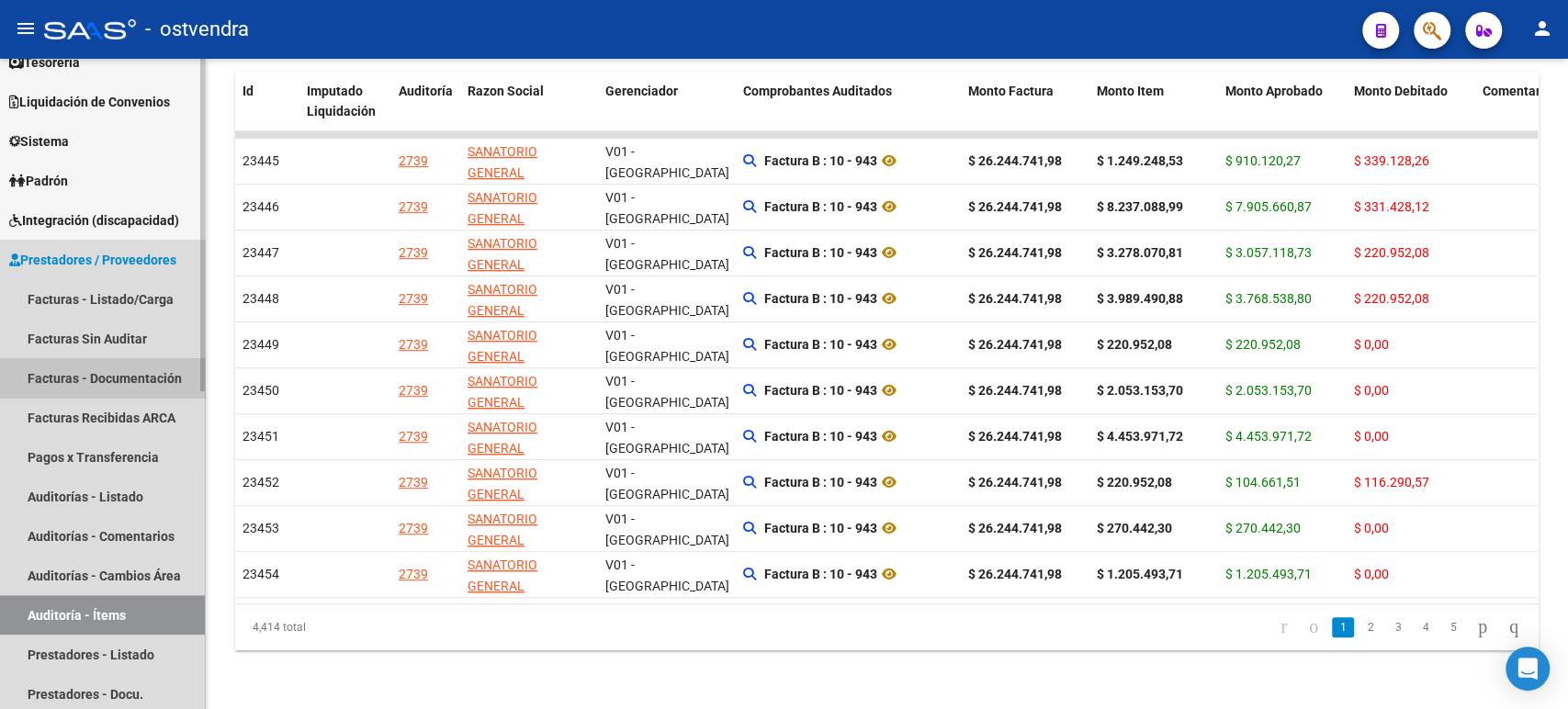
click at [114, 386] on link "Facturas - Documentación" at bounding box center [103, 378] width 205 height 40
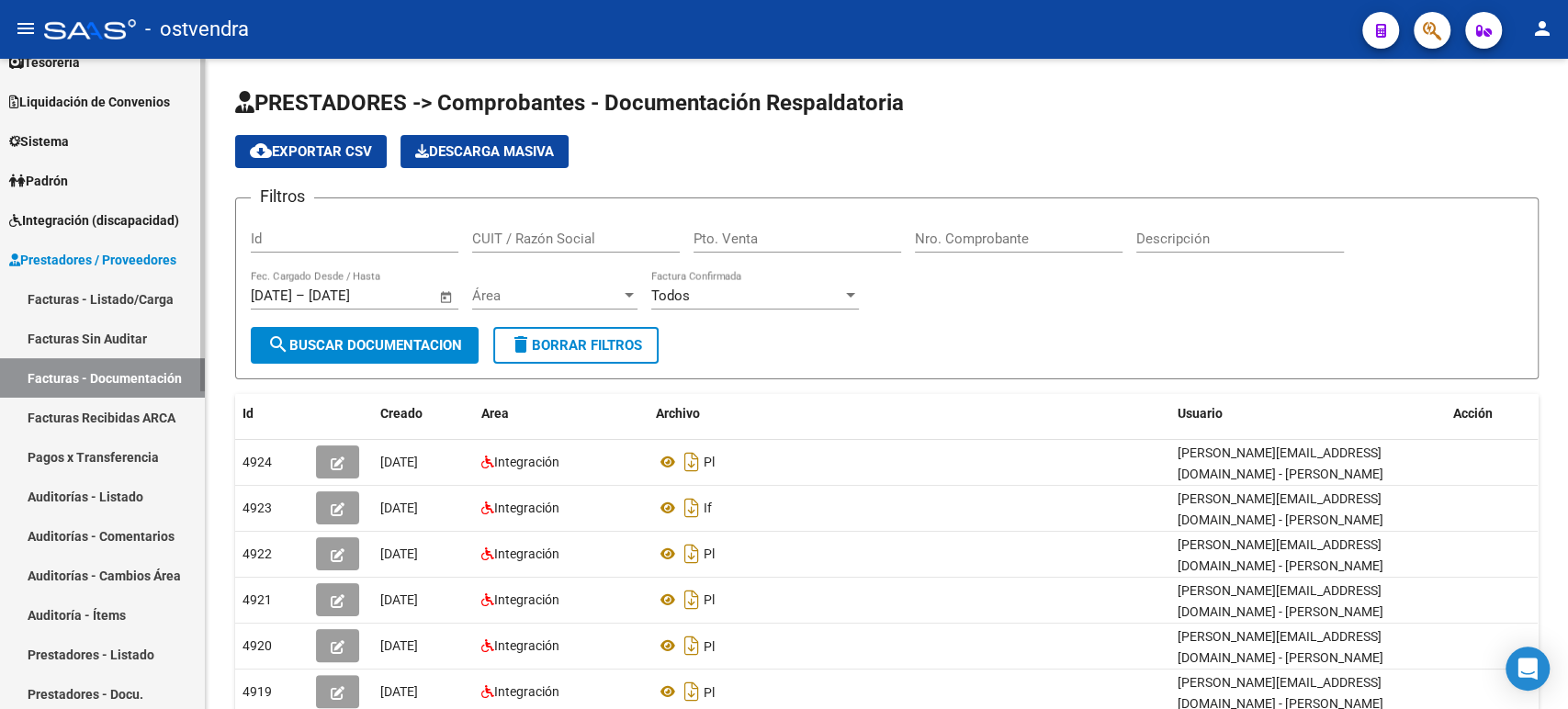
click at [106, 420] on link "Facturas Recibidas ARCA" at bounding box center [103, 417] width 205 height 40
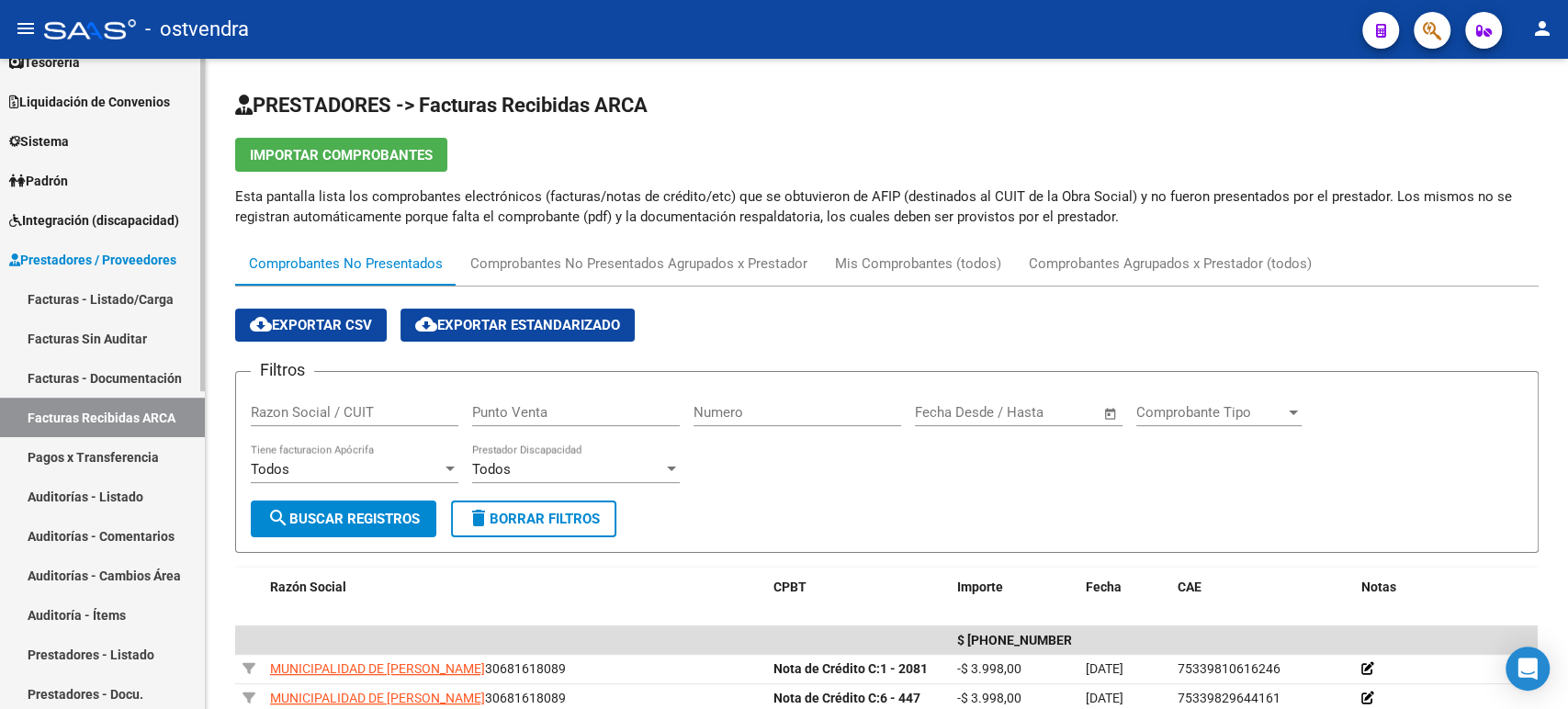
click at [143, 329] on link "Facturas Sin Auditar" at bounding box center [103, 339] width 205 height 40
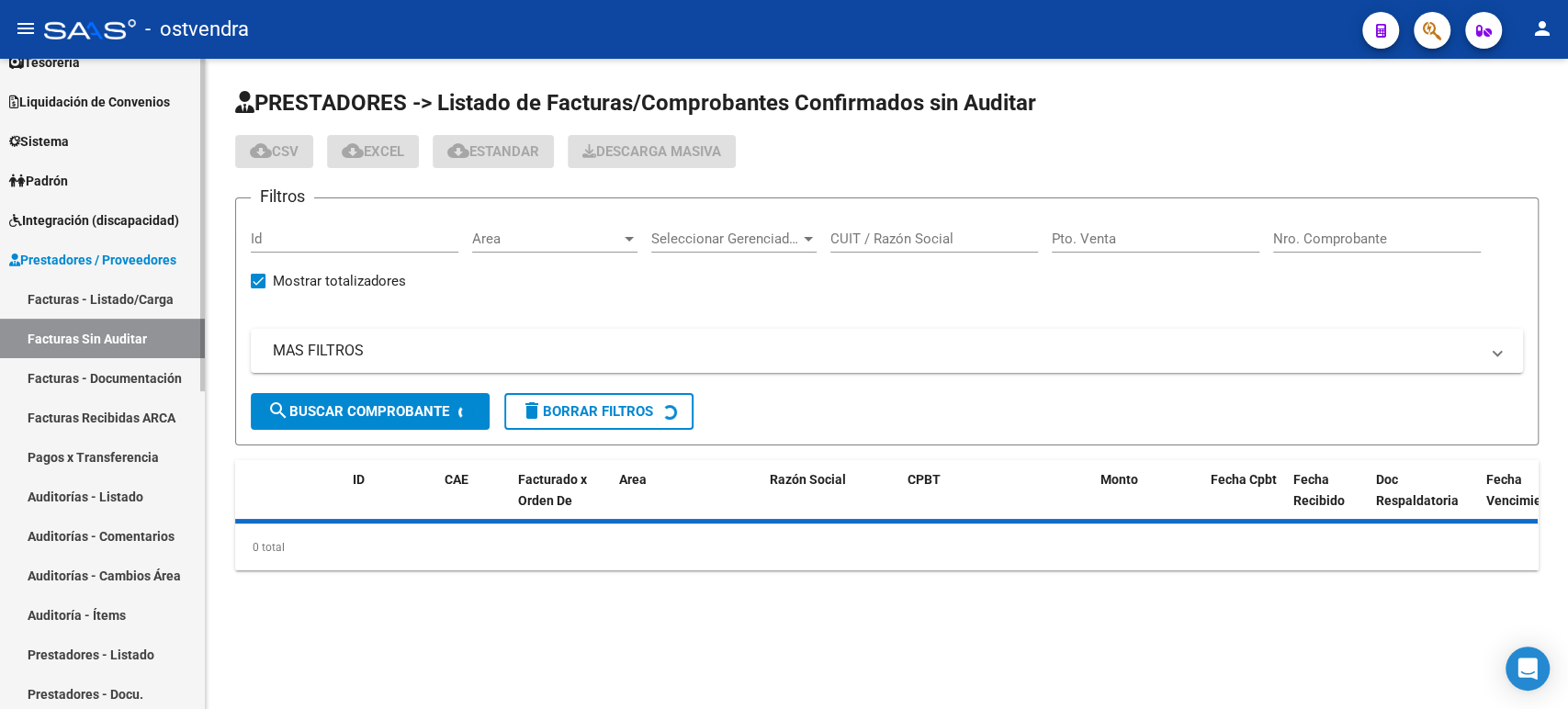
click at [104, 488] on link "Auditorías - Listado" at bounding box center [103, 497] width 205 height 40
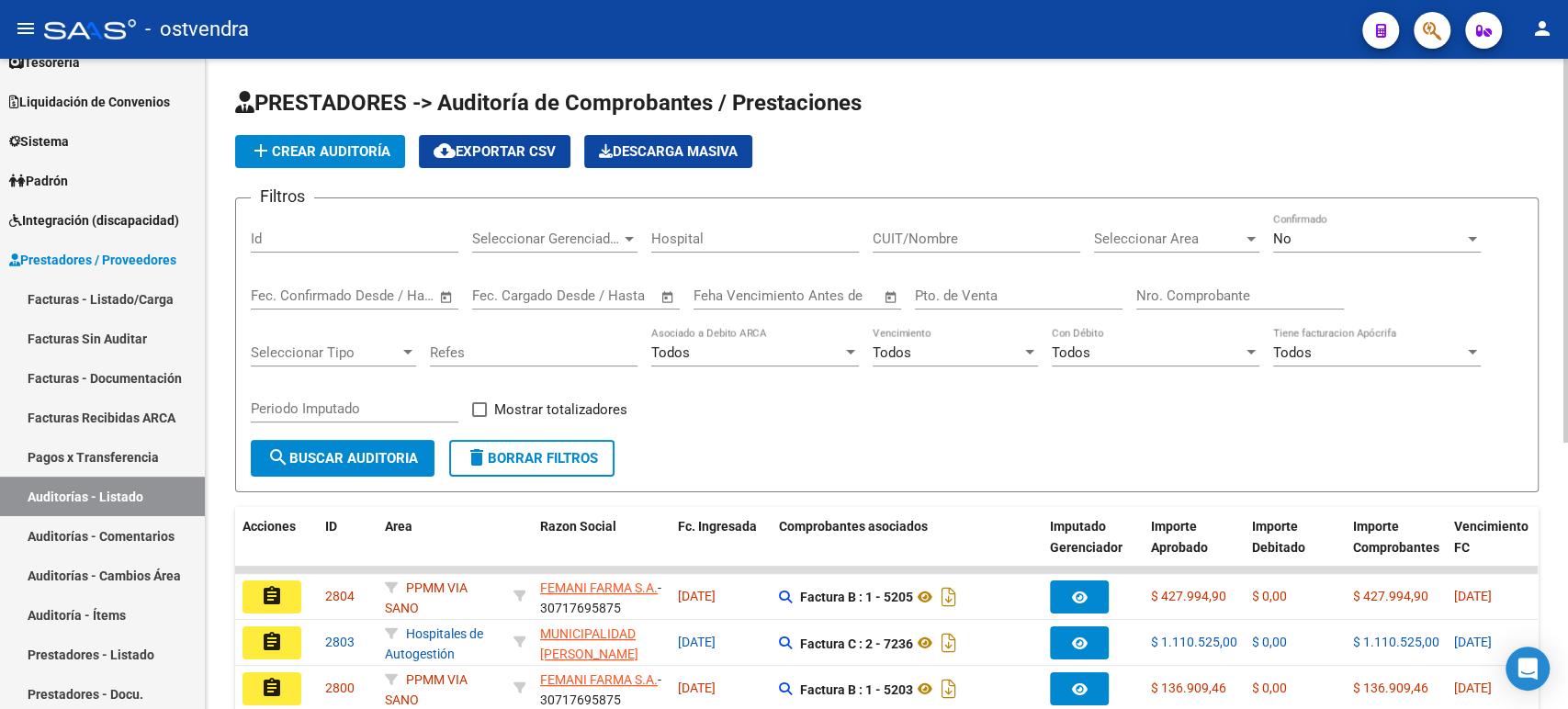
click at [786, 250] on div "CUIT/Nombre" at bounding box center [976, 233] width 207 height 40
click at [786, 243] on input "CUIT/Nombre" at bounding box center [976, 239] width 207 height 17
paste input "30714331155"
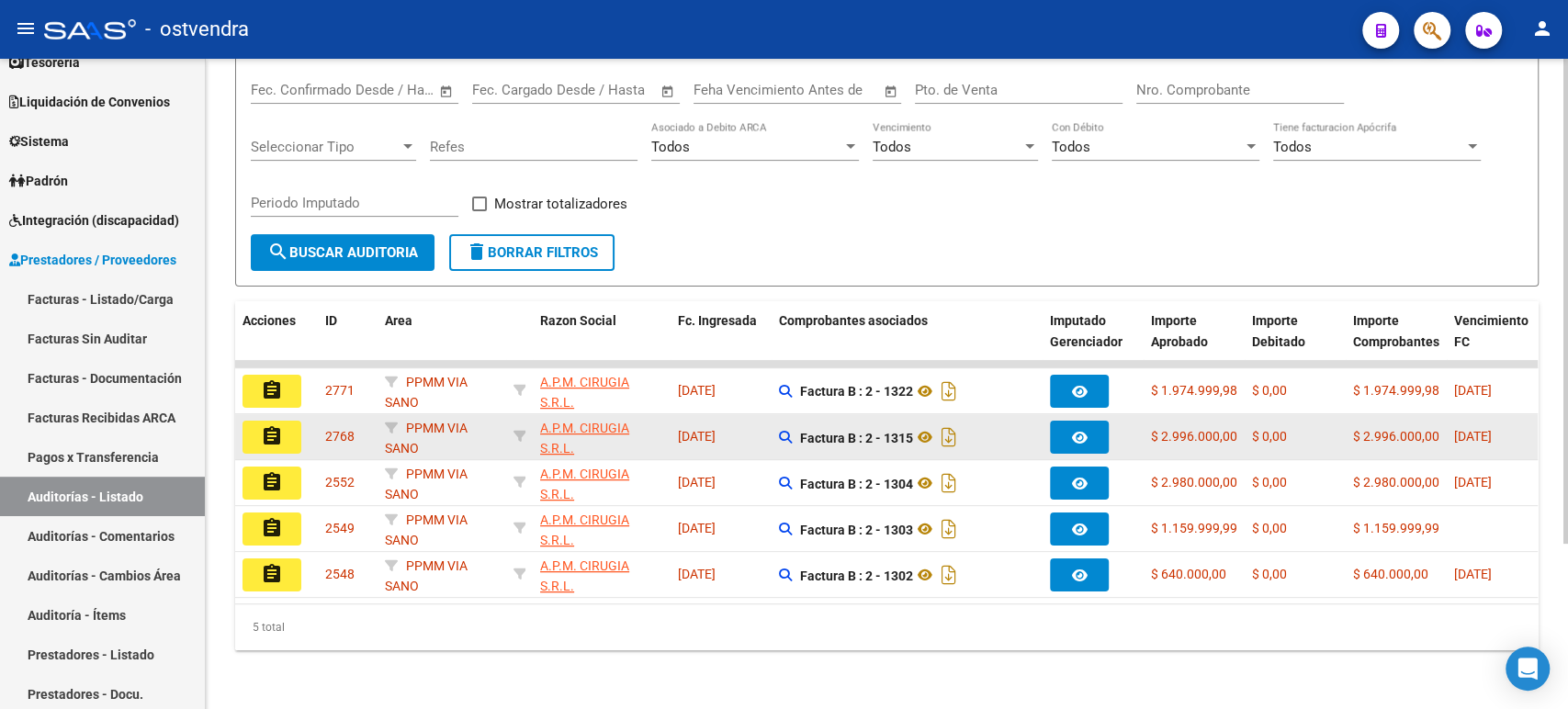
scroll to position [220, 0]
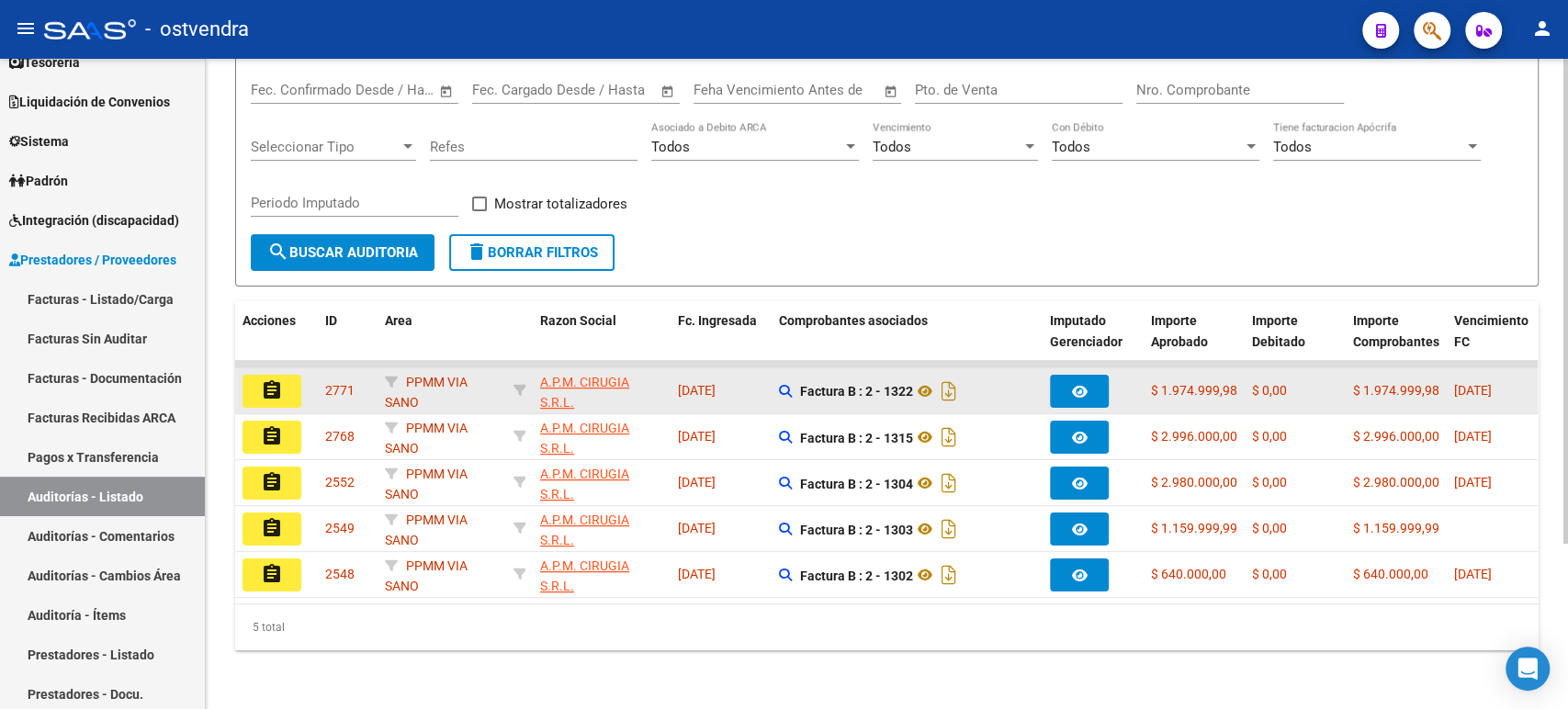
type input "30714331155"
click at [279, 379] on mat-icon "assignment" at bounding box center [272, 390] width 22 height 22
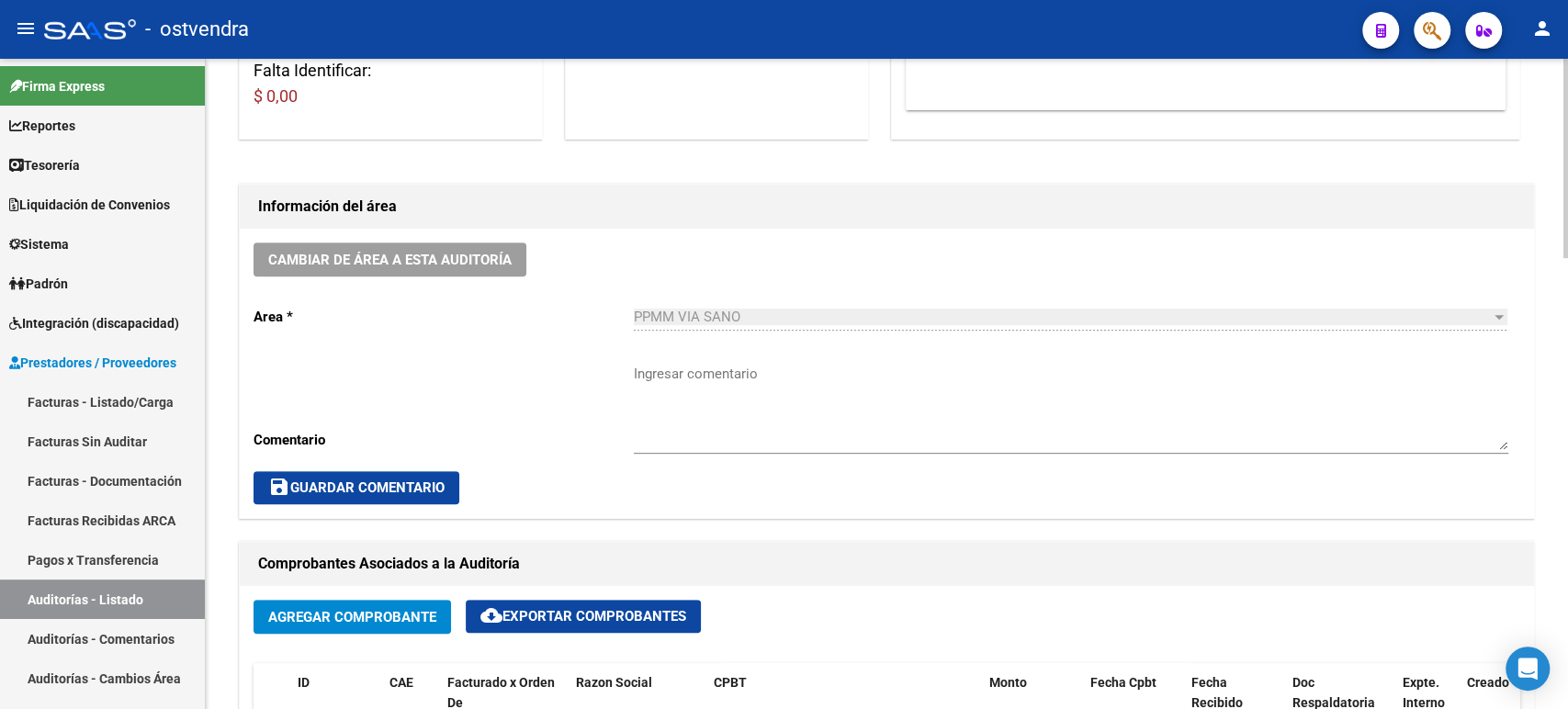
scroll to position [39, 0]
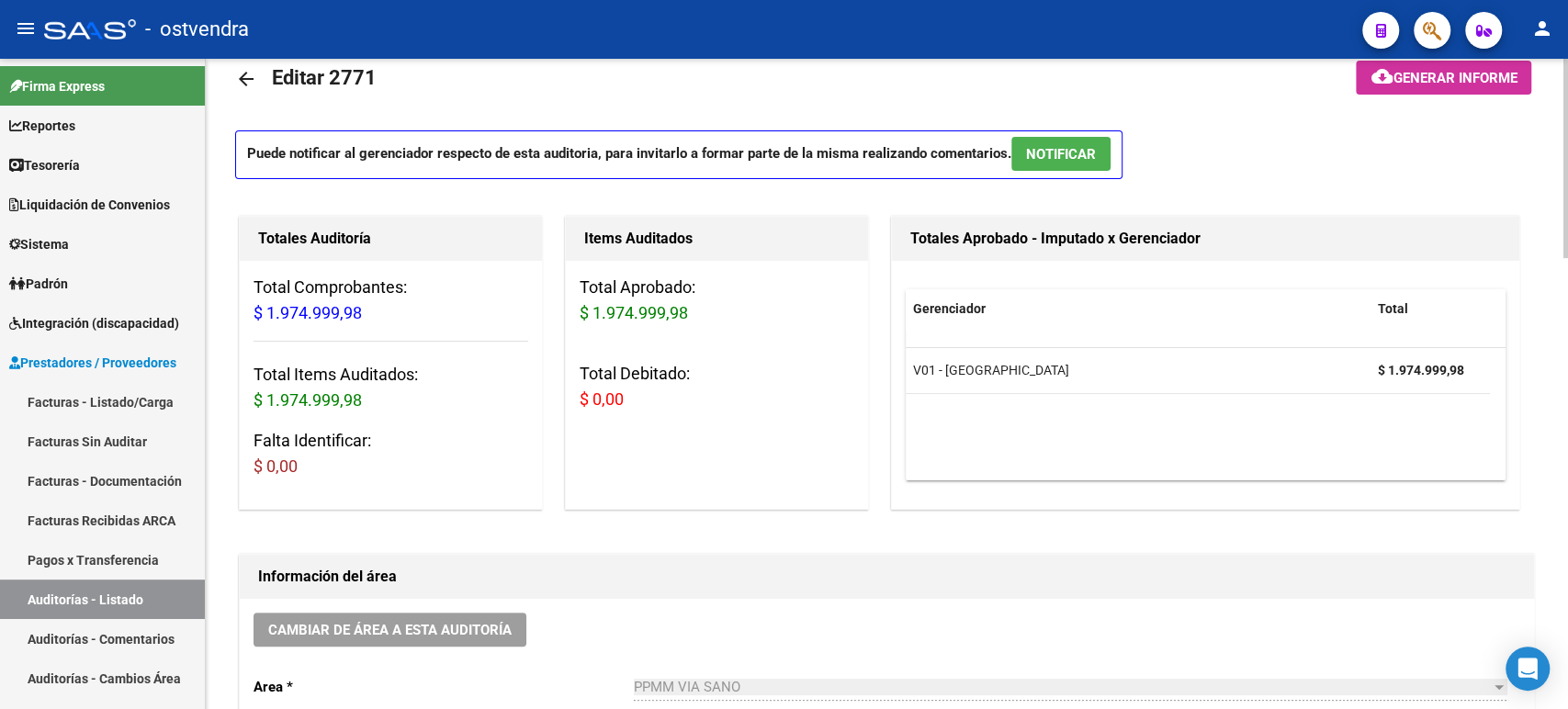
click at [241, 76] on mat-icon "arrow_back" at bounding box center [246, 79] width 22 height 22
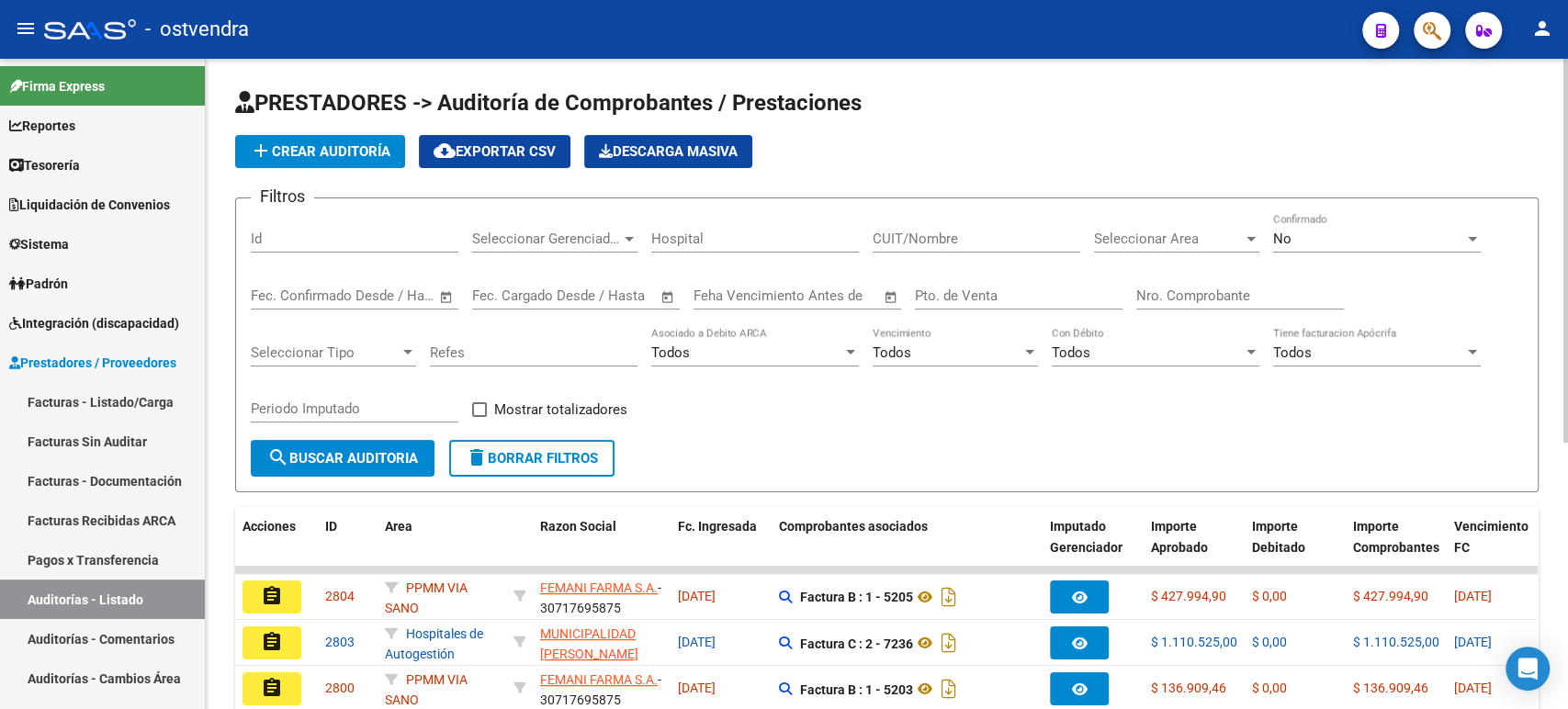
click at [786, 244] on input "CUIT/Nombre" at bounding box center [976, 239] width 207 height 17
paste input "30714331155"
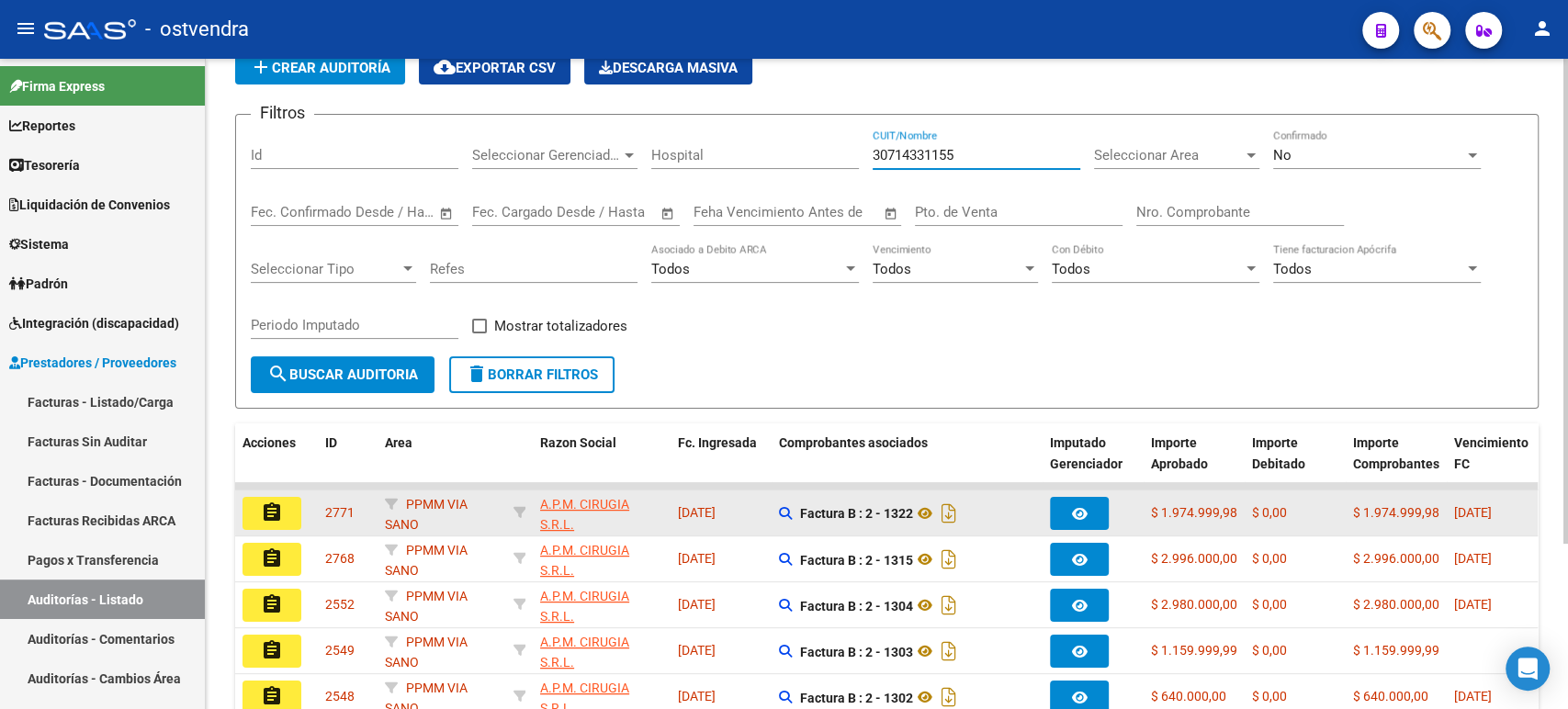
scroll to position [102, 0]
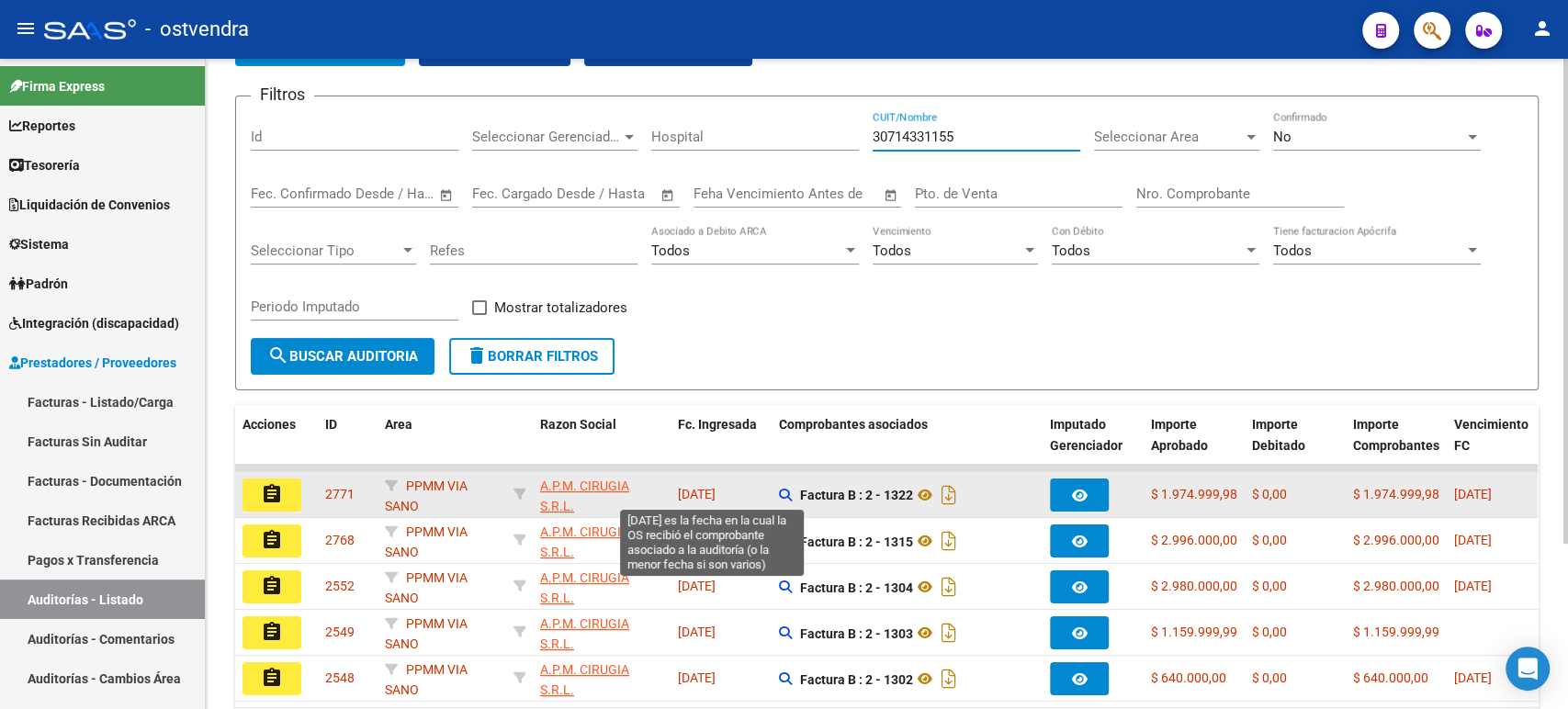
type input "30714331155"
click at [716, 492] on span "[DATE]" at bounding box center [697, 494] width 38 height 15
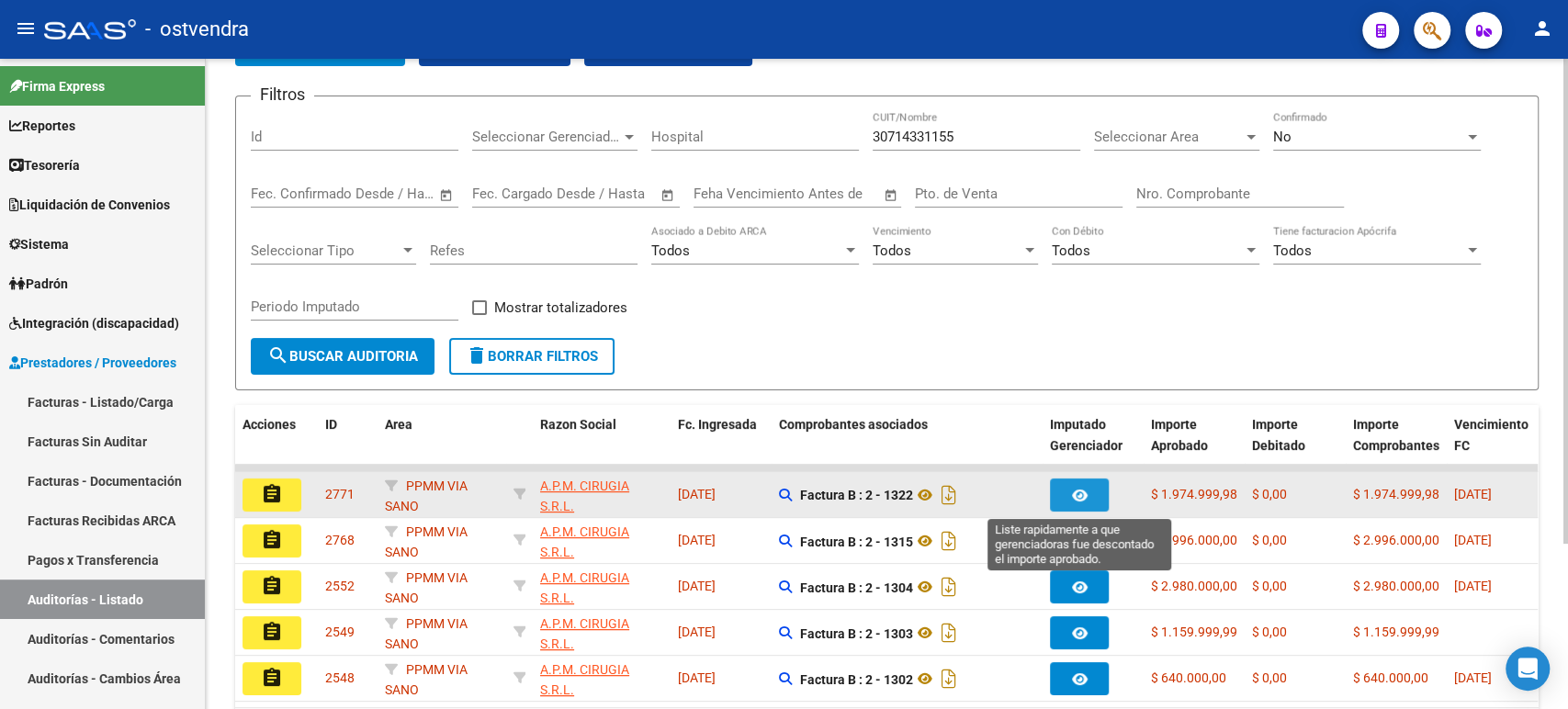
click at [786, 504] on button "button" at bounding box center [1079, 495] width 59 height 33
click at [786, 492] on div "$ 0,00" at bounding box center [1295, 494] width 87 height 21
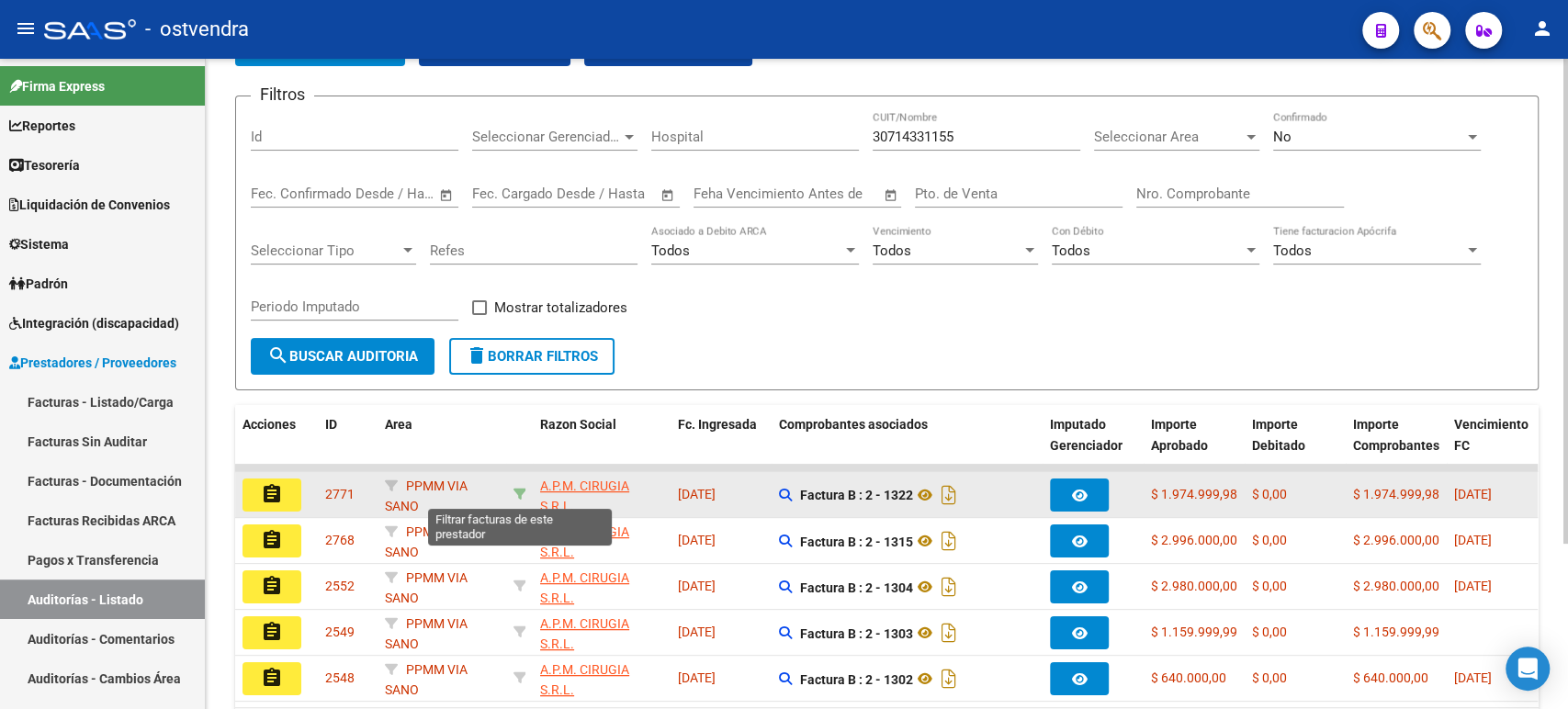
click at [522, 491] on icon at bounding box center [520, 494] width 13 height 13
click at [332, 493] on span "2771" at bounding box center [341, 494] width 30 height 15
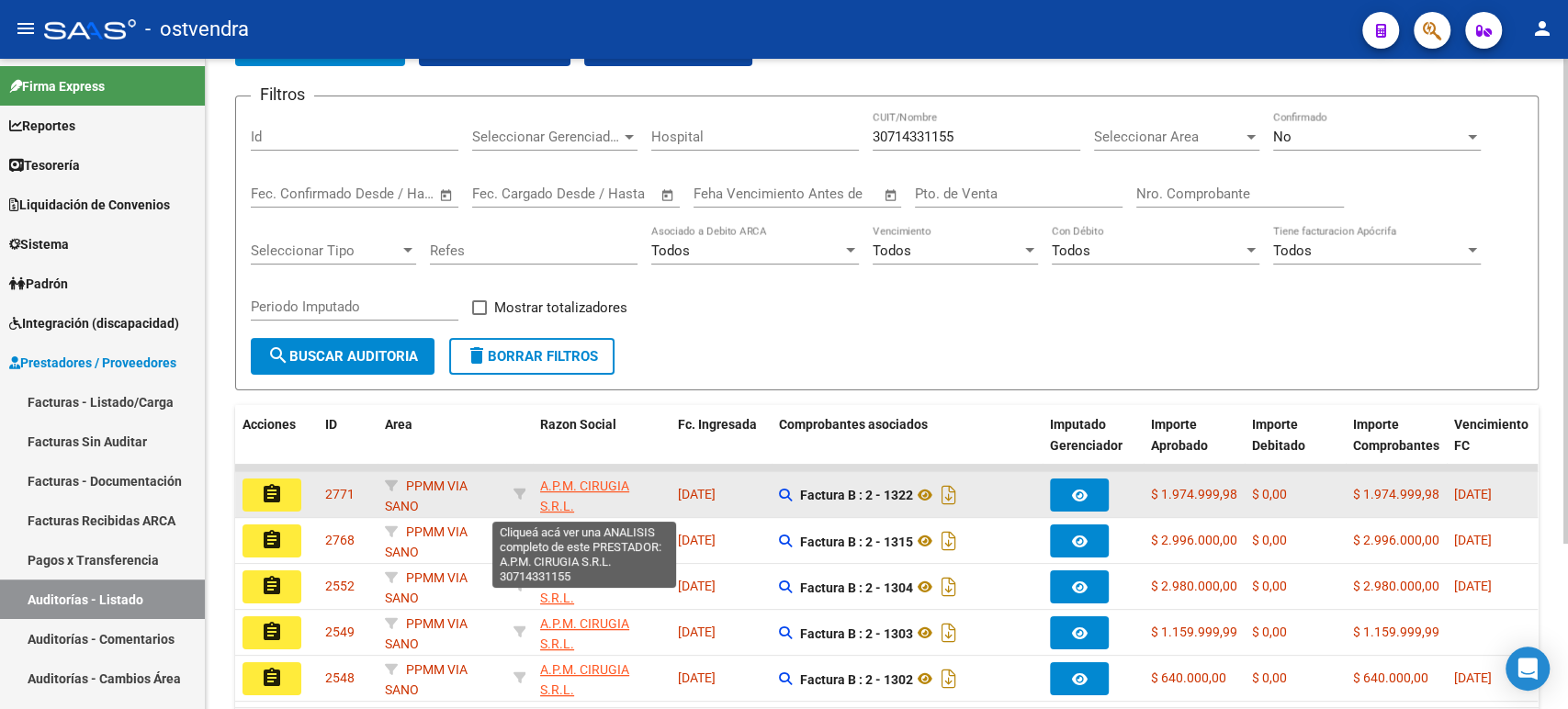
click at [553, 490] on span "A.P.M. CIRUGIA S.R.L." at bounding box center [584, 497] width 89 height 36
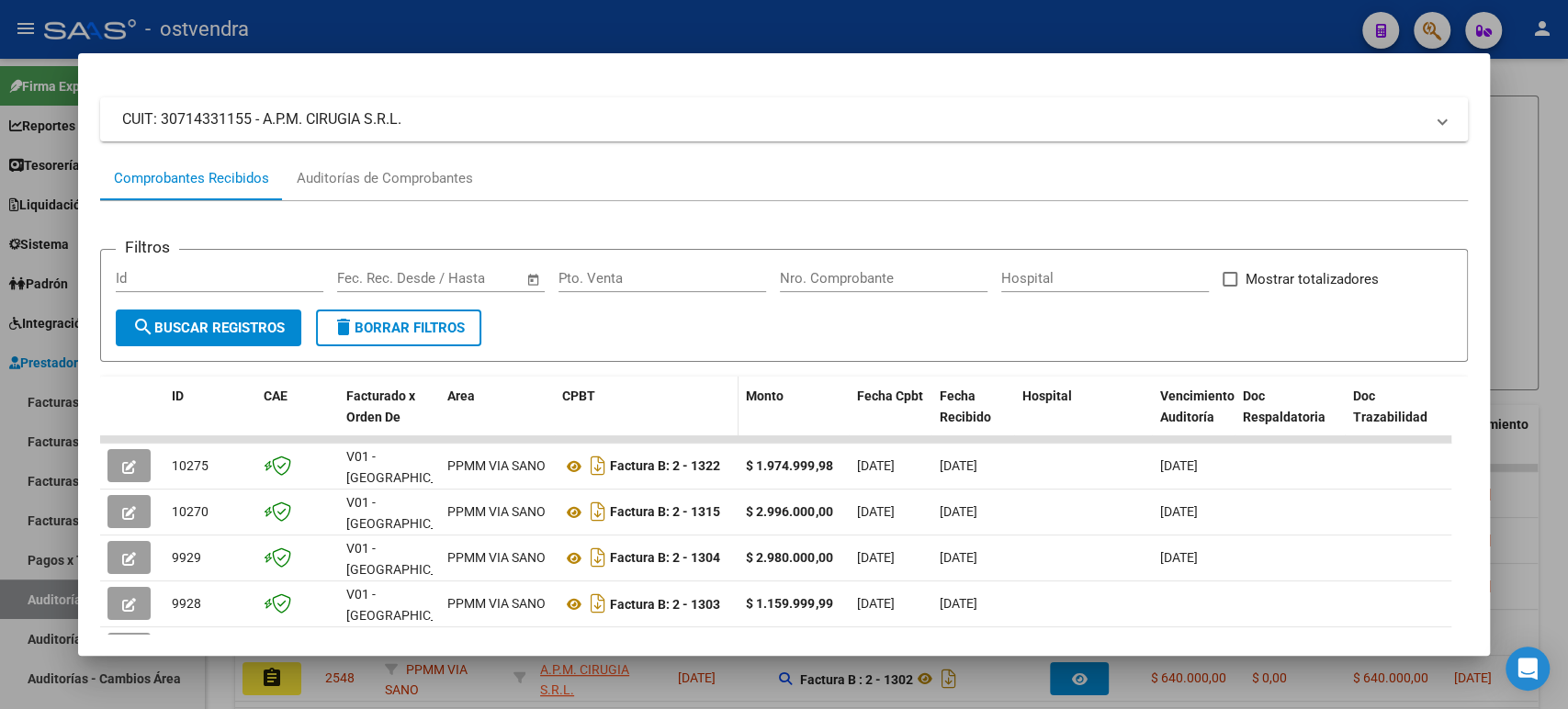
scroll to position [96, 0]
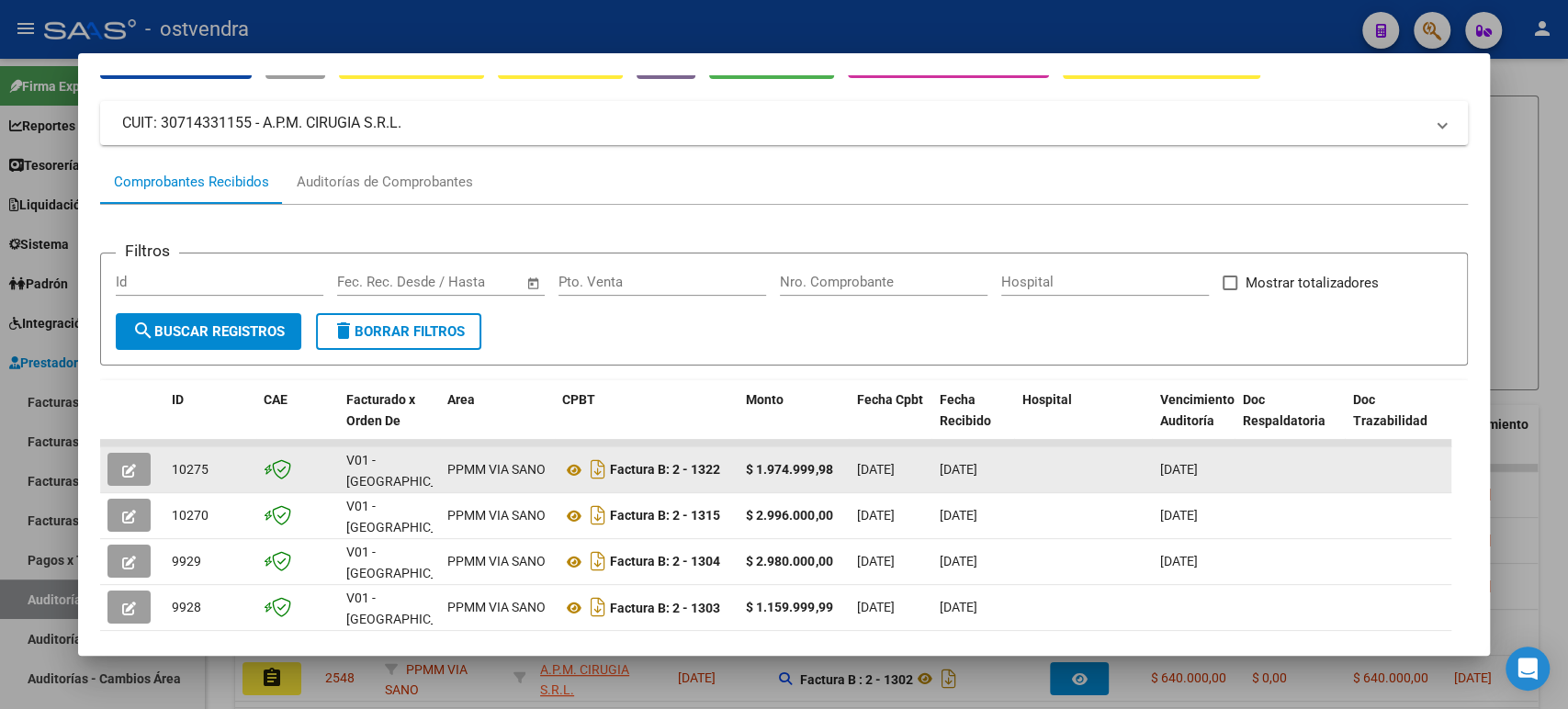
click at [144, 467] on button "button" at bounding box center [129, 469] width 43 height 33
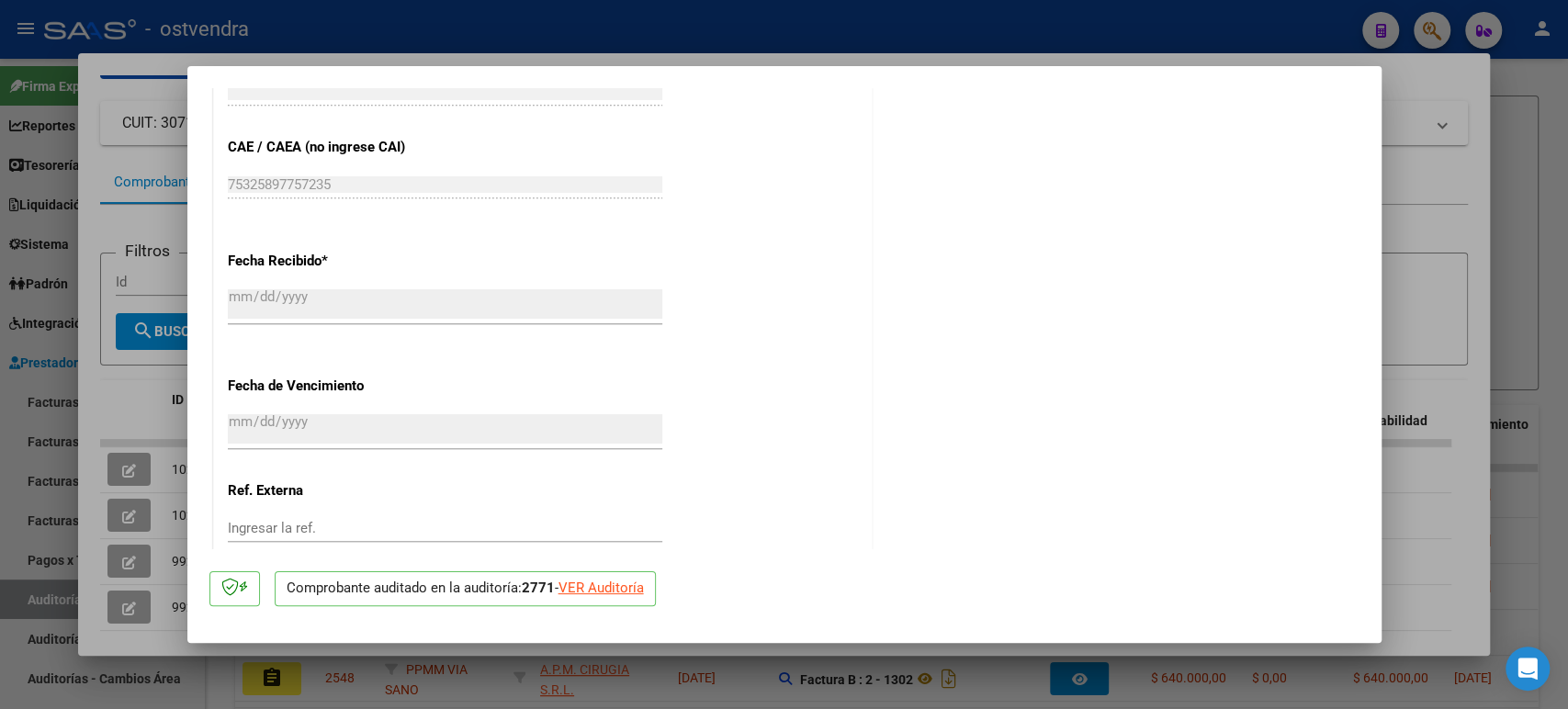
scroll to position [1021, 0]
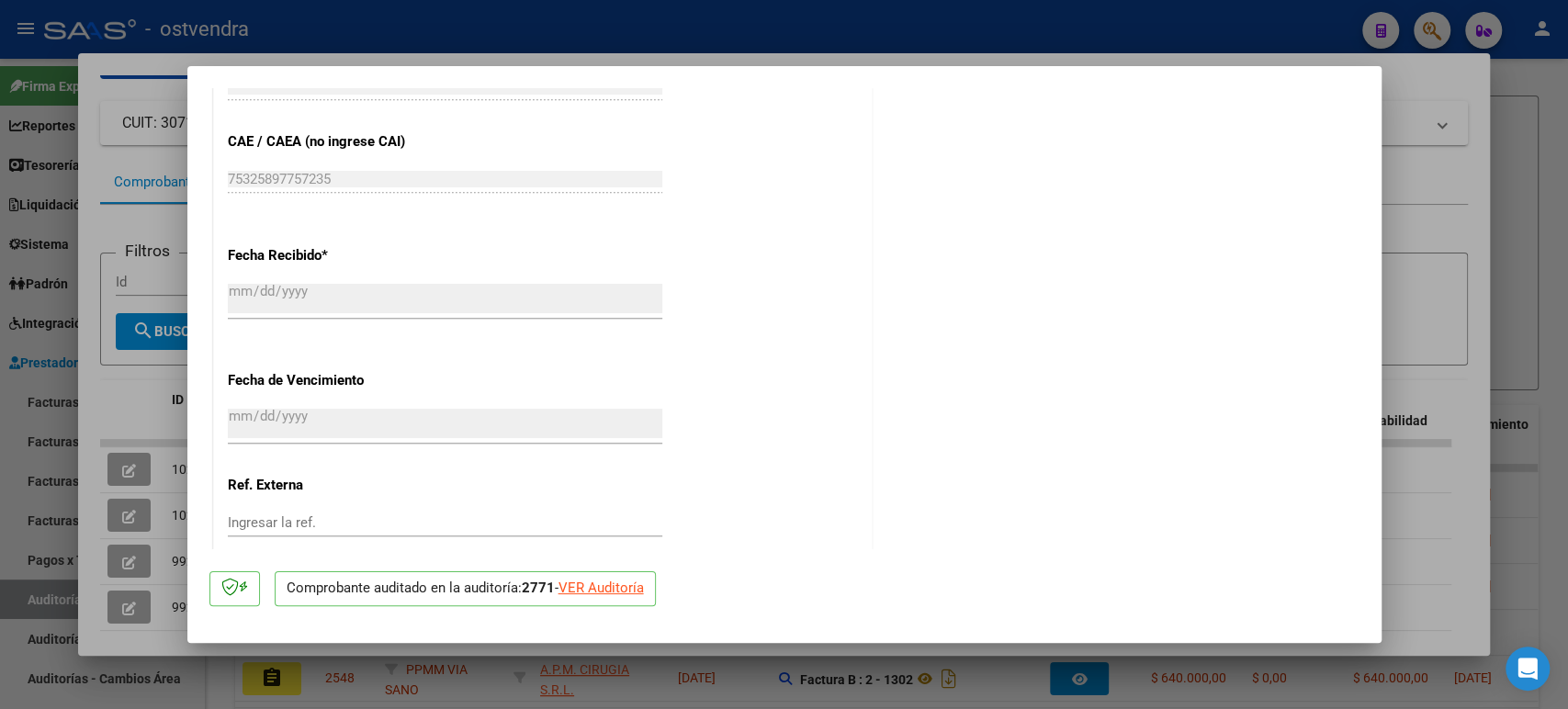
click at [786, 71] on div at bounding box center [784, 354] width 1568 height 709
type input "$ 0,00"
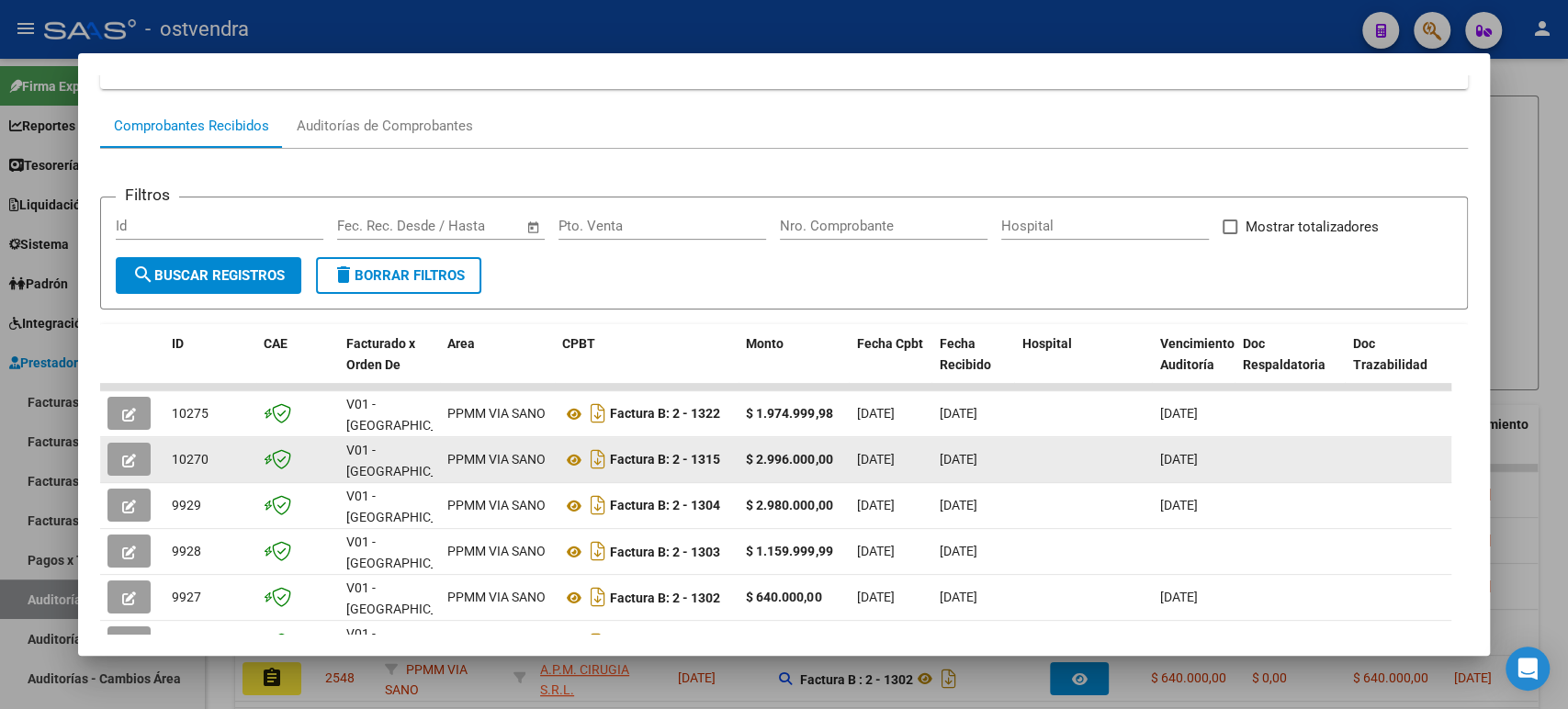
scroll to position [197, 0]
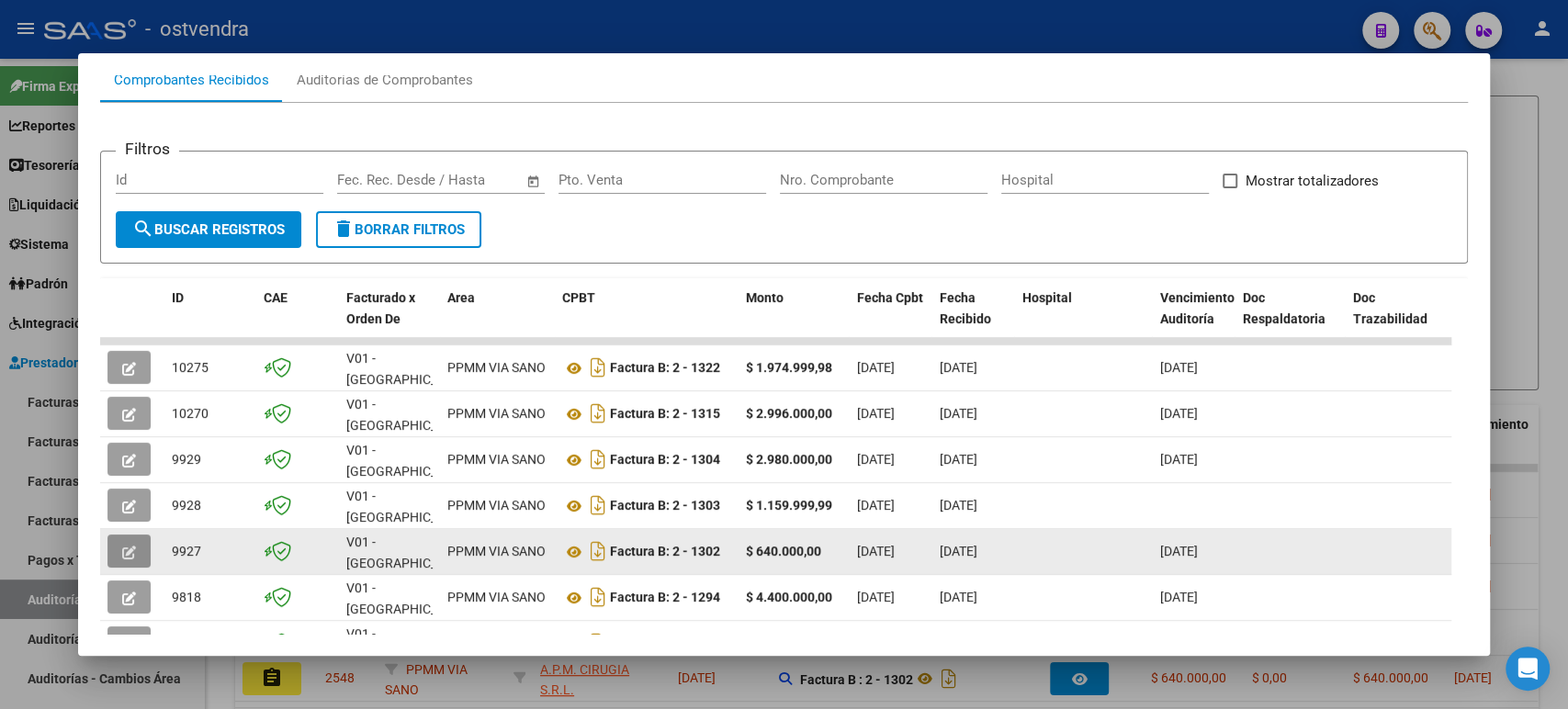
click at [136, 535] on button "button" at bounding box center [129, 551] width 43 height 33
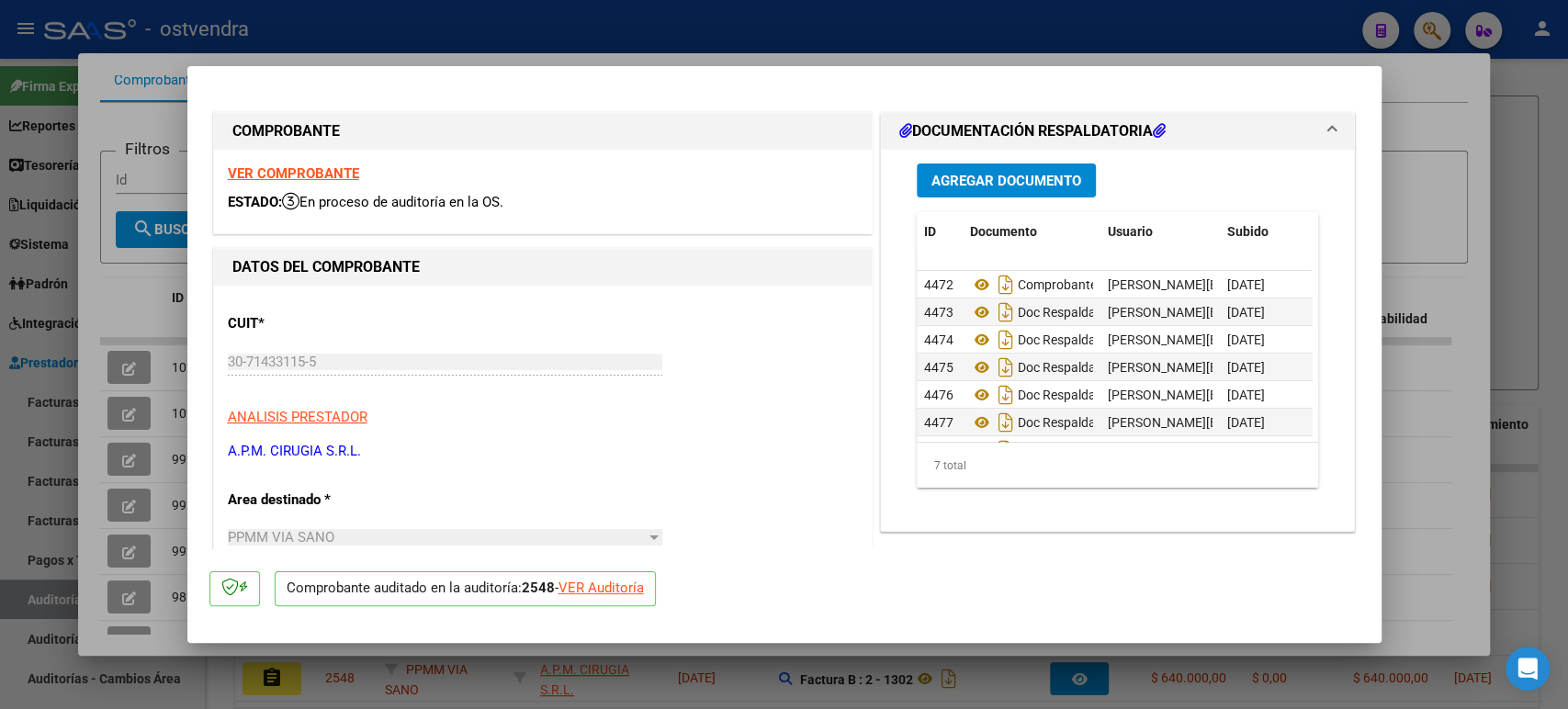
type input "$ 0,00"
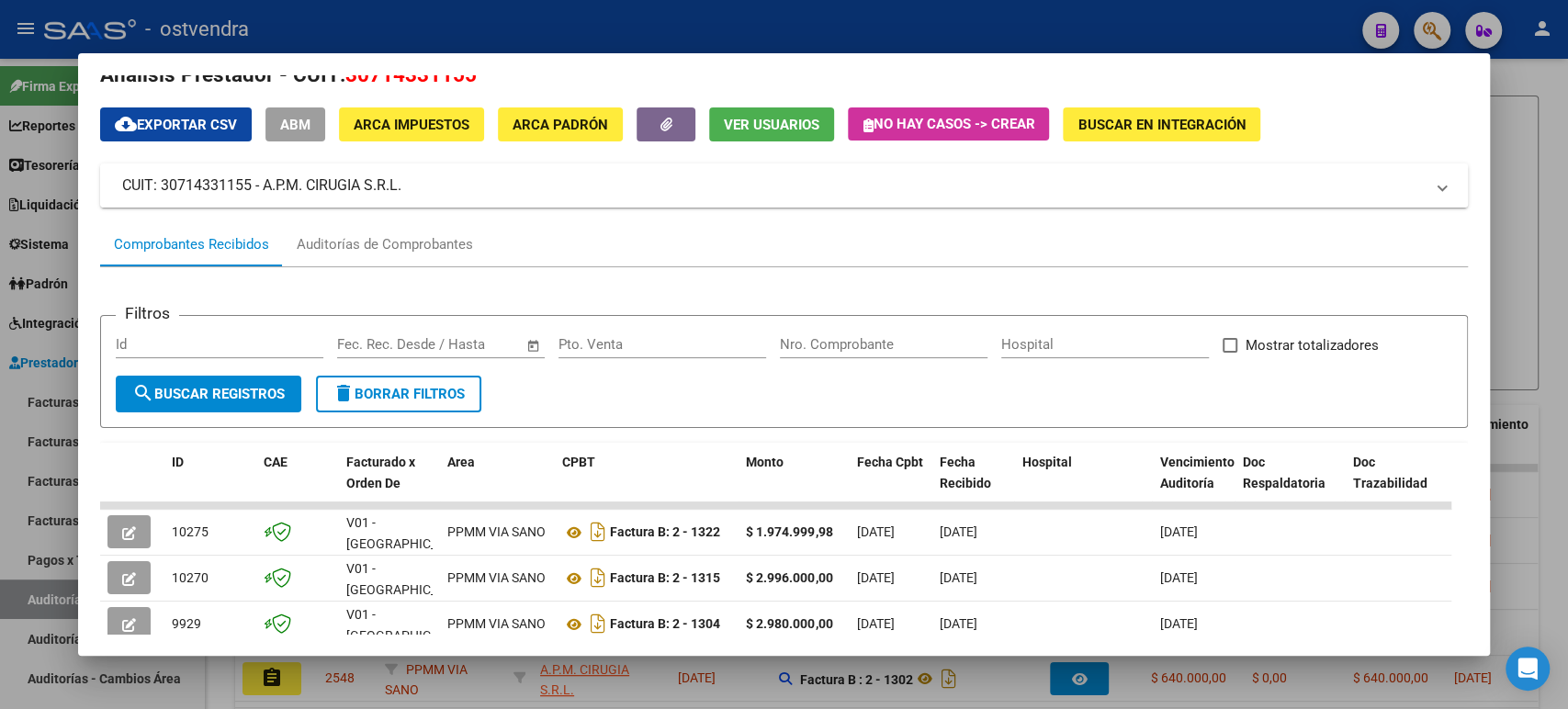
scroll to position [0, 0]
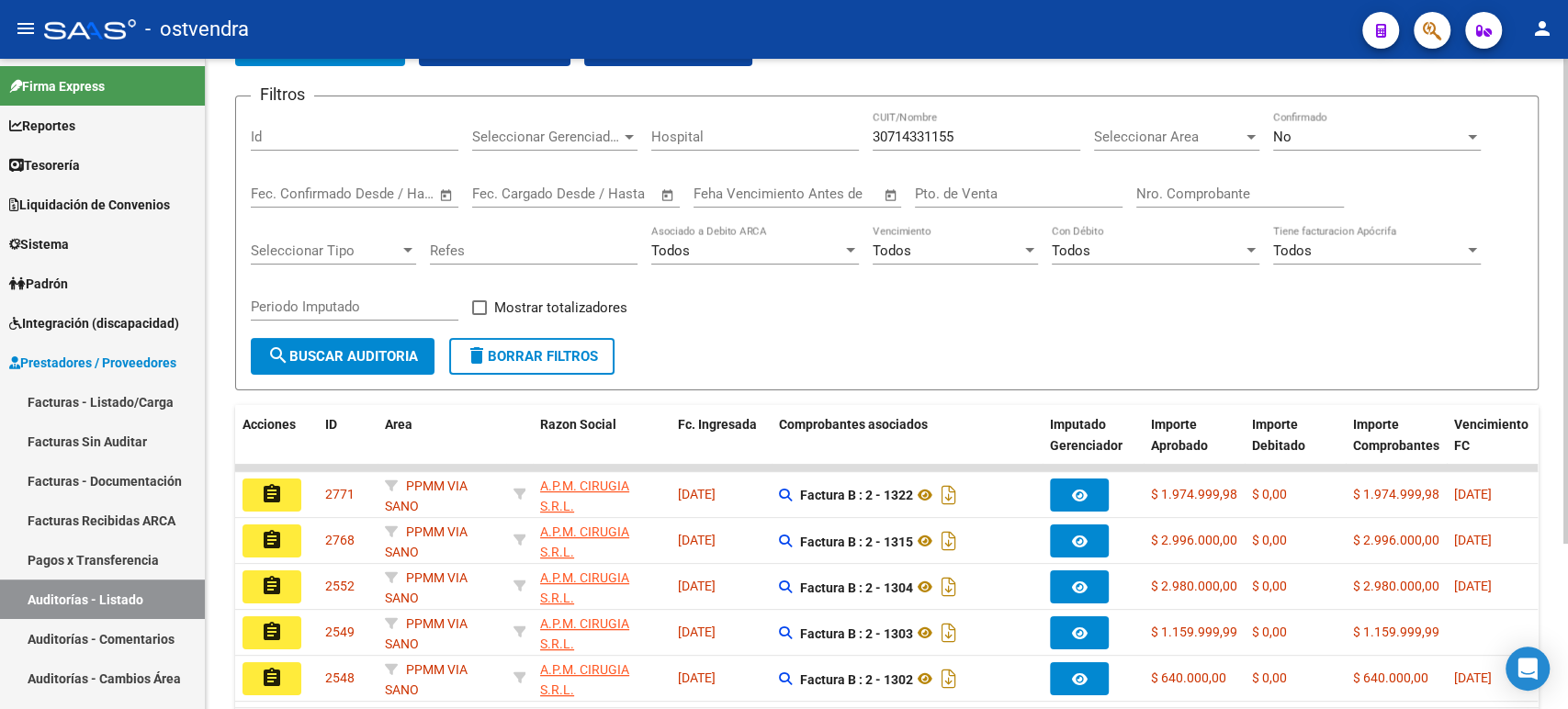
click at [786, 142] on input "30714331155" at bounding box center [976, 136] width 207 height 17
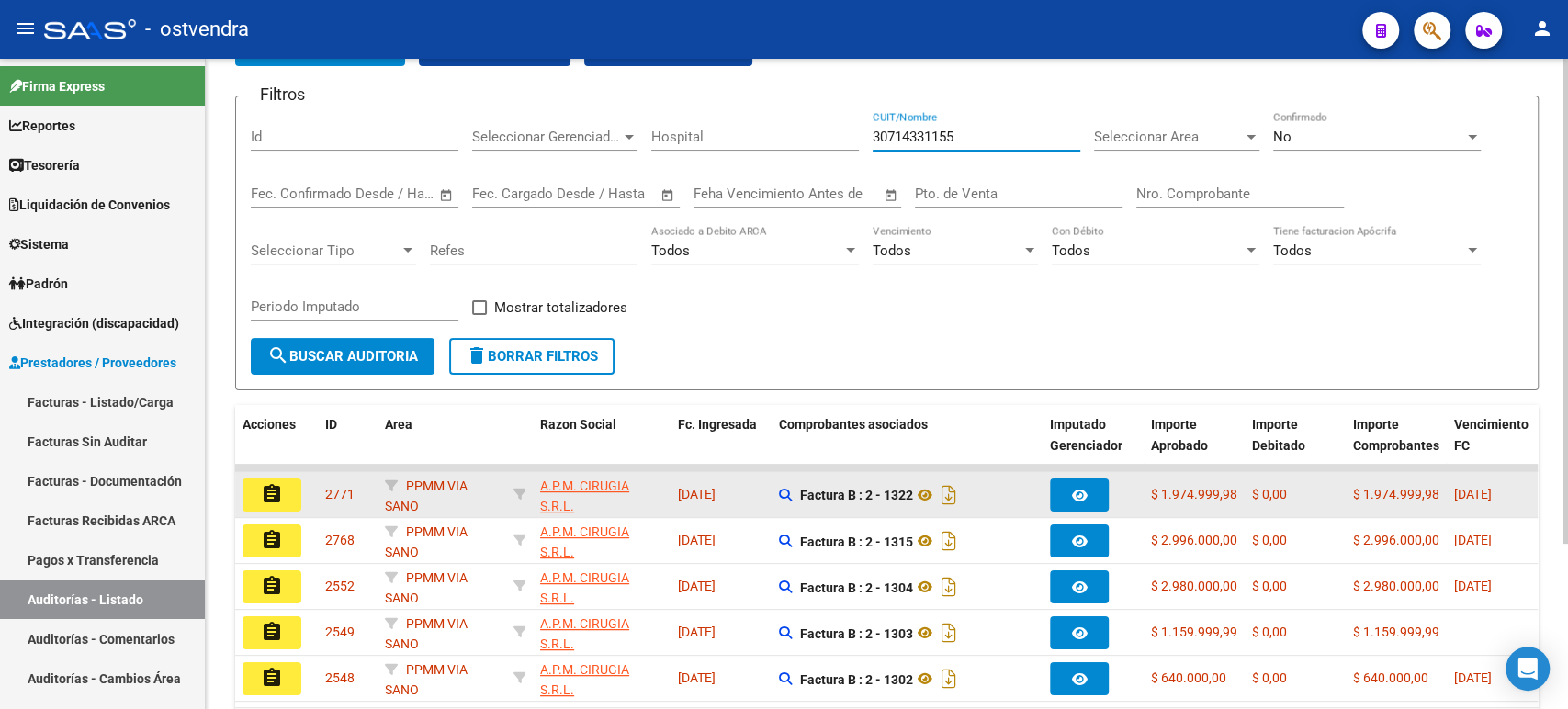
click at [273, 494] on mat-icon "assignment" at bounding box center [272, 494] width 22 height 22
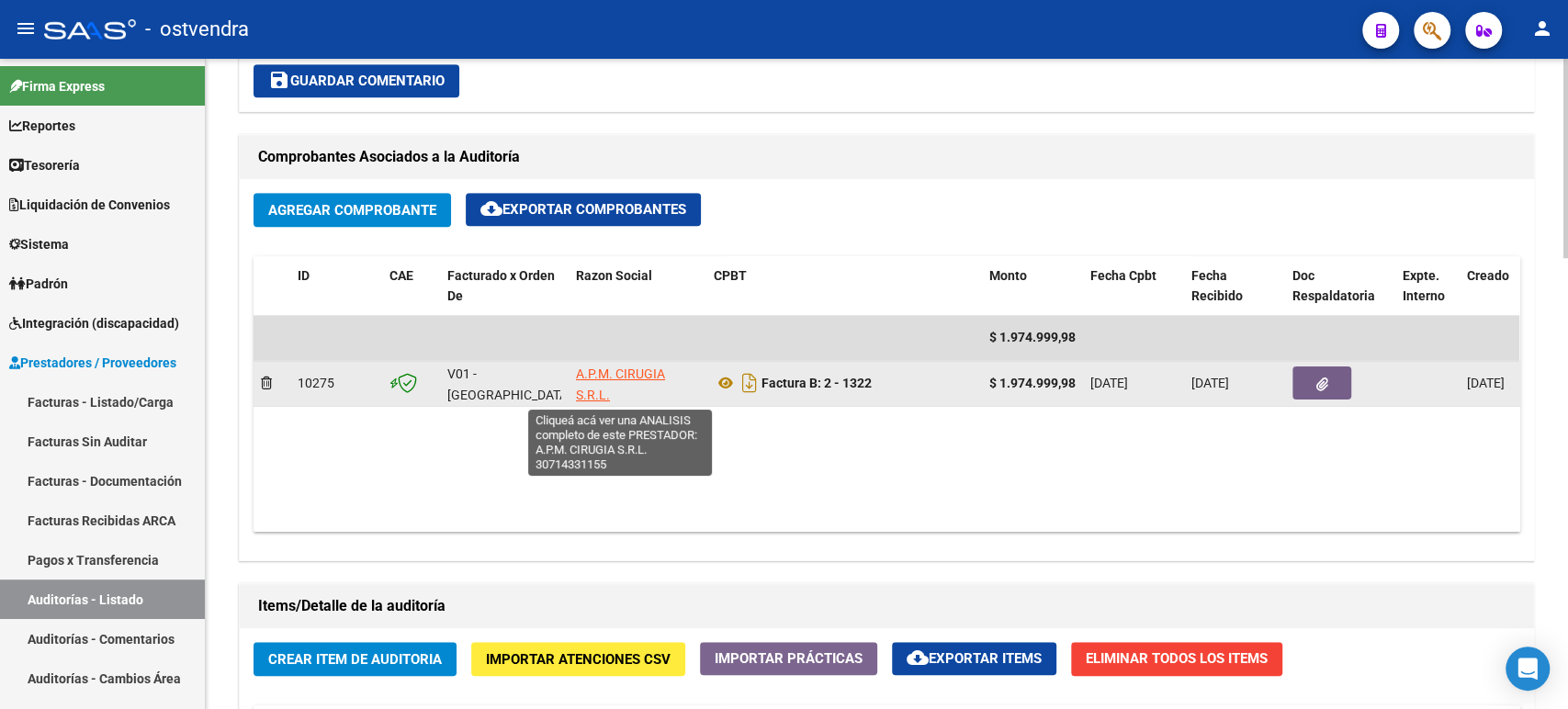
click at [606, 391] on span "A.P.M. CIRUGIA S.R.L." at bounding box center [620, 384] width 89 height 36
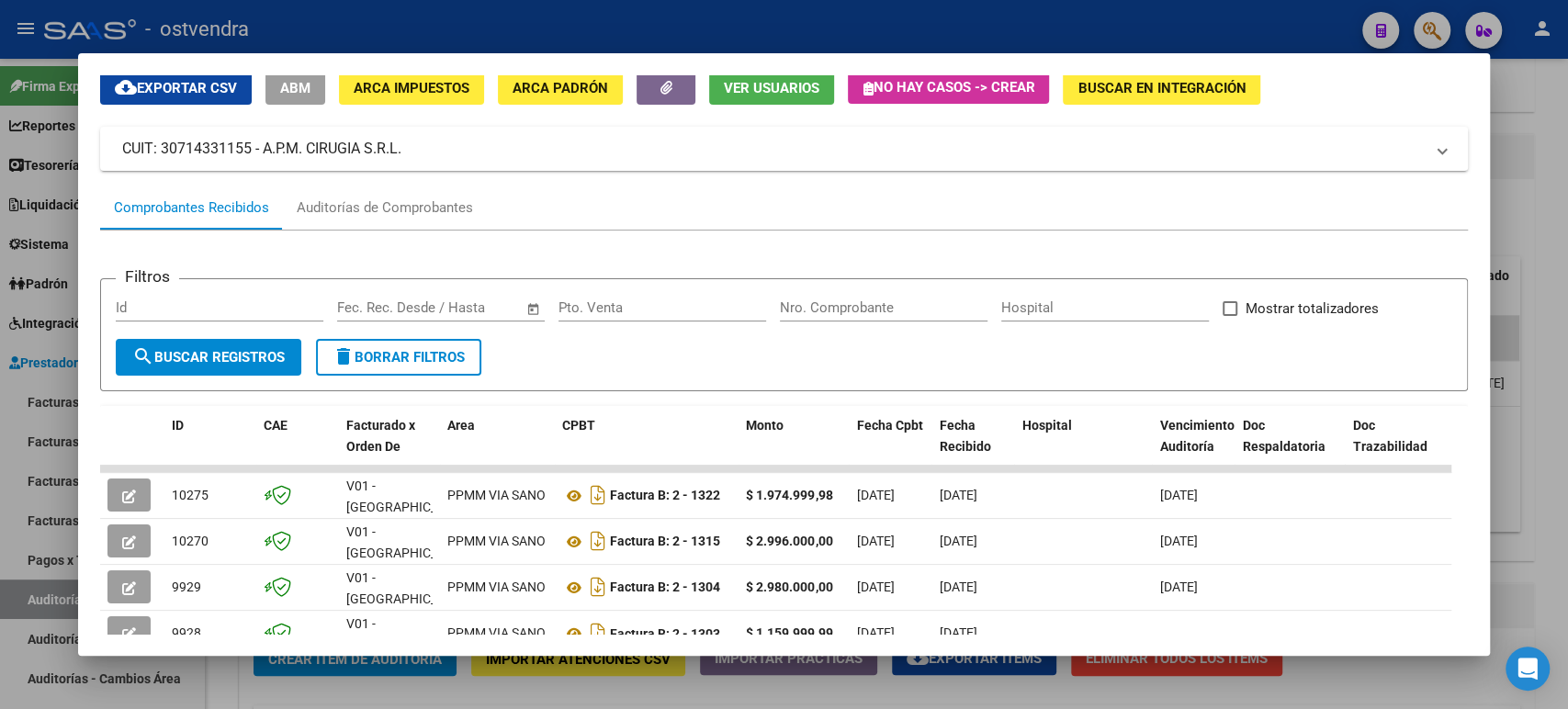
scroll to position [102, 0]
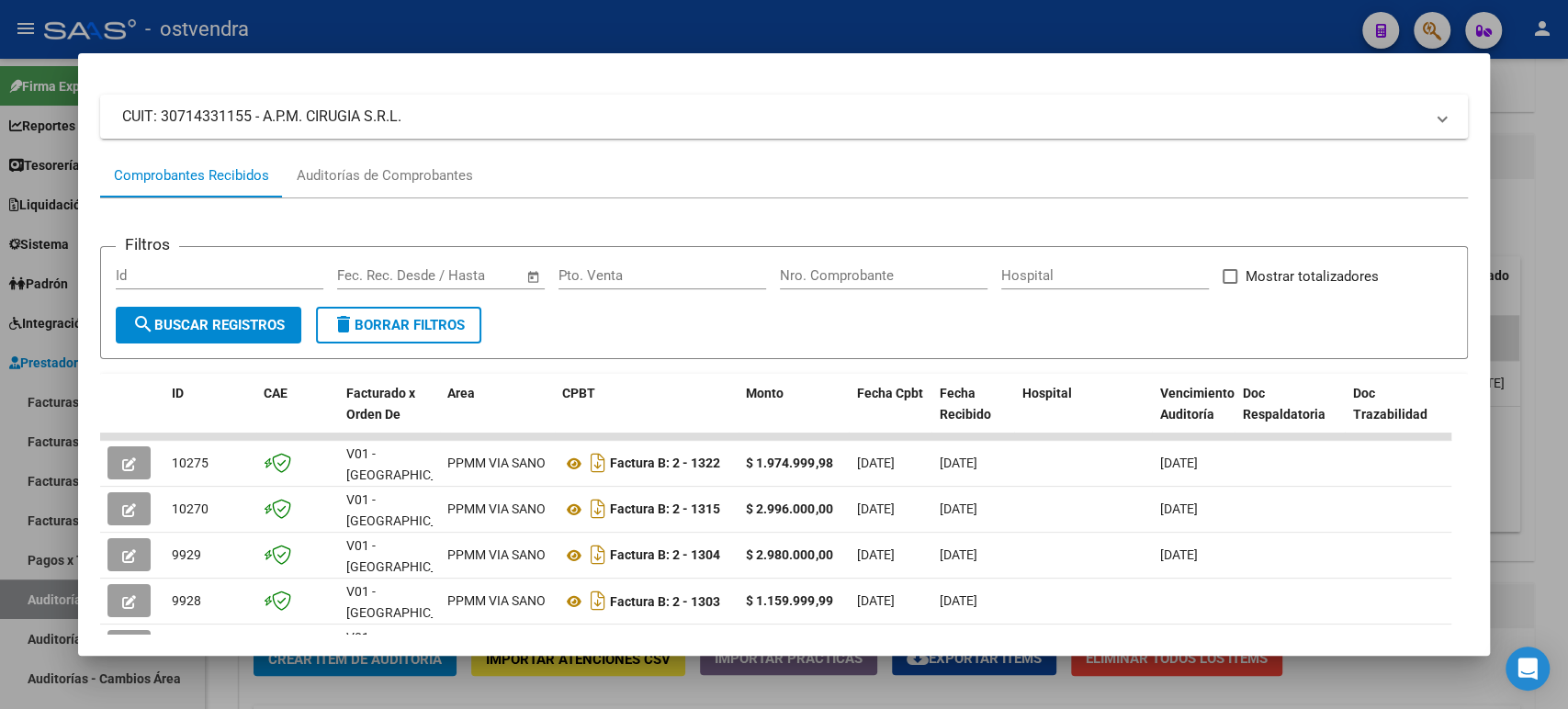
click at [49, 168] on div at bounding box center [784, 354] width 1568 height 709
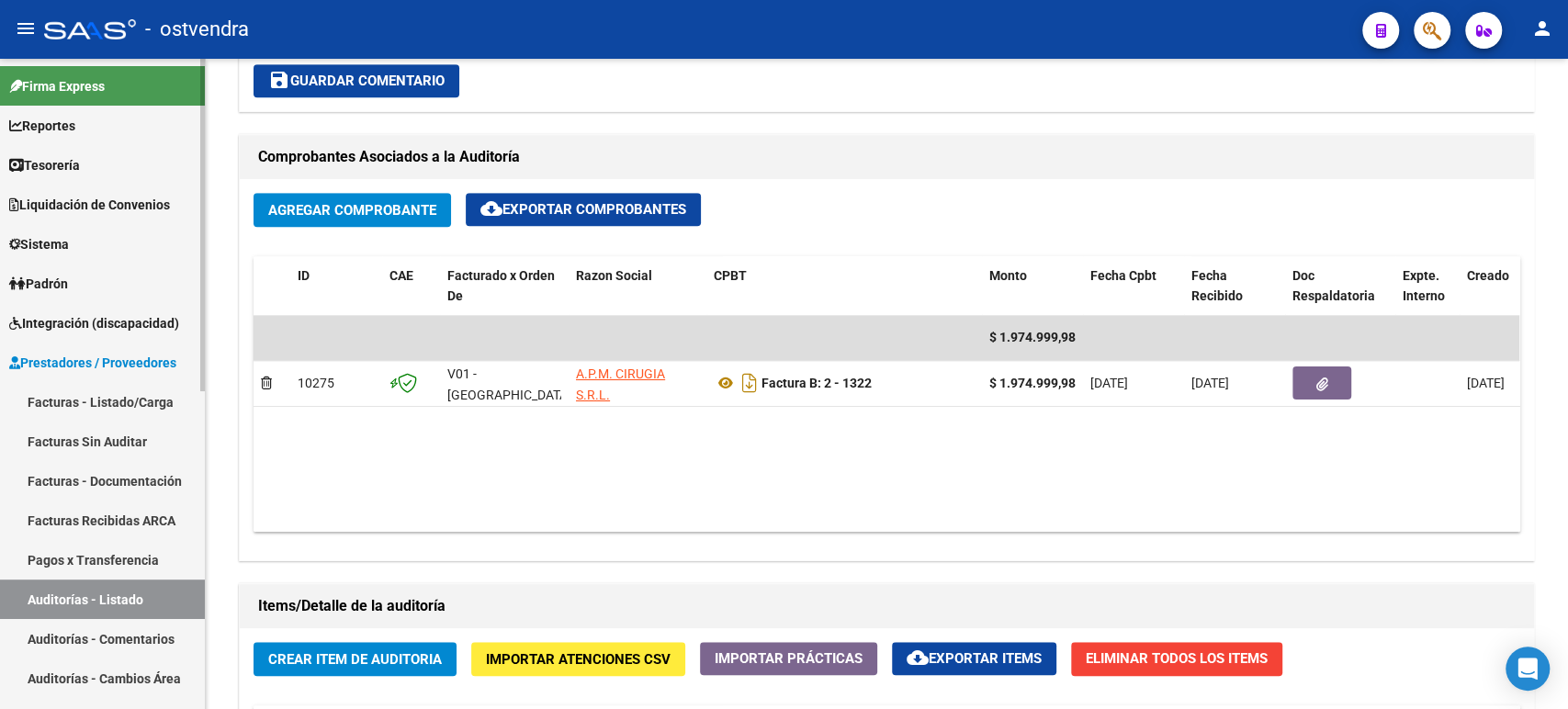
click at [80, 156] on span "Tesorería" at bounding box center [44, 165] width 71 height 20
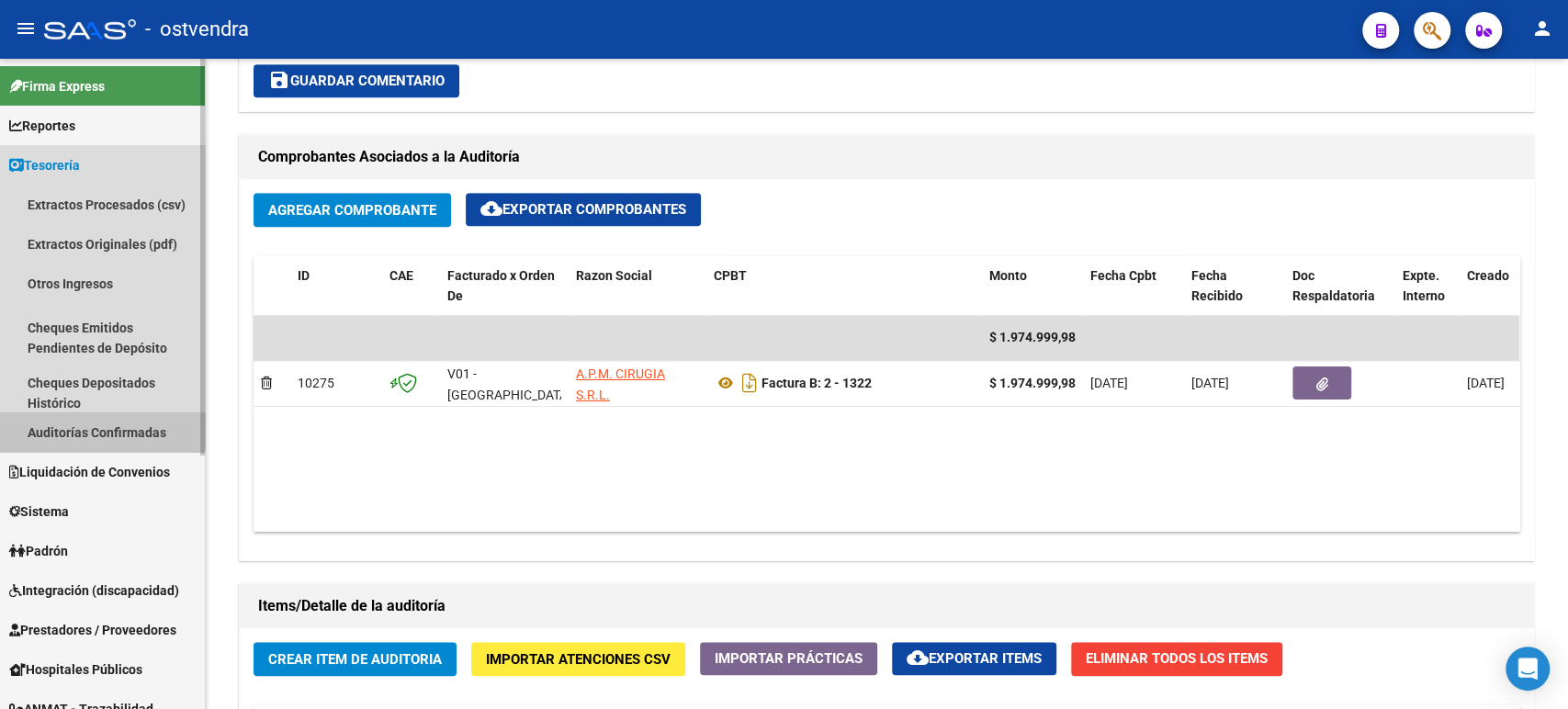
click at [88, 418] on link "Auditorías Confirmadas" at bounding box center [103, 432] width 205 height 40
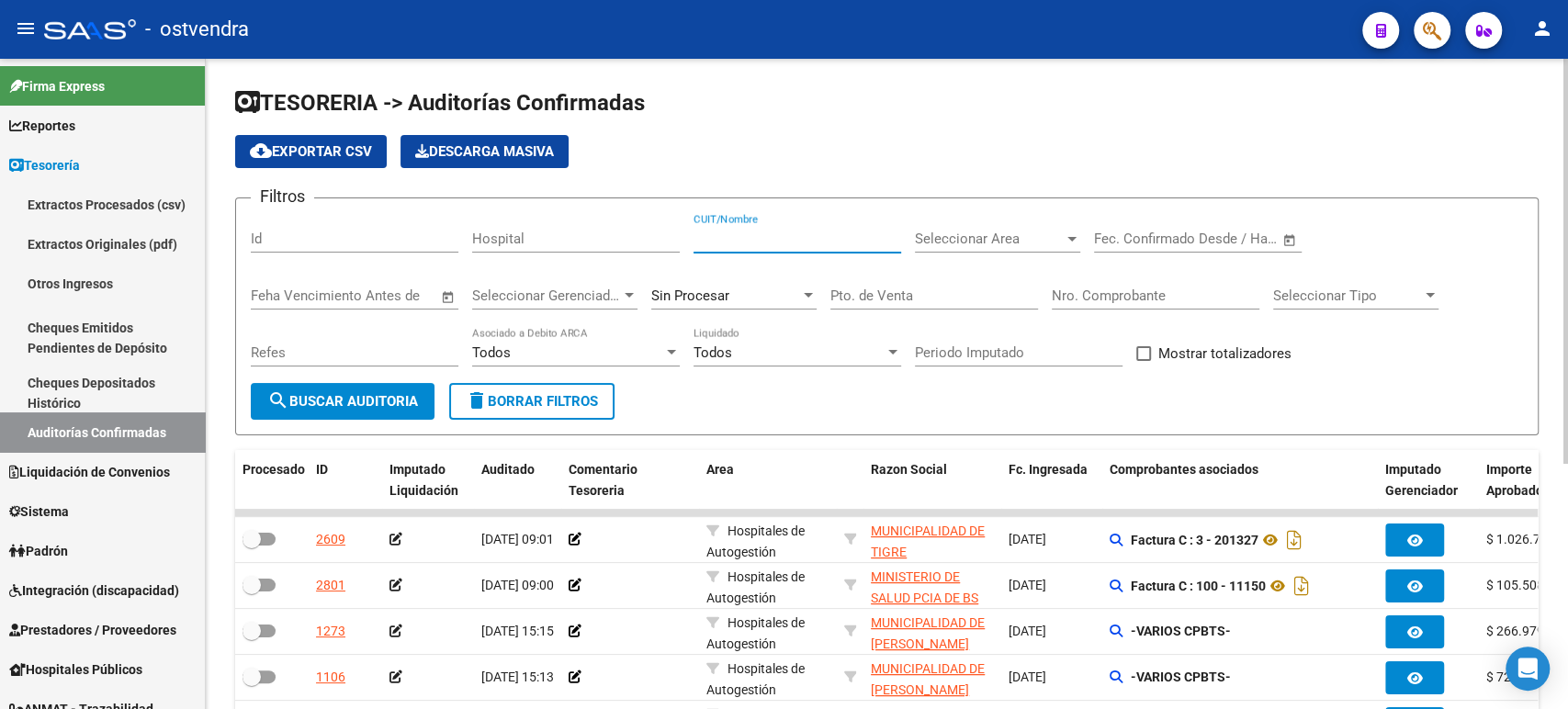
click at [722, 241] on input "CUIT/Nombre" at bounding box center [797, 239] width 207 height 17
click at [376, 159] on button "cloud_download Exportar CSV" at bounding box center [311, 151] width 151 height 33
click at [381, 247] on div "Id" at bounding box center [355, 233] width 207 height 40
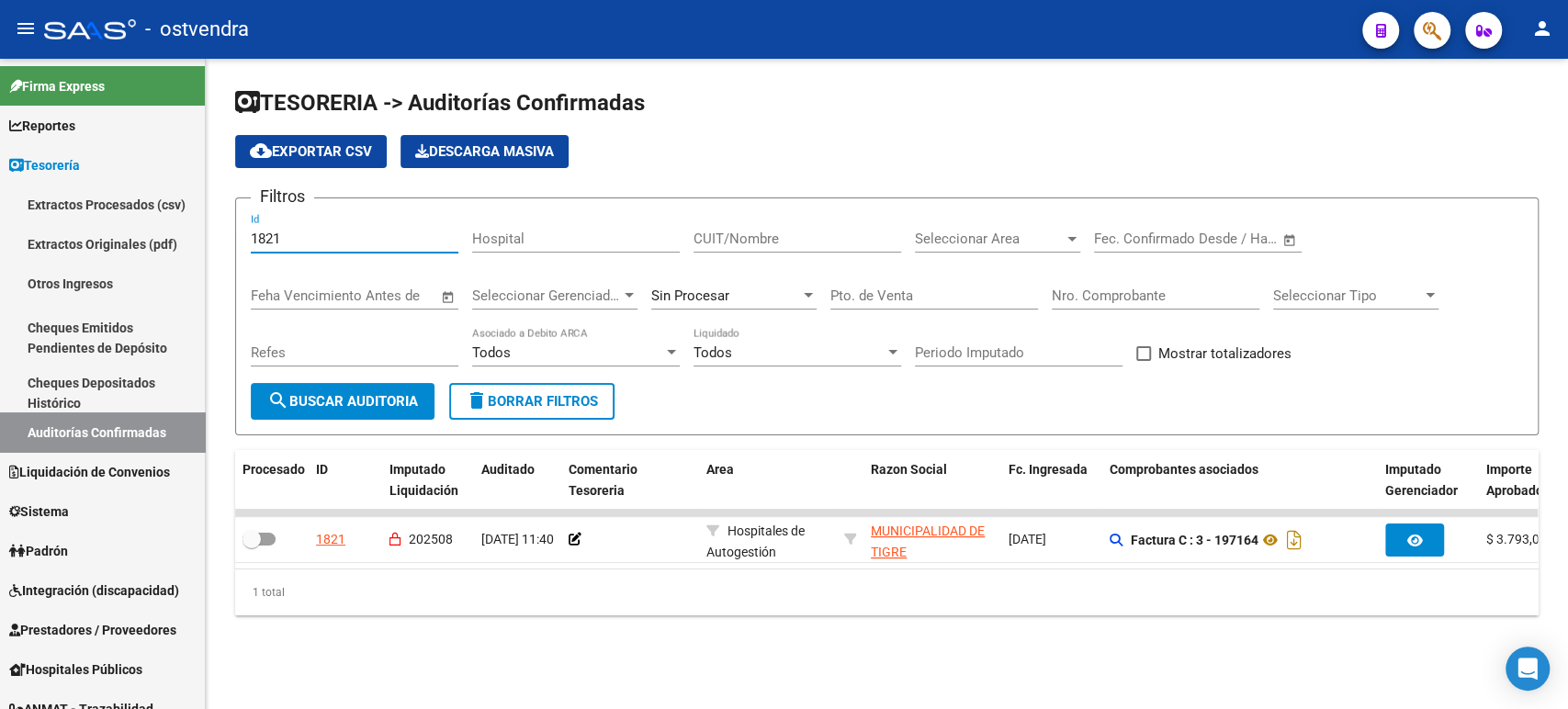
type input "1821"
drag, startPoint x: 488, startPoint y: 568, endPoint x: 618, endPoint y: 570, distance: 130.0
click at [618, 569] on datatable-body "1821 202508 [DATE] 11:40 Hospitales de Autogestión MUNICIPALIDAD DE TIGRE - 309…" at bounding box center [887, 539] width 1303 height 60
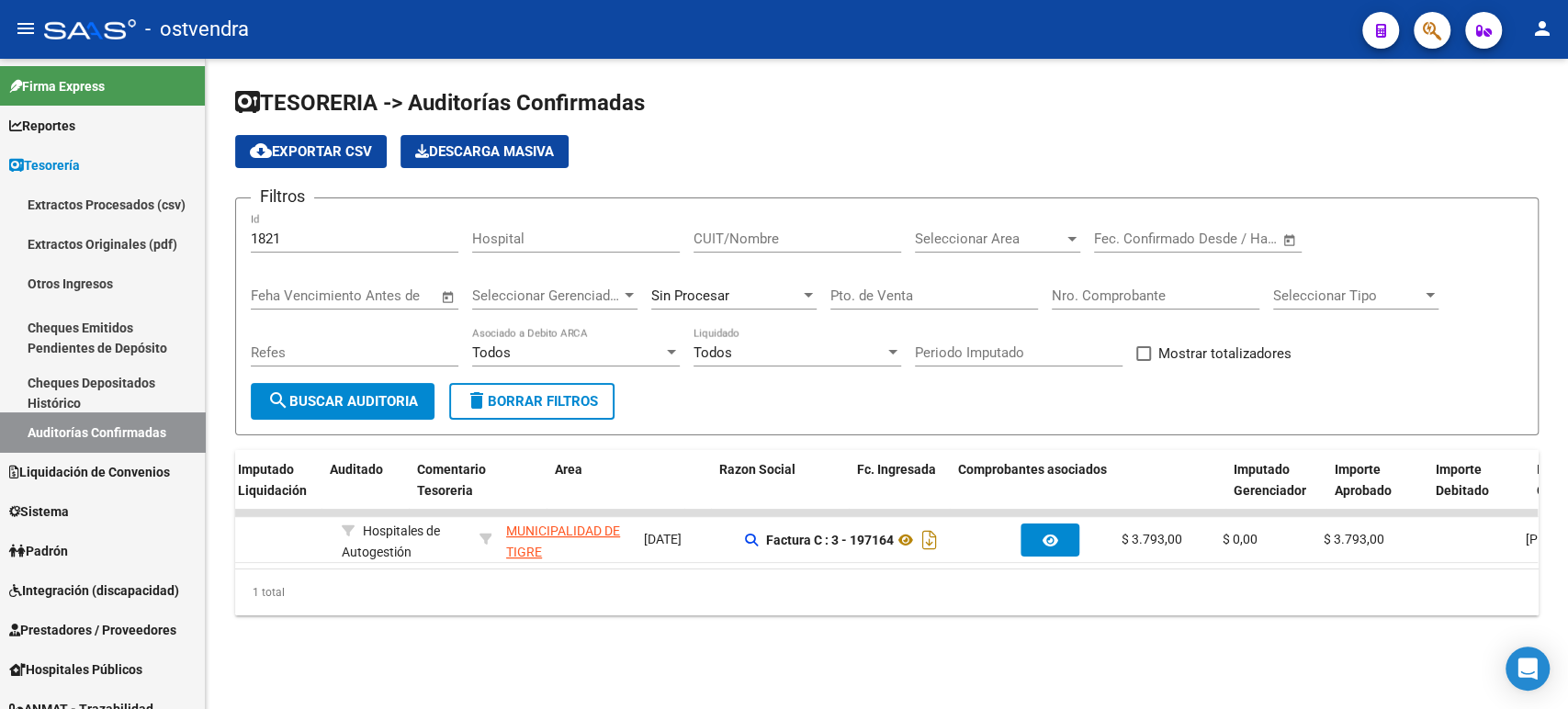
scroll to position [0, 108]
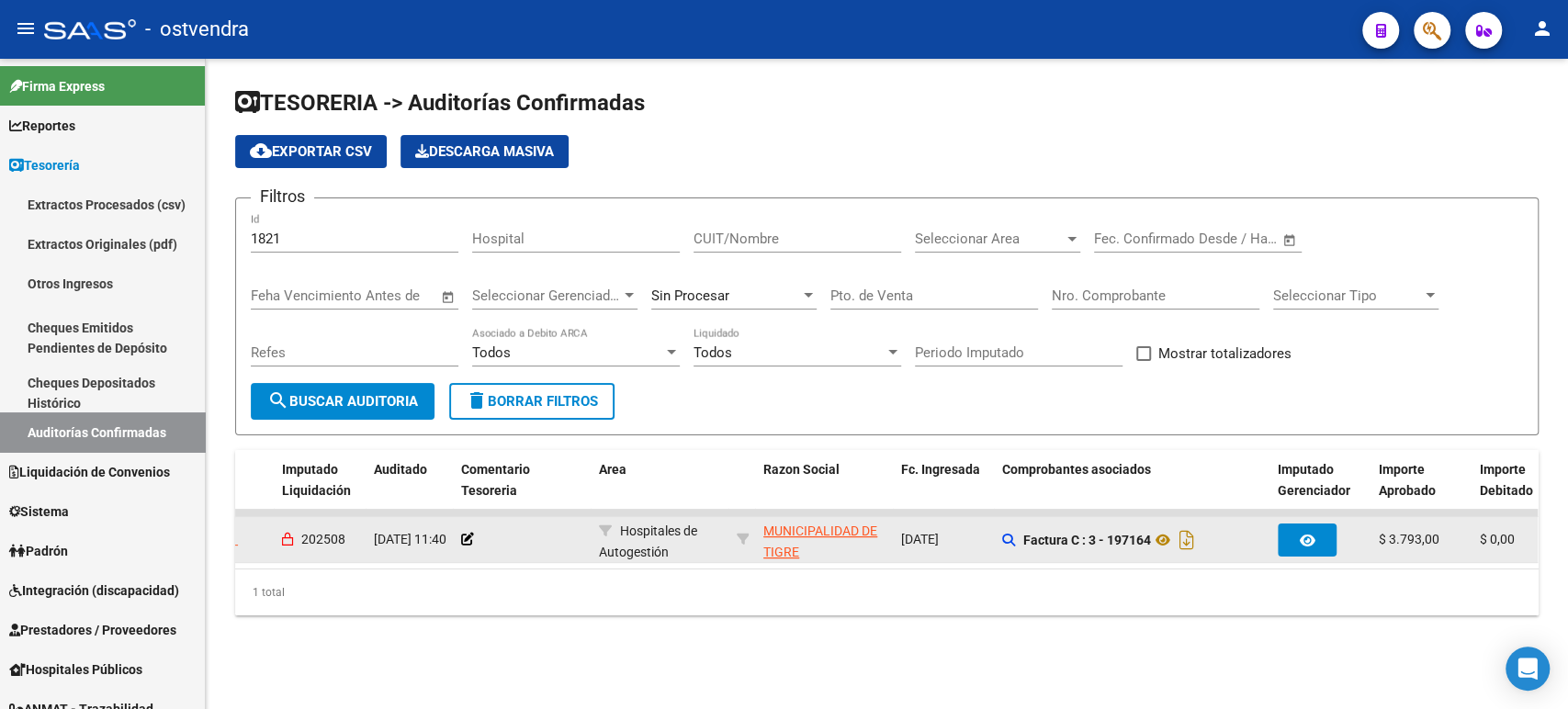
click at [767, 539] on app-link-go-to "MUNICIPALIDAD DE TIGRE" at bounding box center [825, 542] width 124 height 42
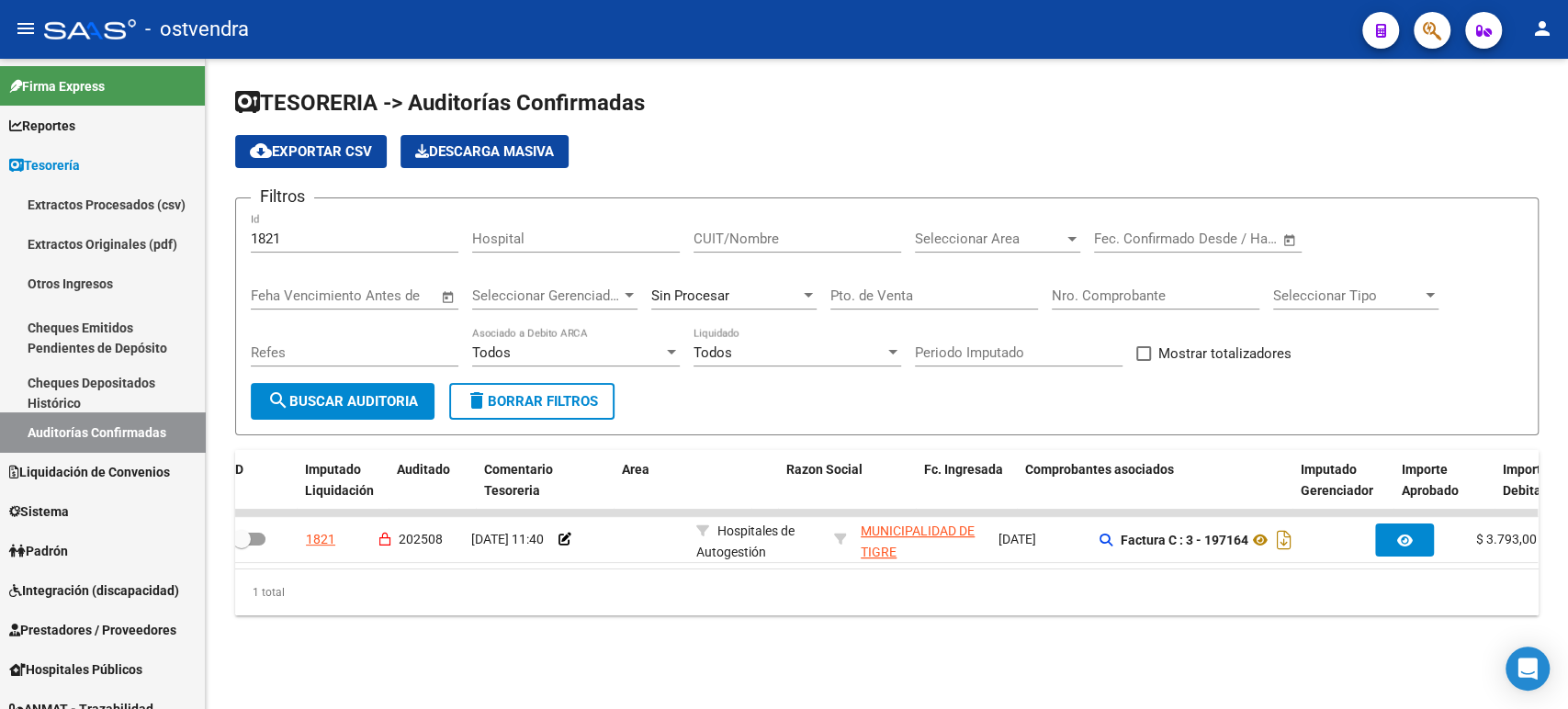
scroll to position [0, 0]
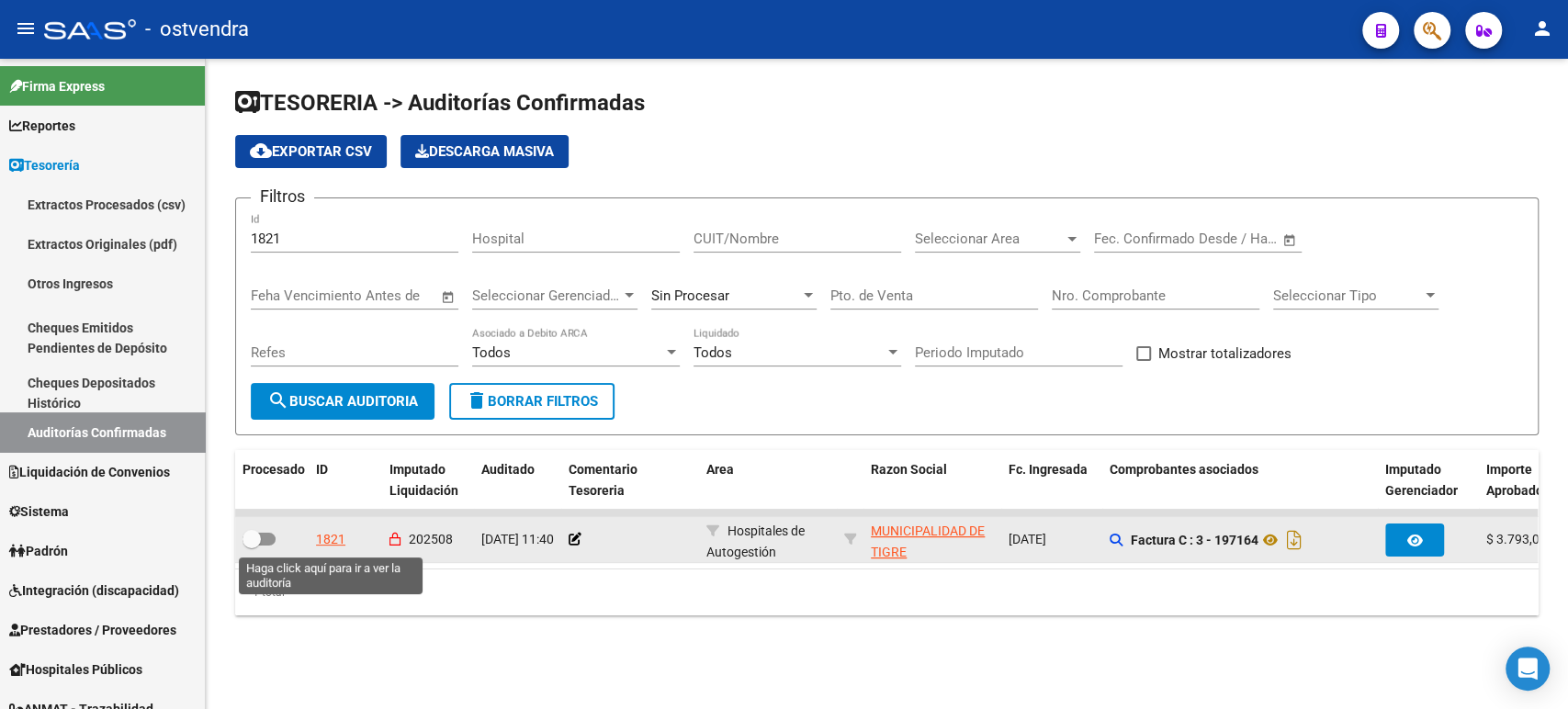
click at [339, 539] on div "1821" at bounding box center [331, 539] width 30 height 21
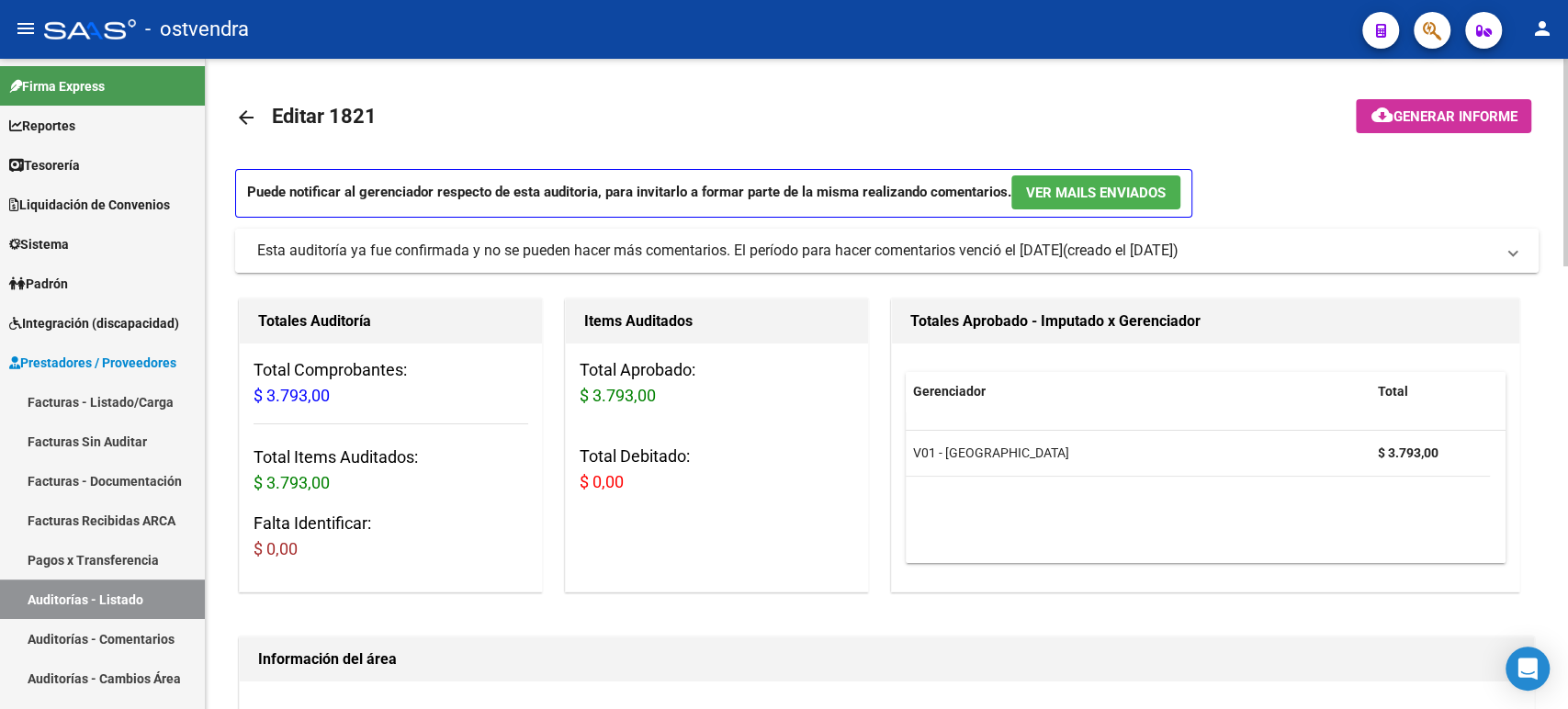
click at [759, 233] on mat-expansion-panel-header "Esta auditoría ya fue confirmada y no se pueden hacer más comentarios. El perío…" at bounding box center [887, 251] width 1304 height 44
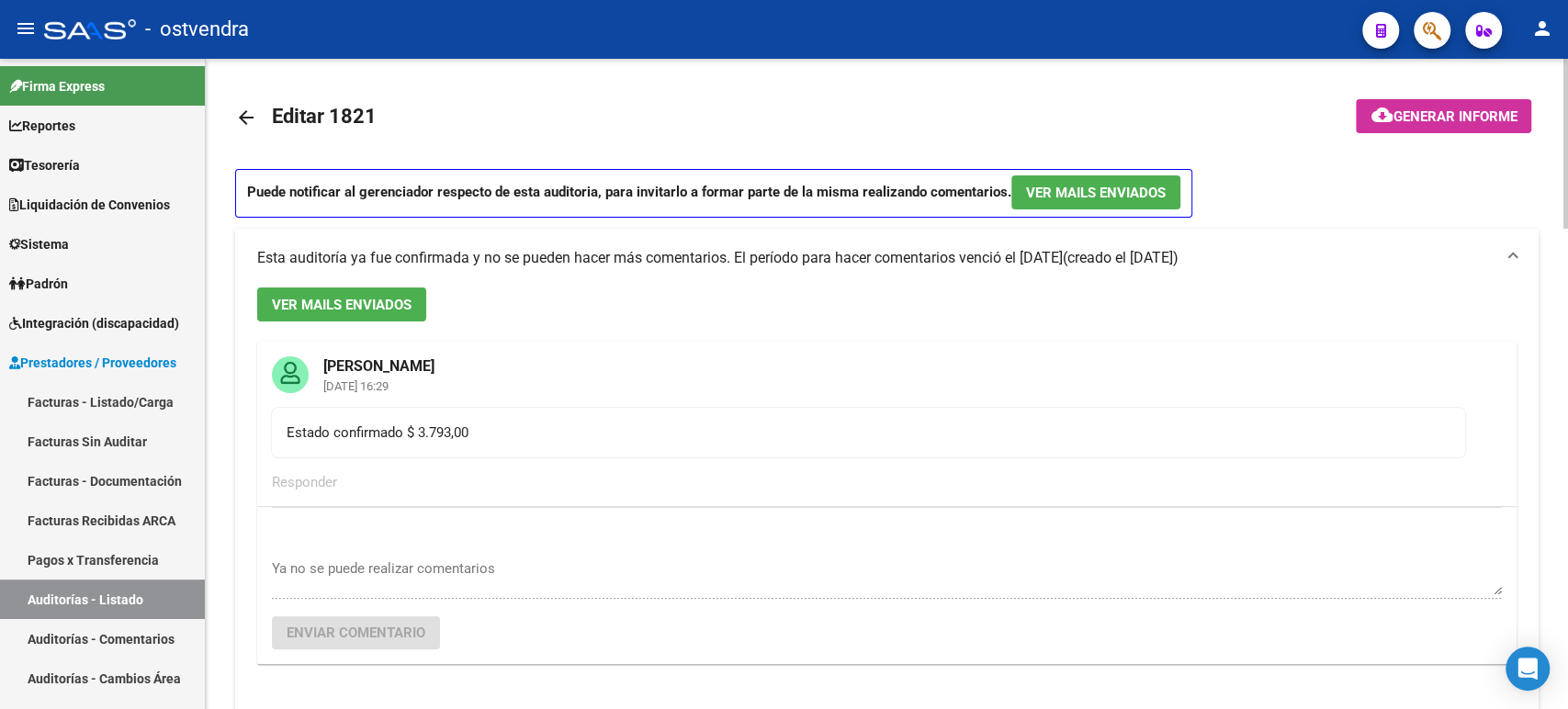
click at [786, 258] on span "(creado el [DATE])" at bounding box center [1121, 258] width 116 height 20
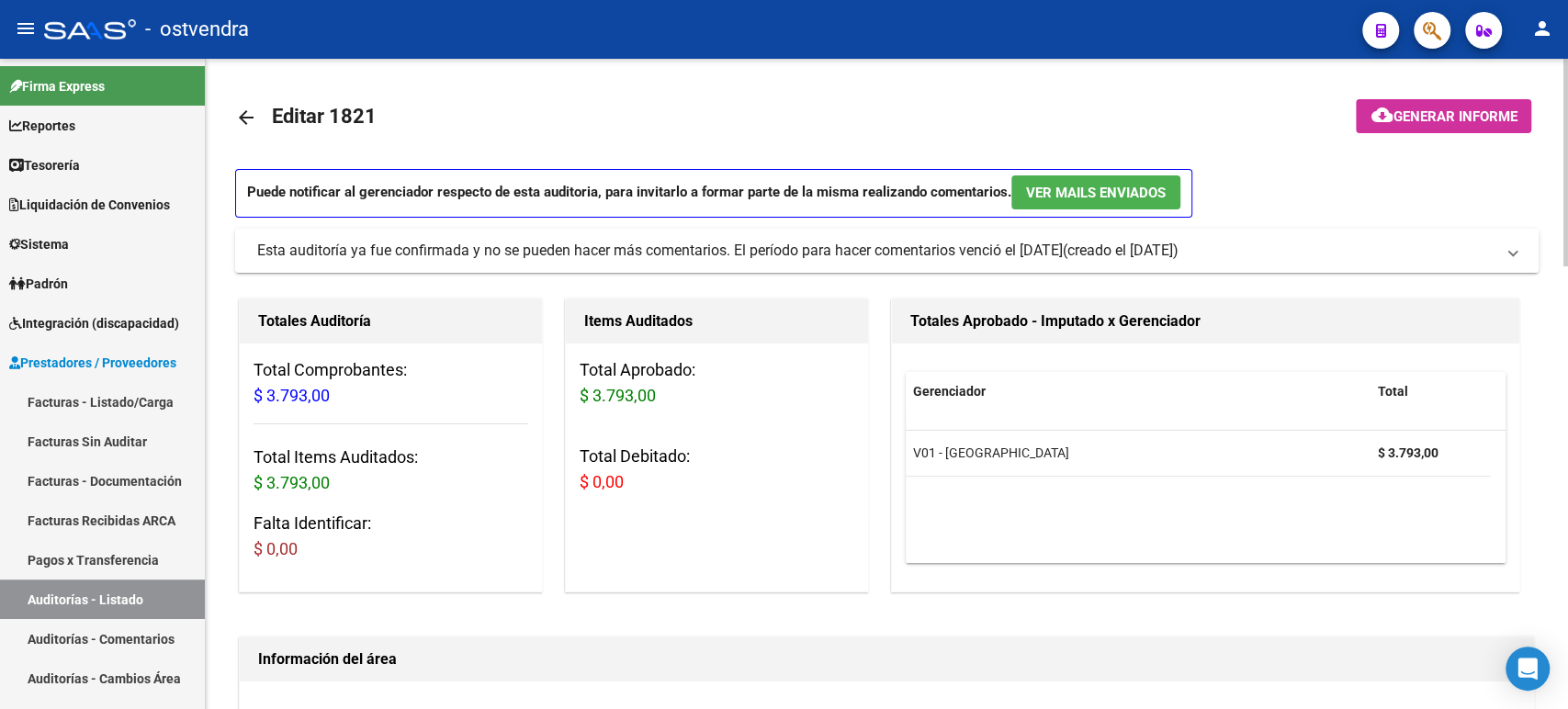
click at [786, 258] on span "(creado el [DATE])" at bounding box center [1121, 251] width 116 height 20
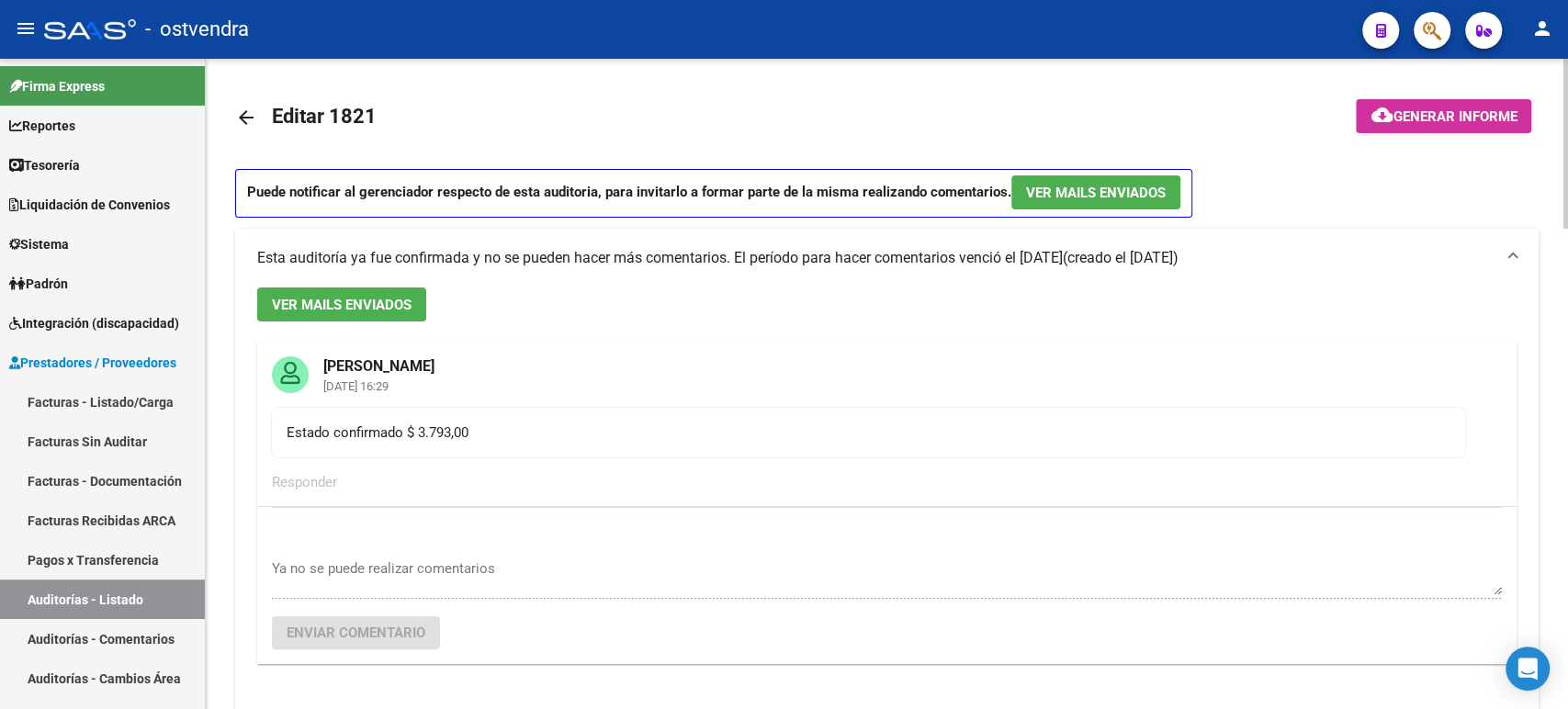
click at [250, 119] on mat-icon "arrow_back" at bounding box center [246, 118] width 22 height 22
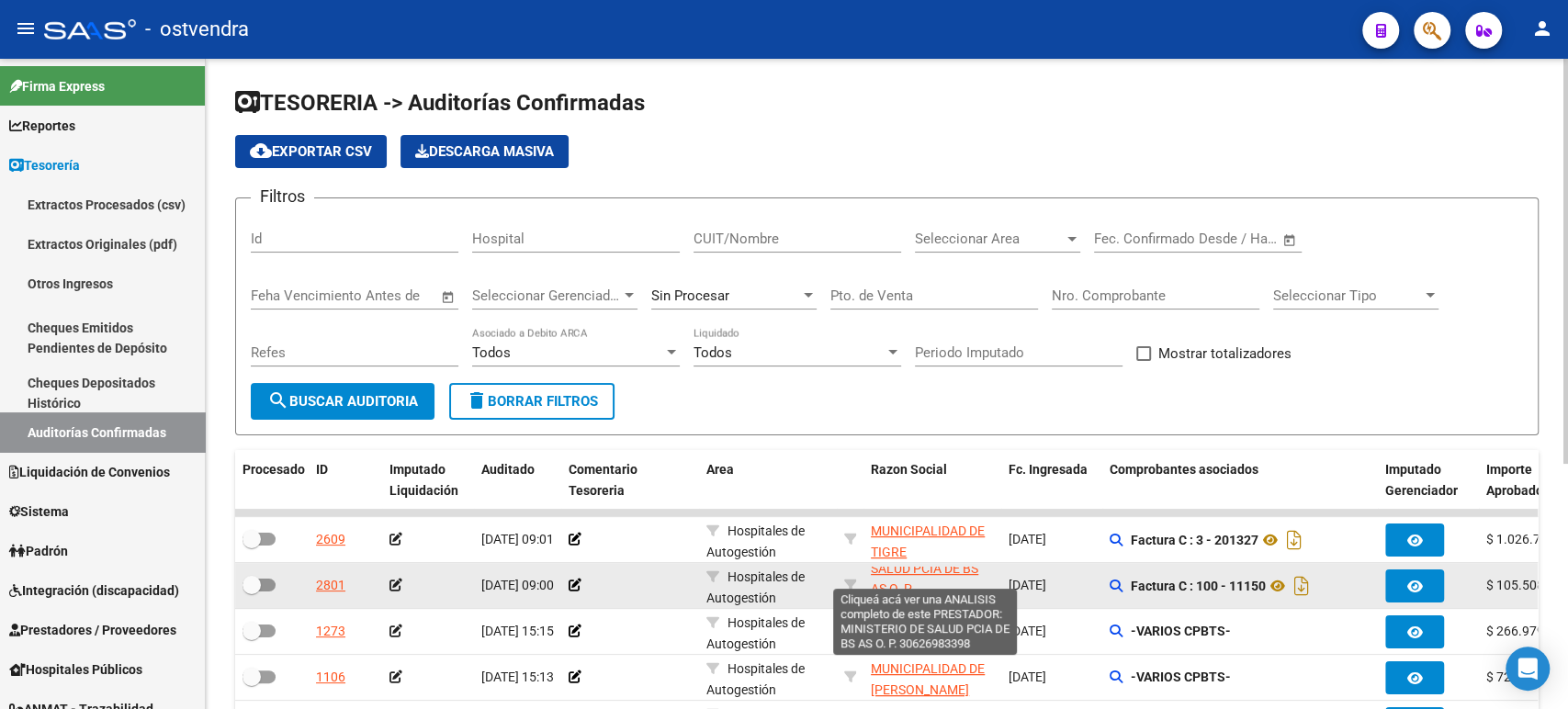
scroll to position [44, 0]
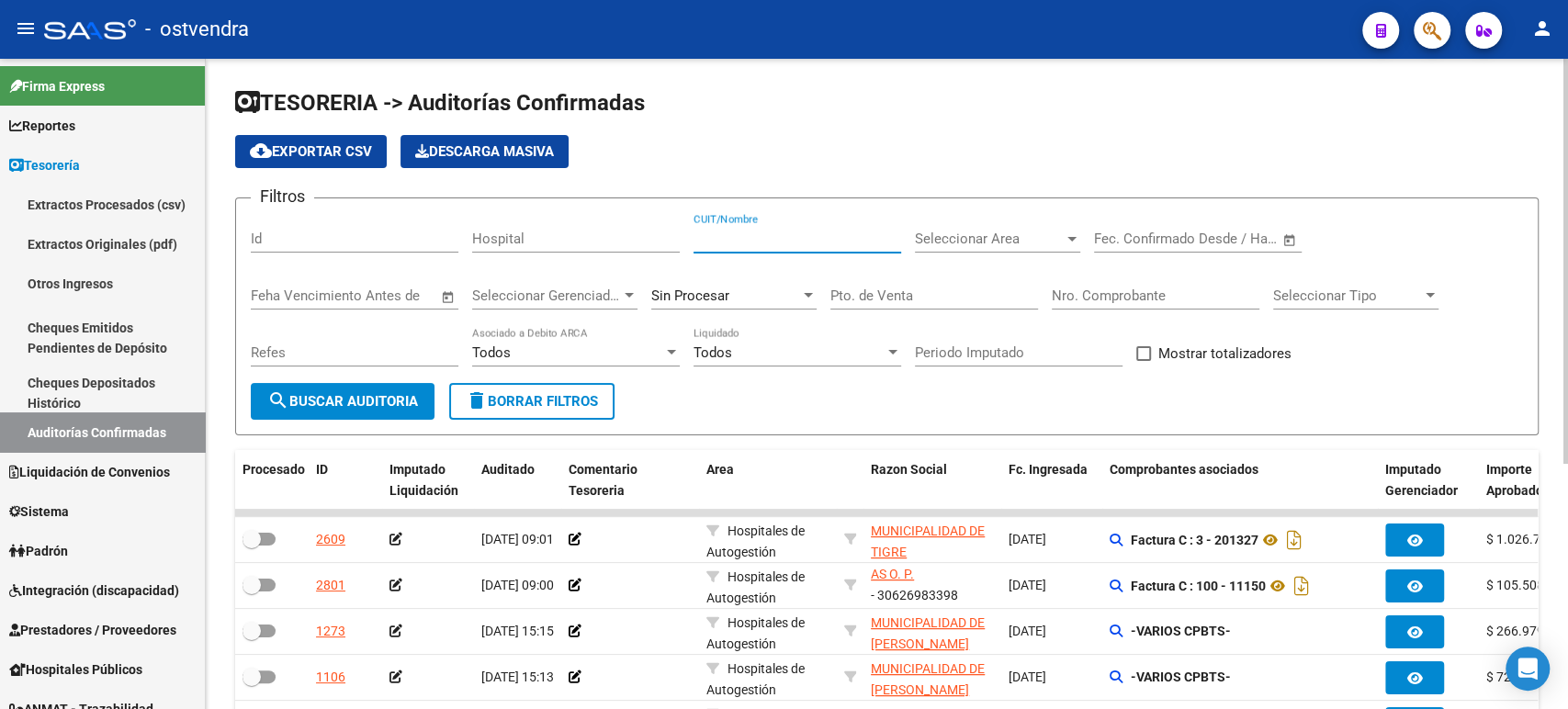
click at [768, 243] on input "CUIT/Nombre" at bounding box center [797, 239] width 207 height 17
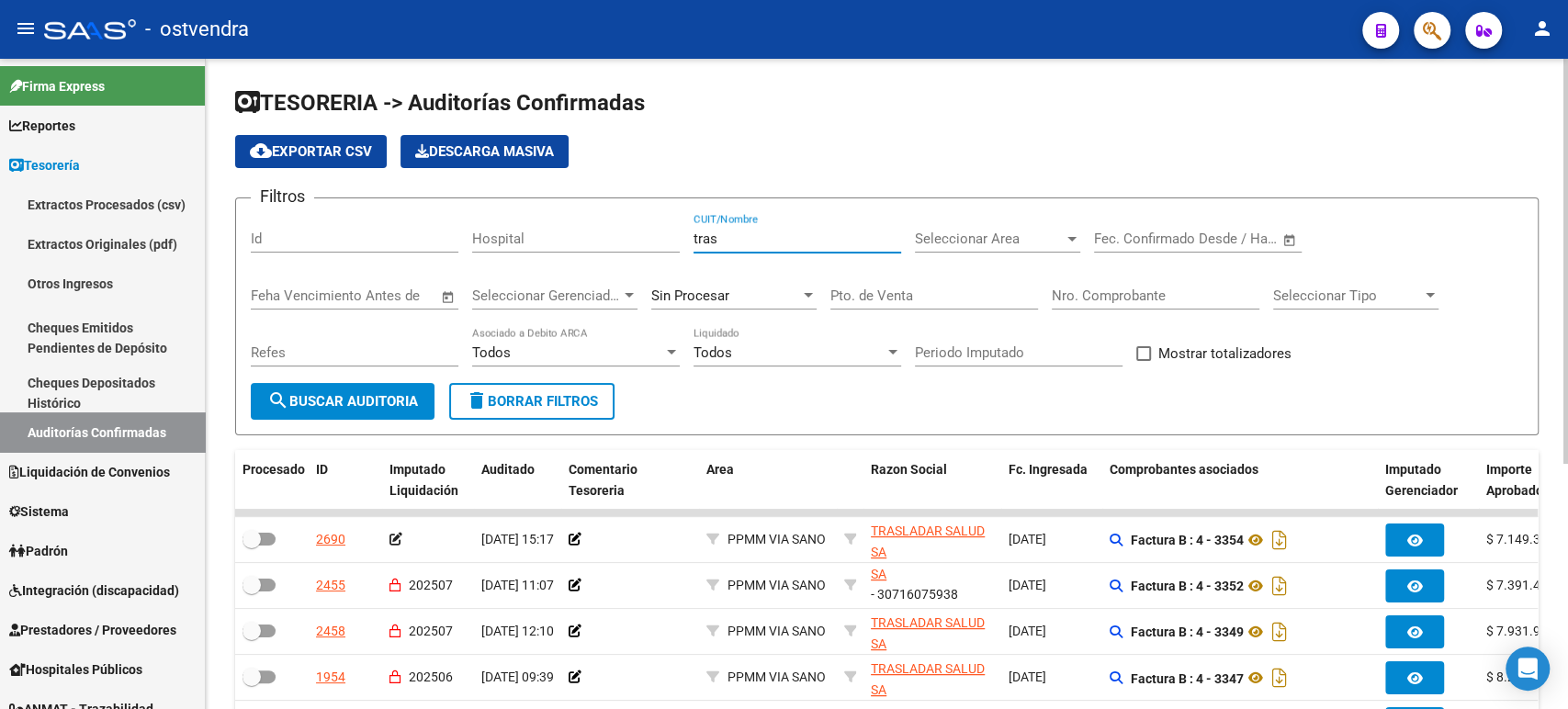
scroll to position [24, 0]
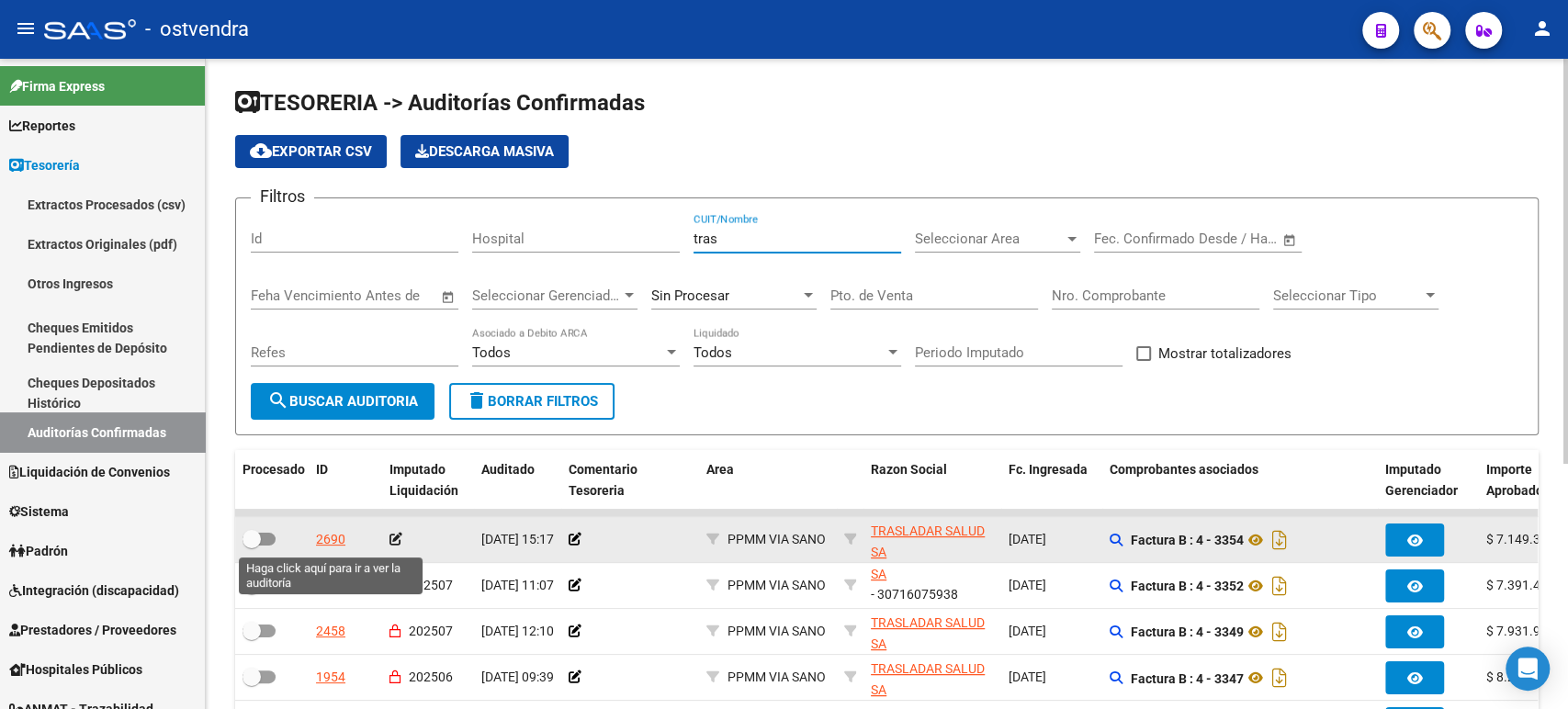
type input "tras"
click at [338, 538] on div "2690" at bounding box center [331, 539] width 30 height 21
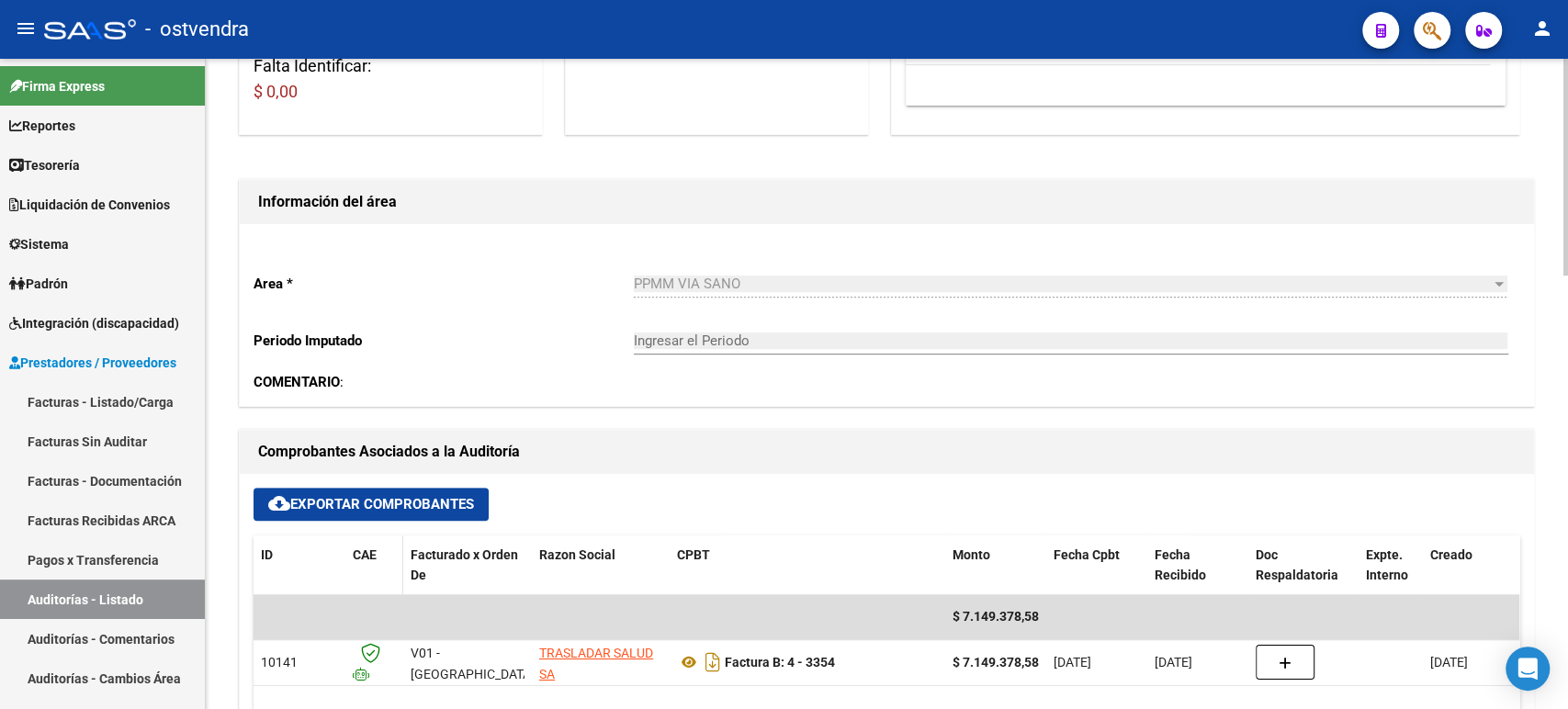
scroll to position [611, 0]
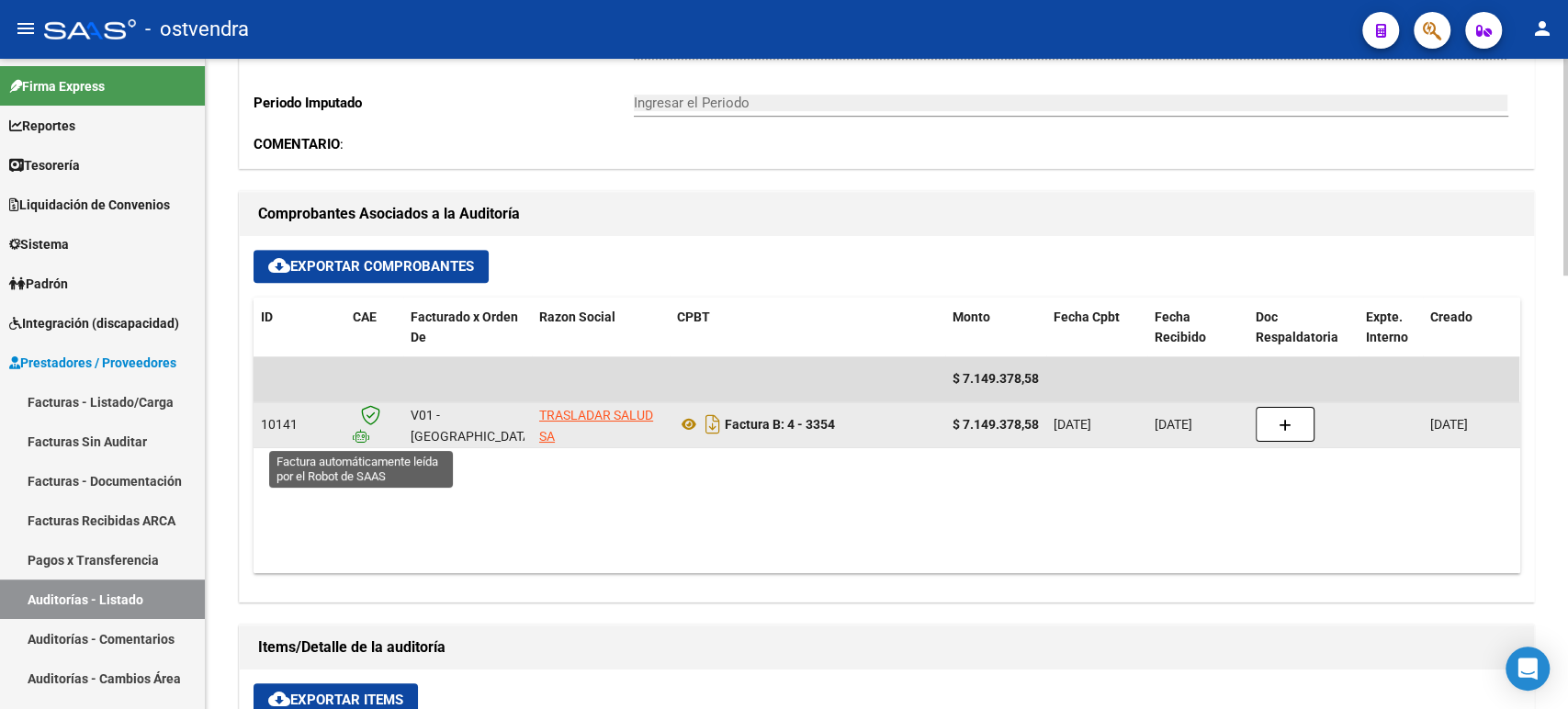
click at [354, 436] on icon at bounding box center [361, 436] width 17 height 13
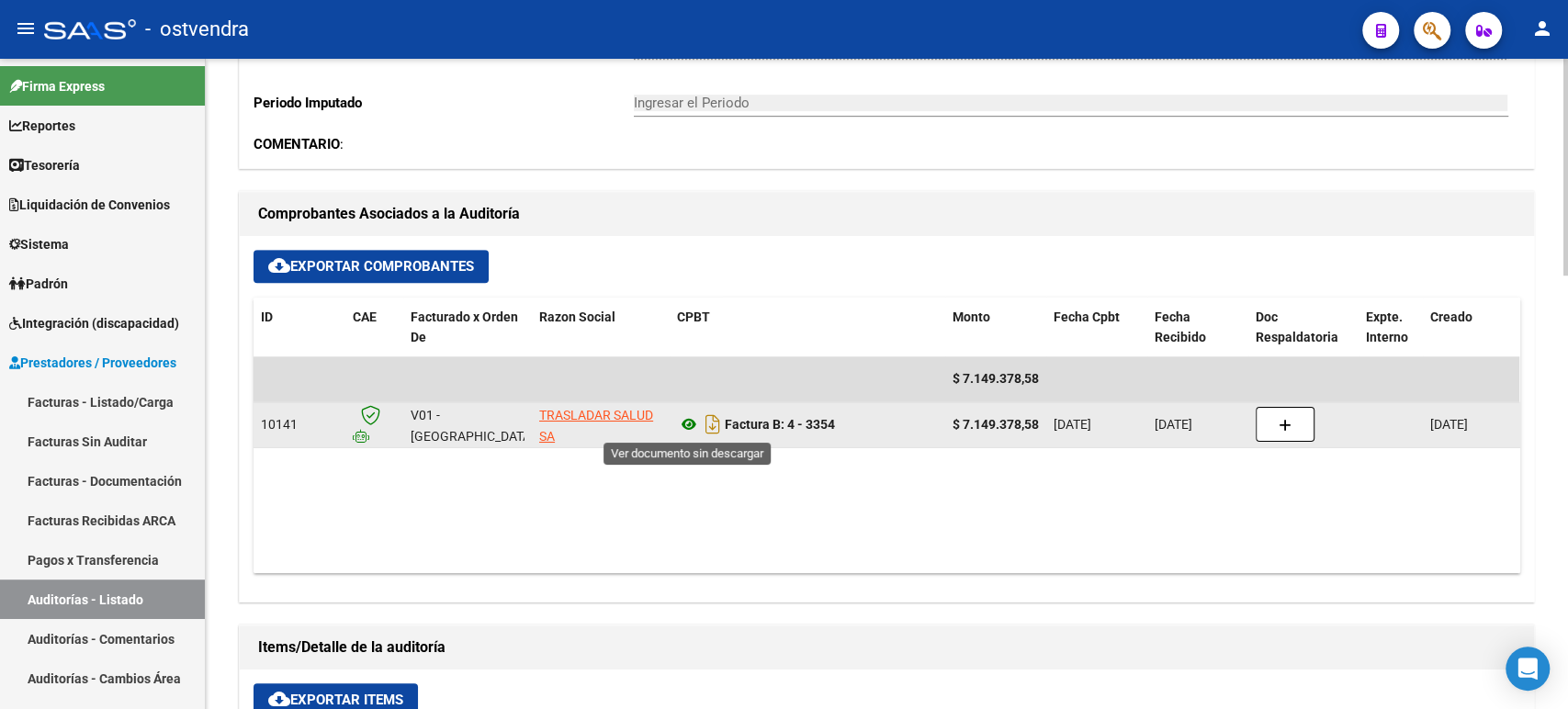
click at [692, 423] on icon at bounding box center [689, 424] width 24 height 22
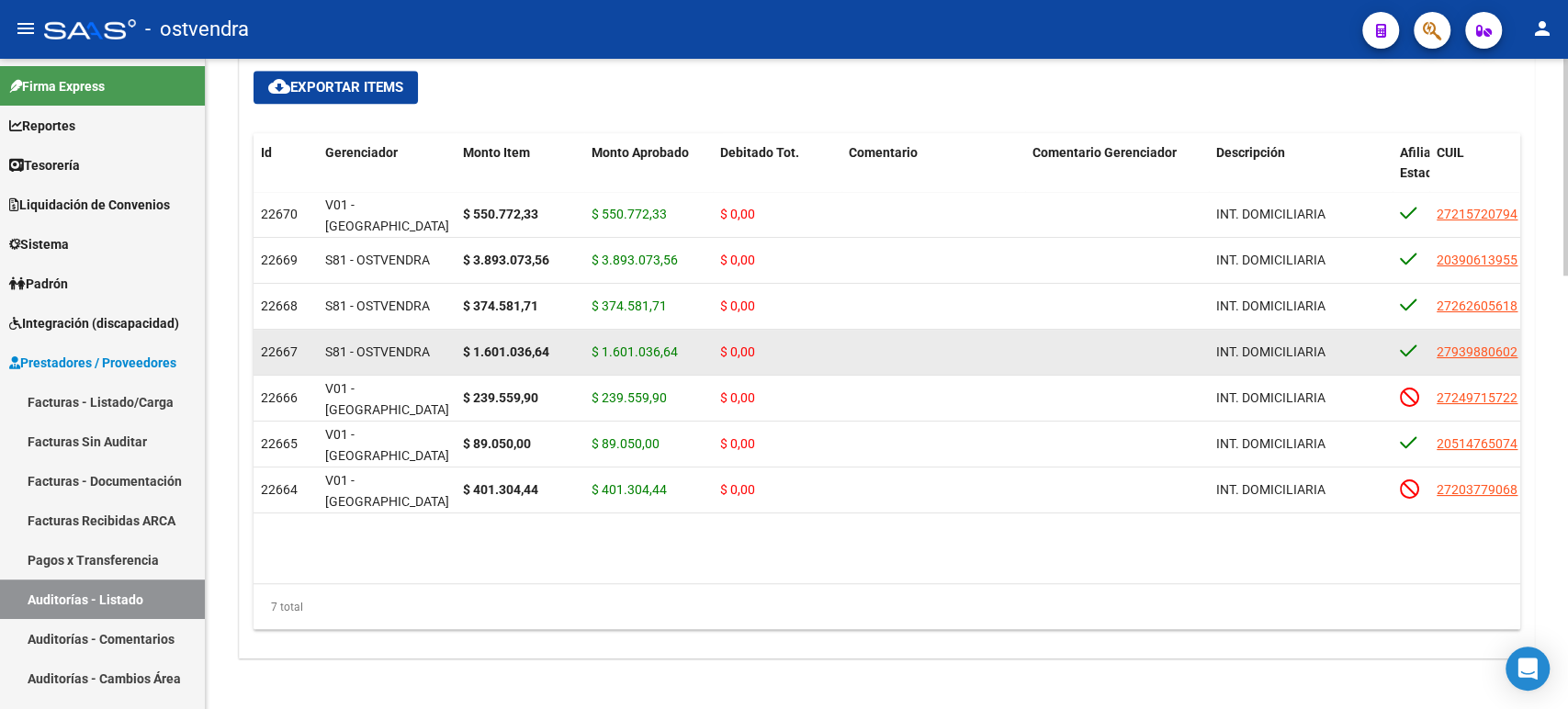
scroll to position [1303, 0]
